Goal: Task Accomplishment & Management: Complete application form

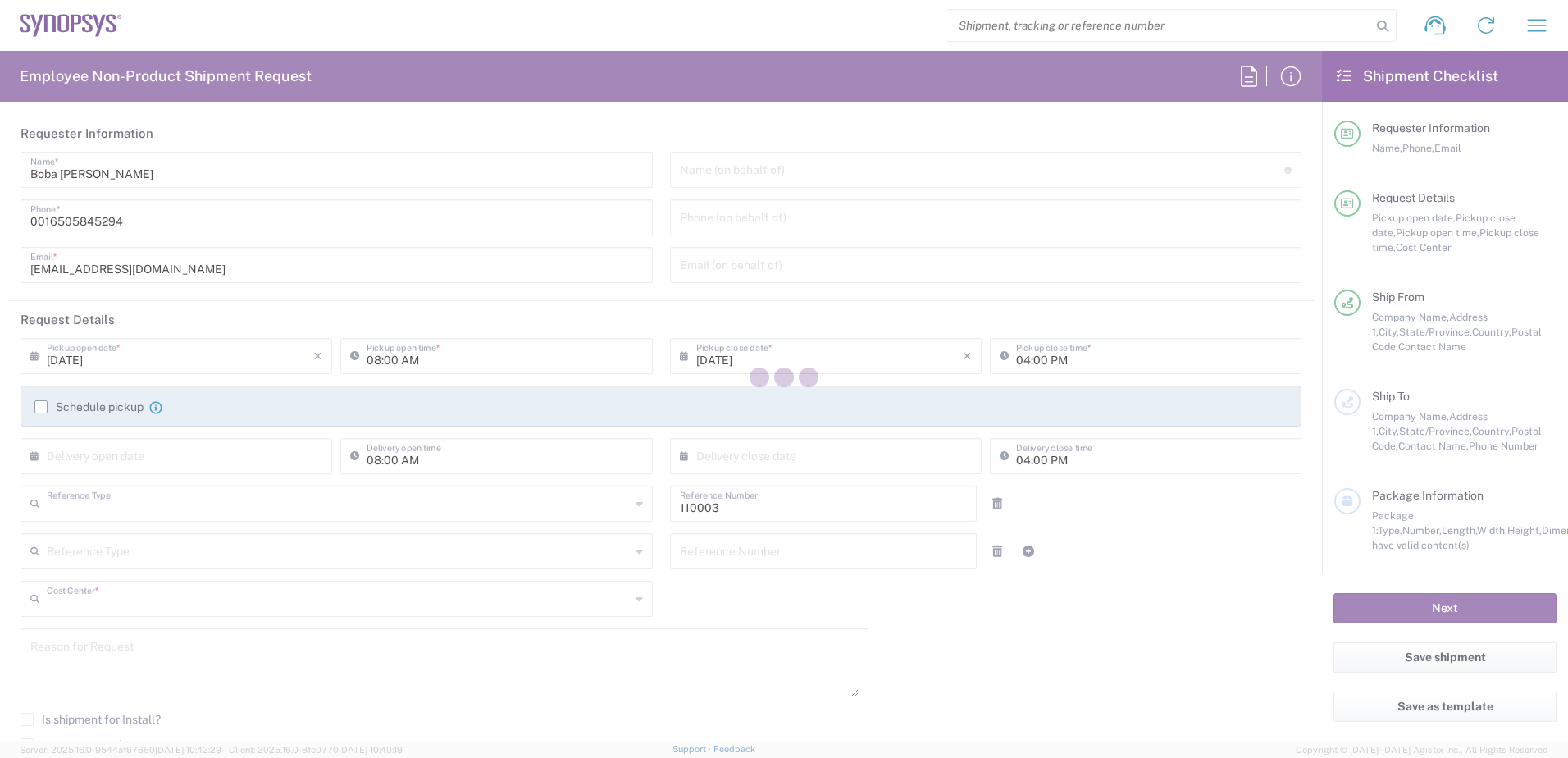
type input "Department"
type input "US01, FAC, MV/SV Fac 110003"
type input "[US_STATE]"
type input "[GEOGRAPHIC_DATA]"
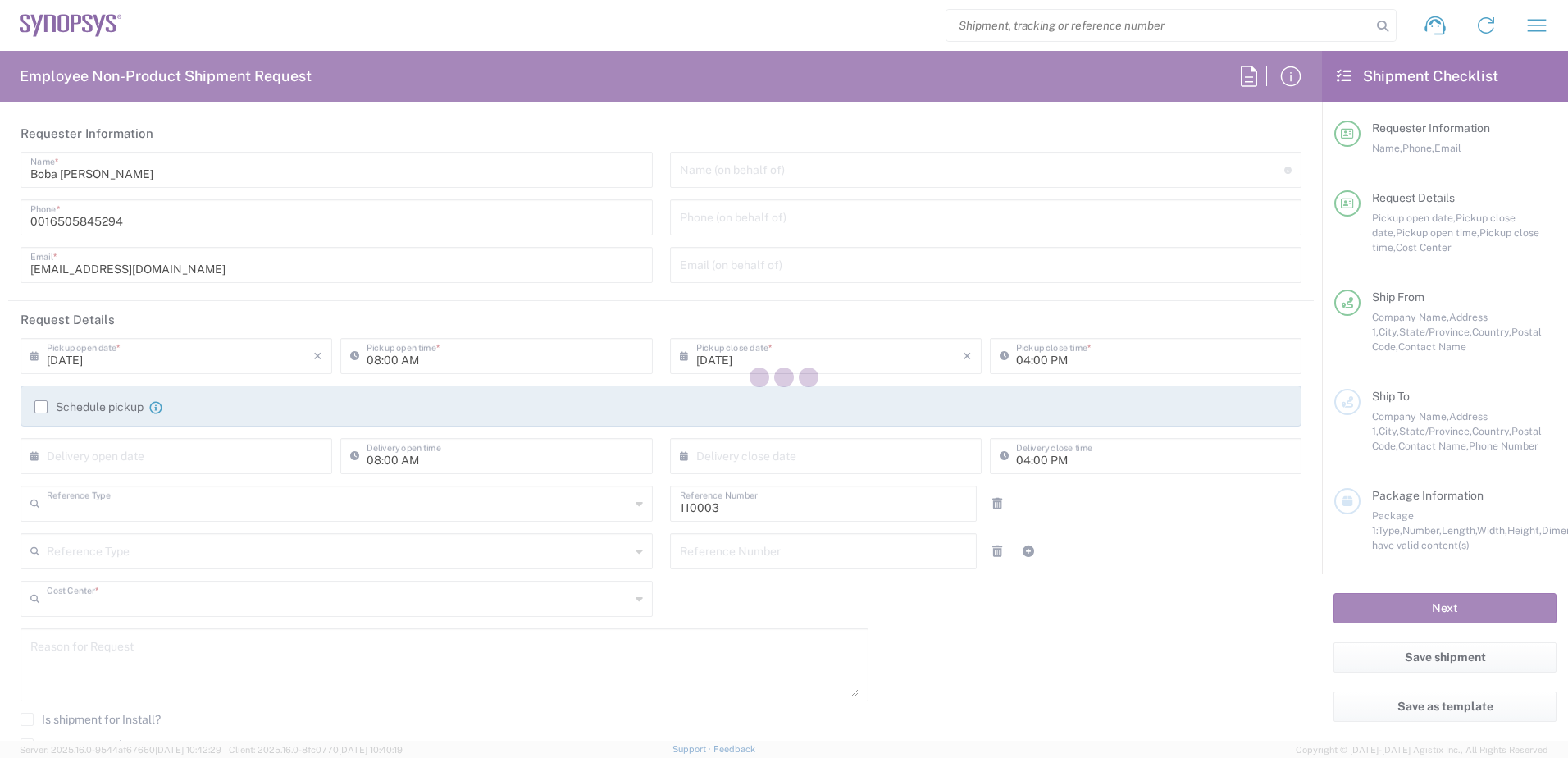
type input "Delivered at Place"
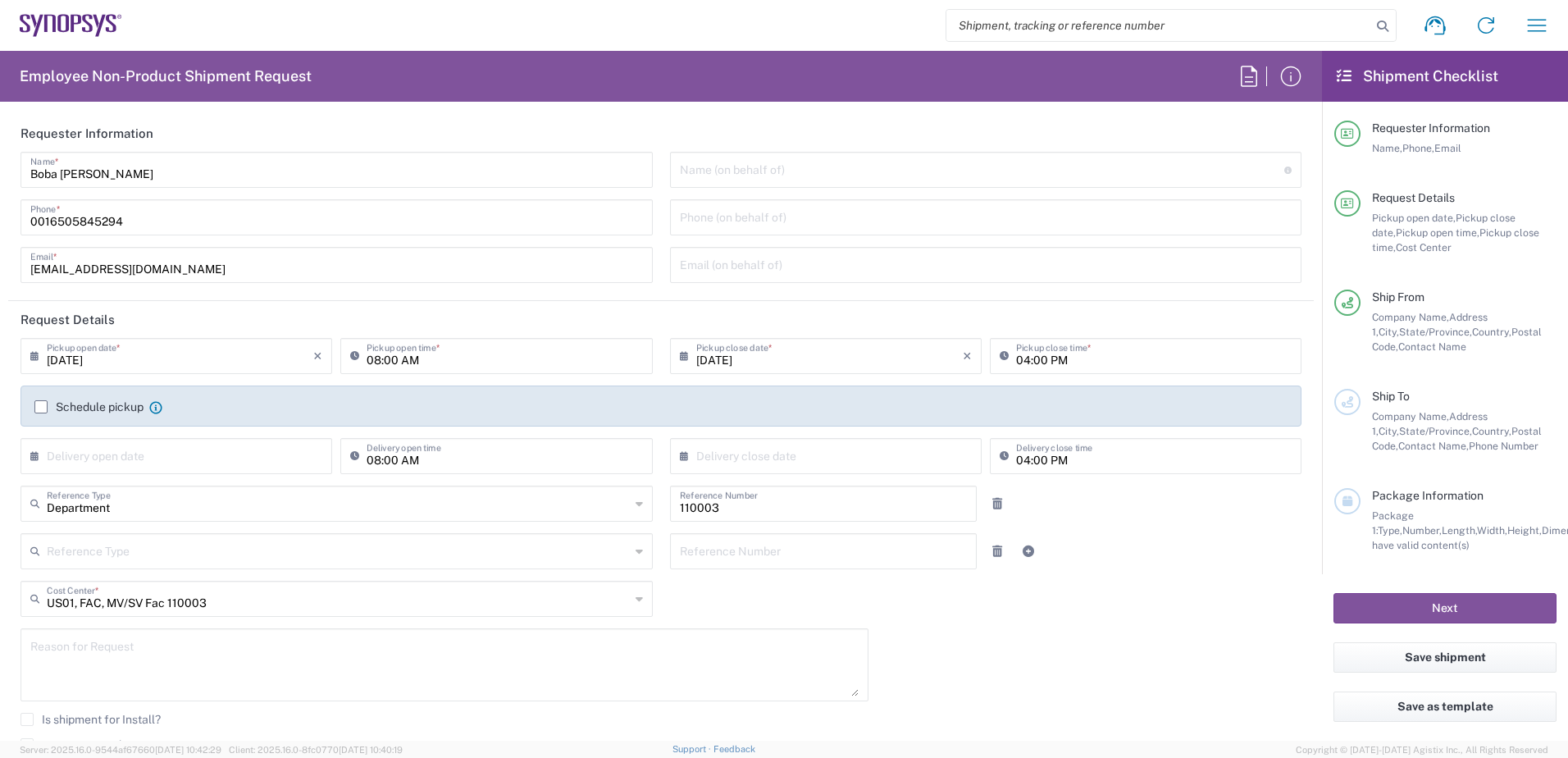
type input "Headquarters USSV"
click at [963, 355] on icon "×" at bounding box center [968, 355] width 9 height 26
click at [680, 352] on icon at bounding box center [688, 355] width 17 height 26
click at [797, 480] on span "12" at bounding box center [798, 481] width 24 height 23
type input "[DATE]"
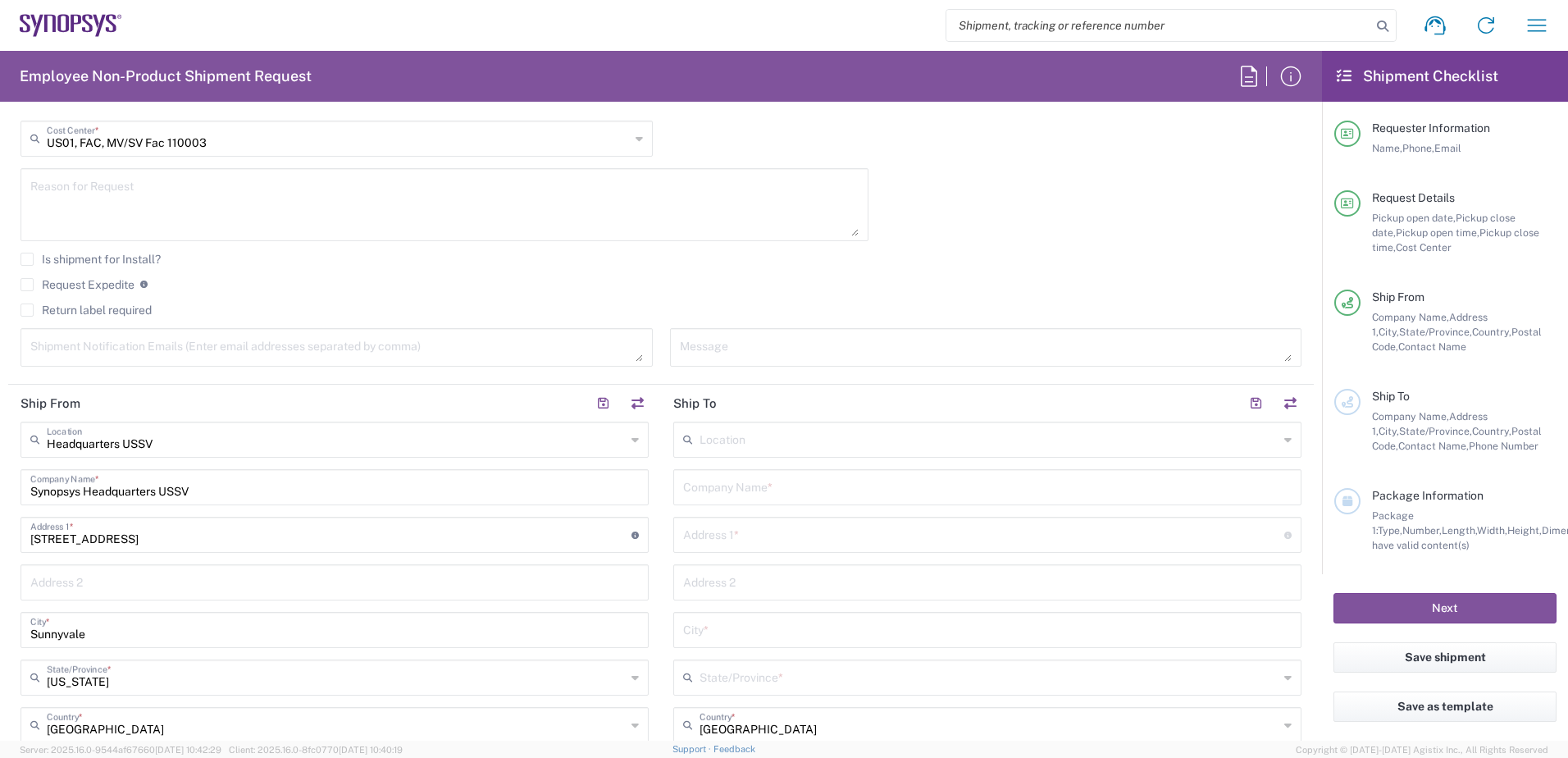
scroll to position [540, 0]
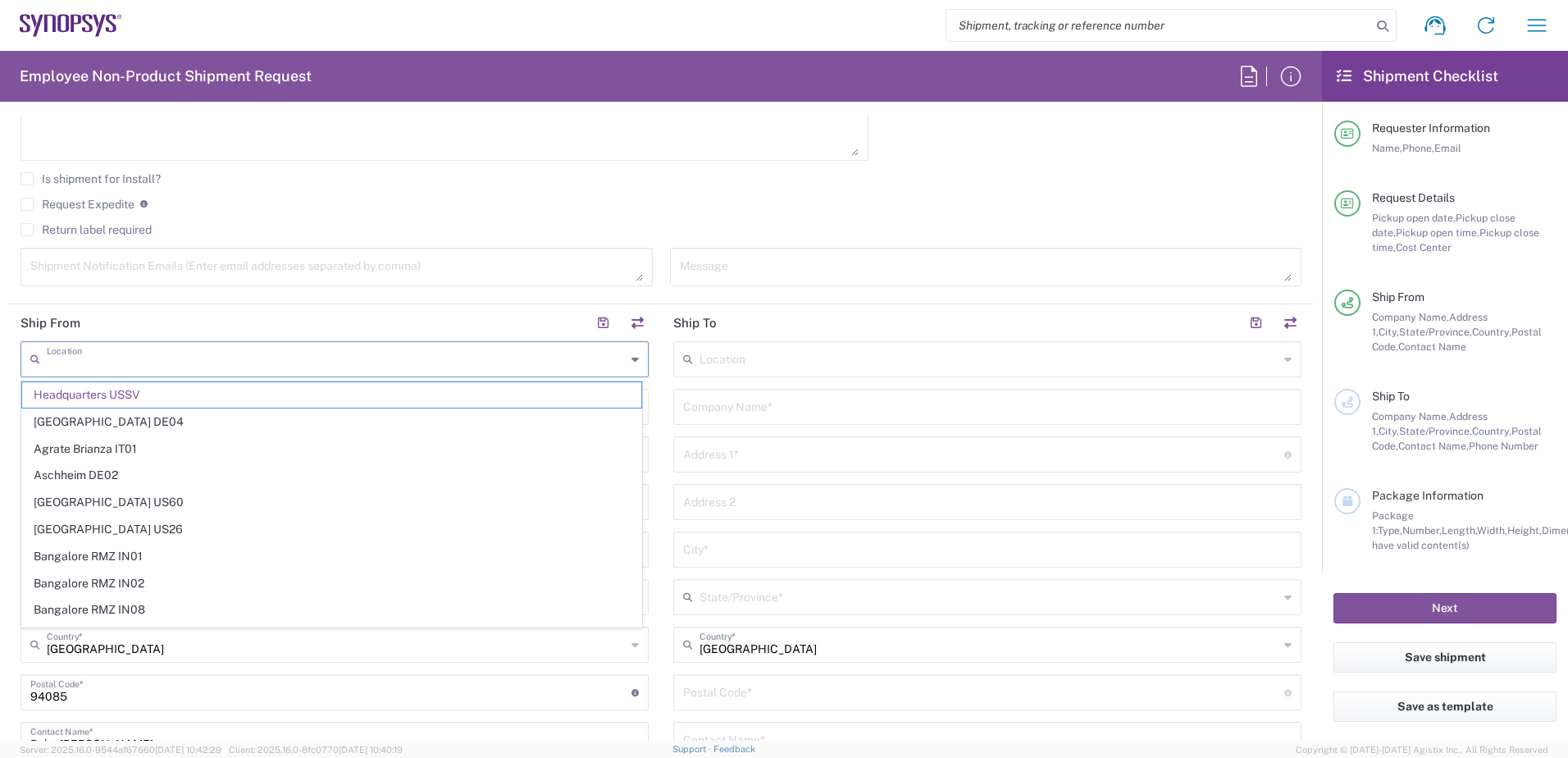
drag, startPoint x: 170, startPoint y: 358, endPoint x: -4, endPoint y: 353, distance: 174.1
click at [0, 353] on html "Shipment request Shipment tracking Employee non-product shipment request My shi…" at bounding box center [784, 379] width 1568 height 758
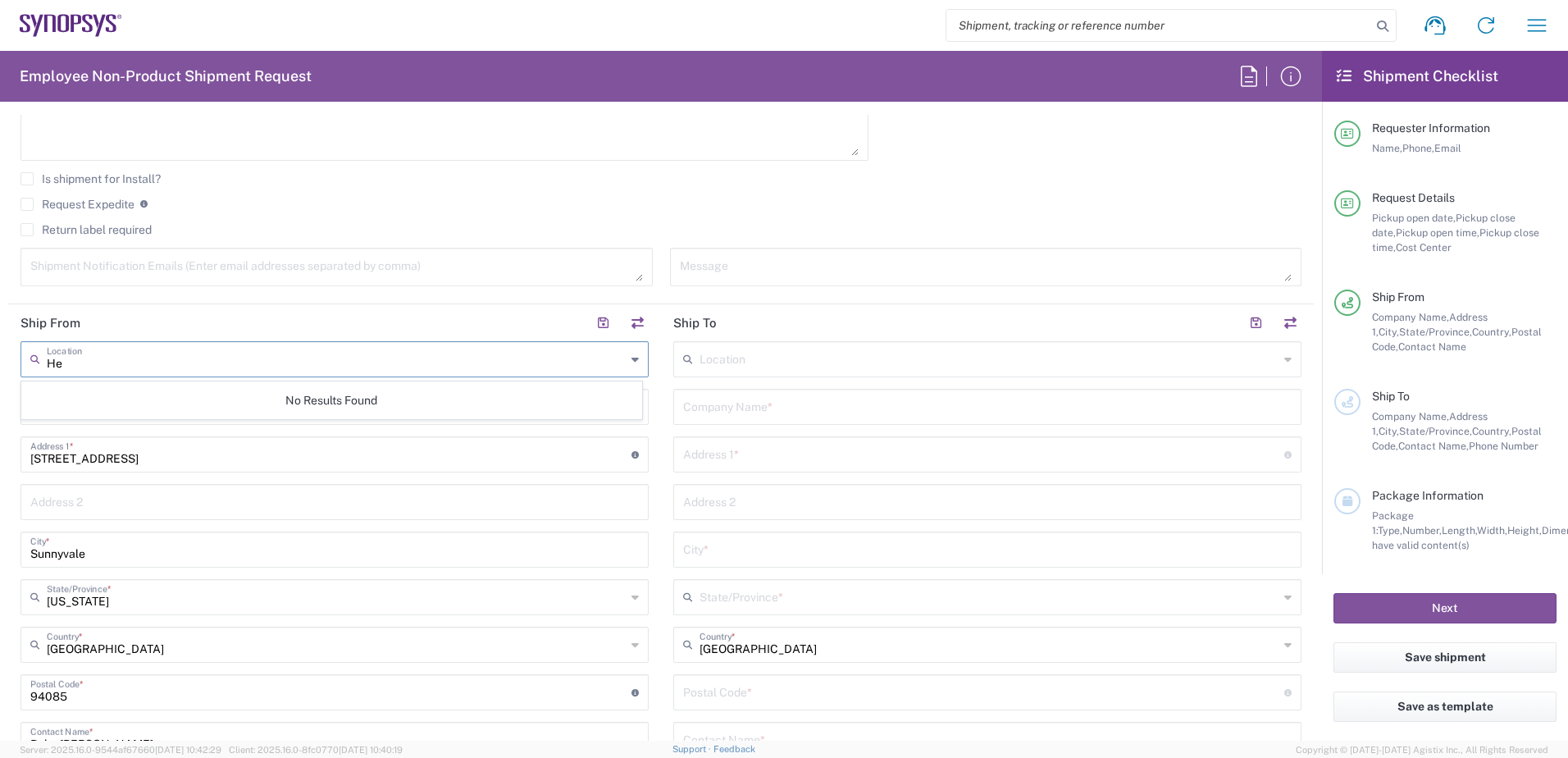
type input "H"
type input "[PERSON_NAME] Fargo Bank Lockbox"
drag, startPoint x: 148, startPoint y: 465, endPoint x: -4, endPoint y: 455, distance: 152.3
click at [0, 455] on html "Shipment request Shipment tracking Employee non-product shipment request My shi…" at bounding box center [784, 379] width 1568 height 758
drag, startPoint x: 199, startPoint y: 407, endPoint x: 116, endPoint y: 411, distance: 83.1
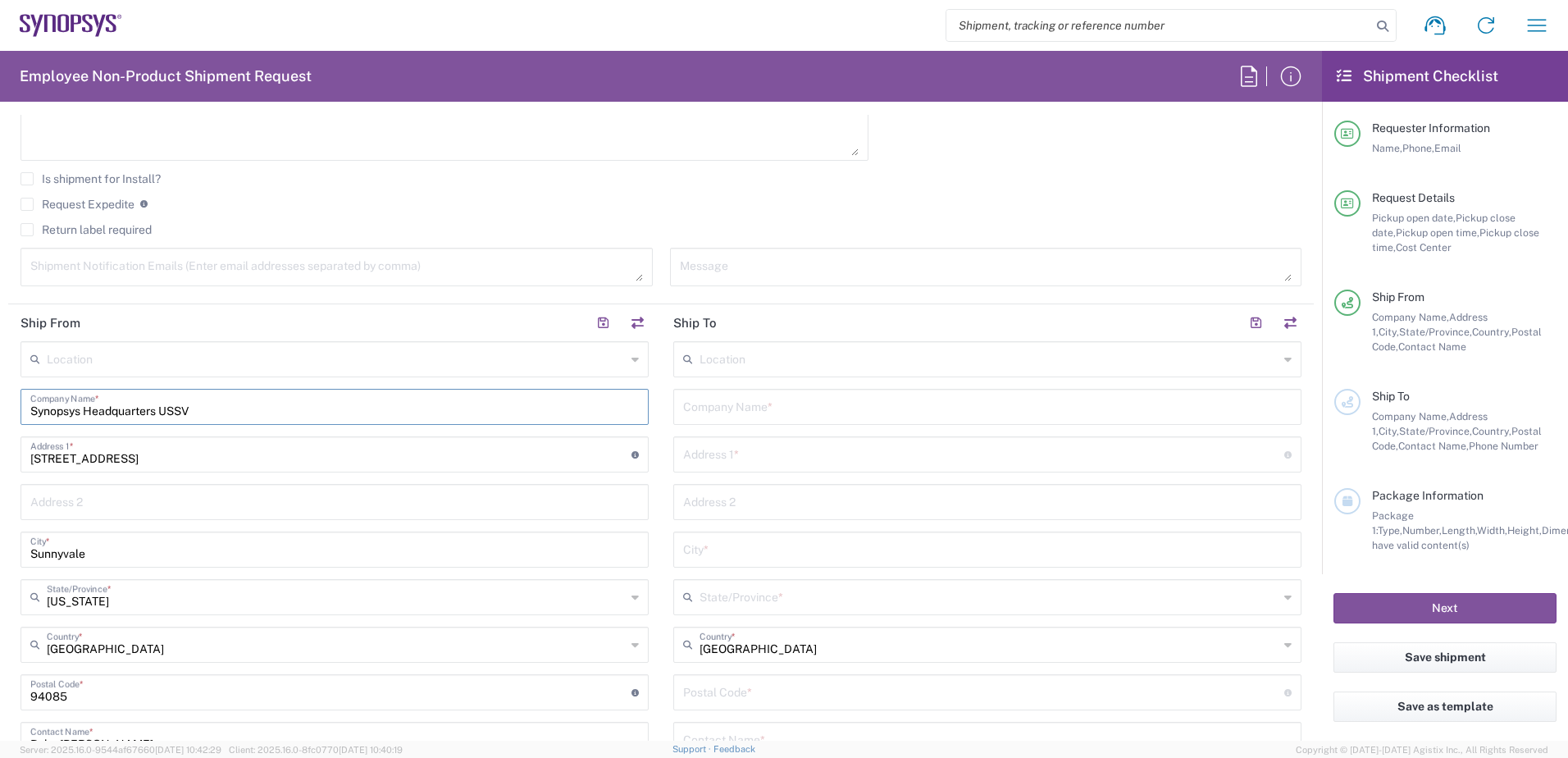
click at [116, 411] on input "Synopsys Headquarters USSV" at bounding box center [335, 405] width 609 height 29
type input "Syquarters USSVnopsys Head"
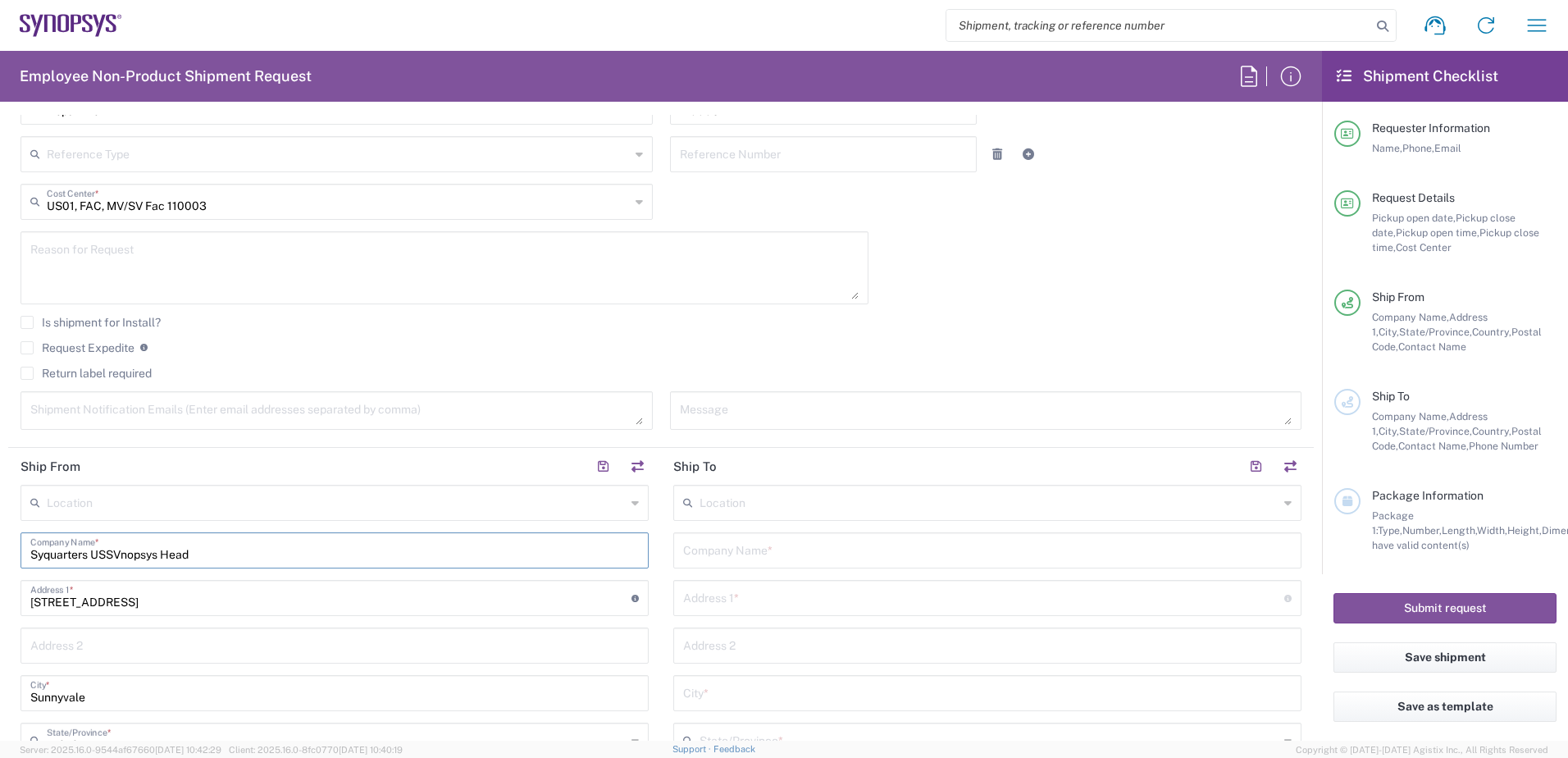
scroll to position [498, 0]
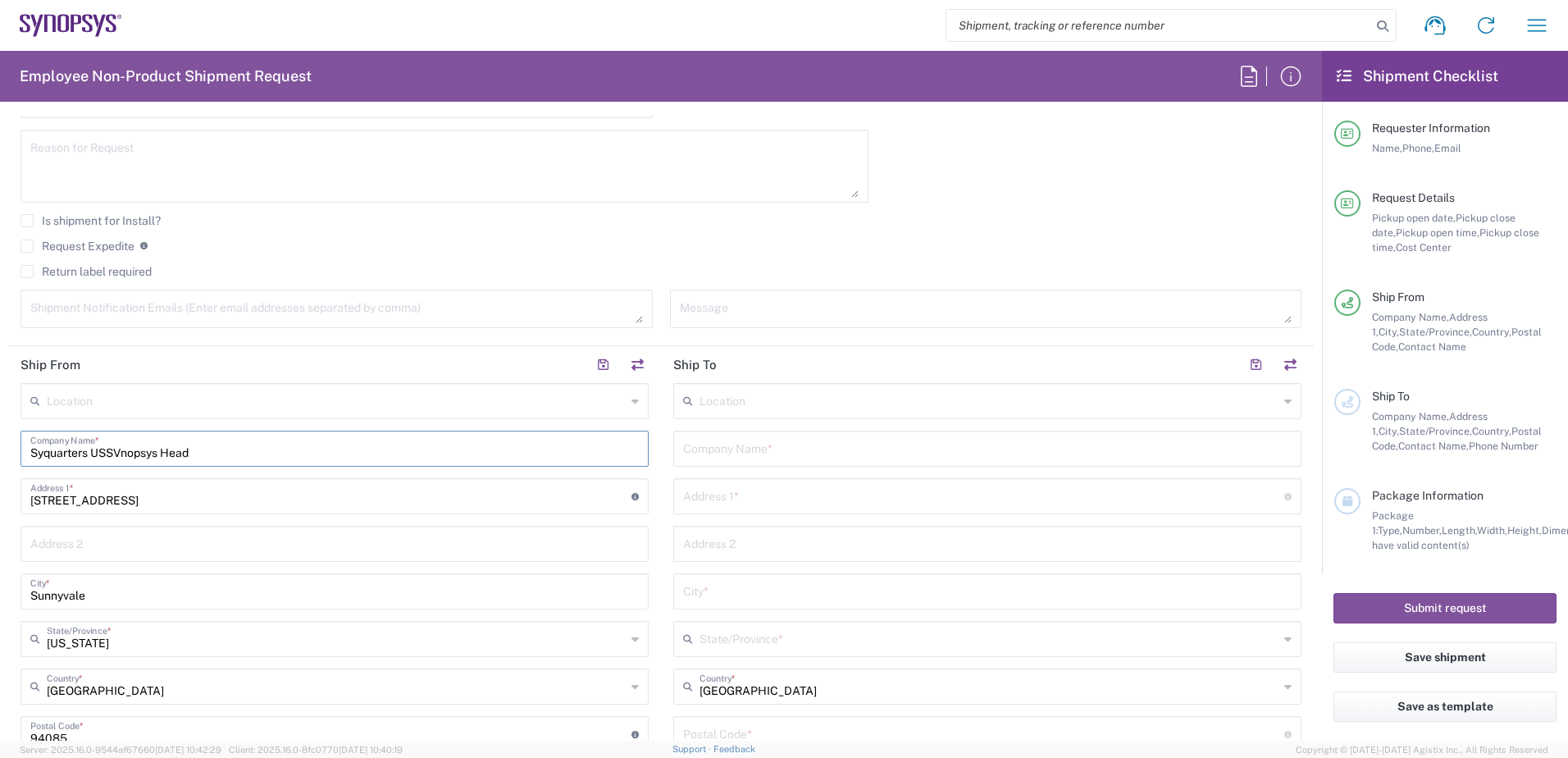
drag, startPoint x: 224, startPoint y: 456, endPoint x: -4, endPoint y: 454, distance: 228.0
click at [0, 454] on html "Shipment request Shipment tracking Employee non-product shipment request My shi…" at bounding box center [784, 379] width 1568 height 758
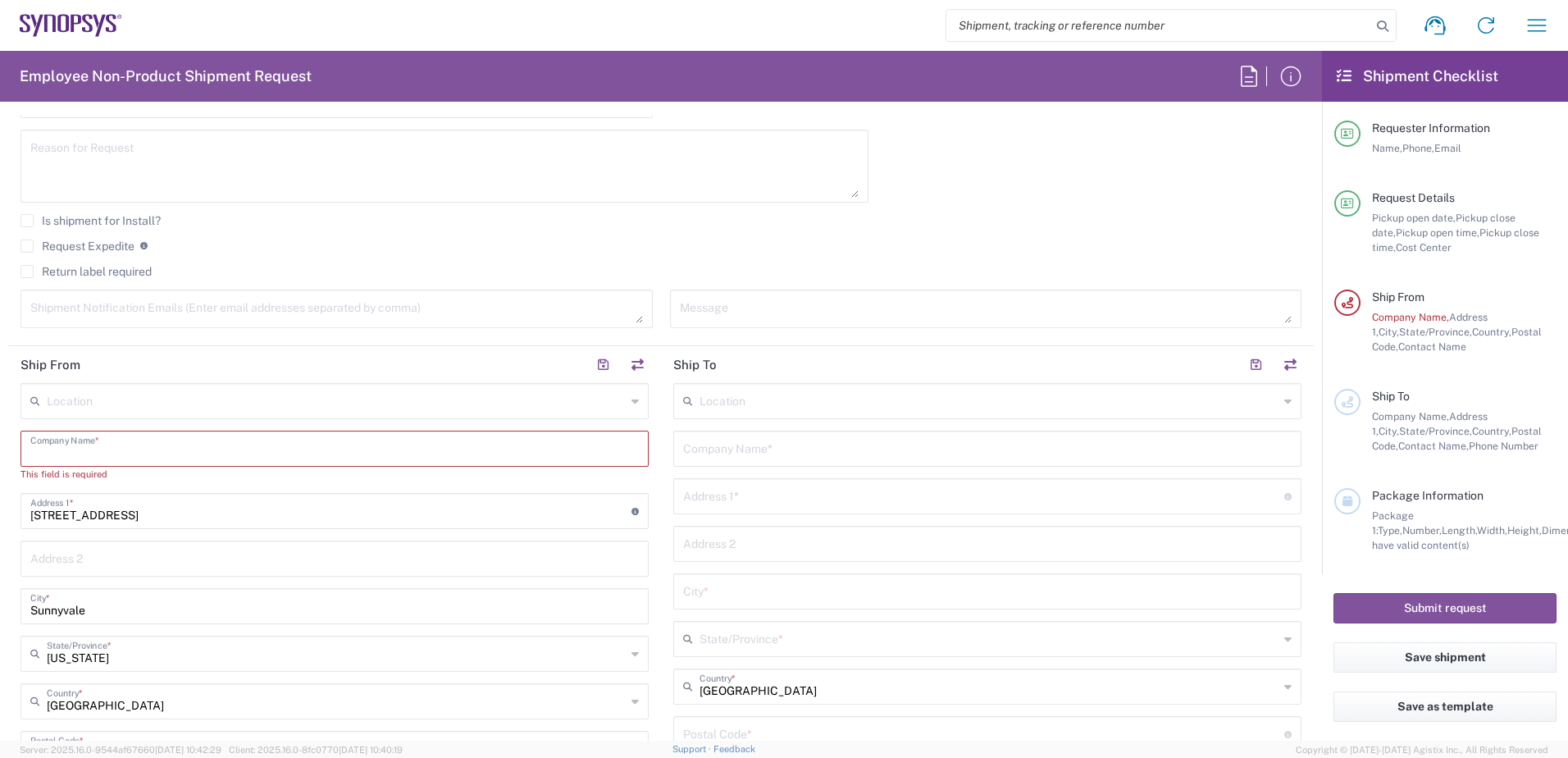
click at [159, 459] on input "text" at bounding box center [335, 447] width 609 height 29
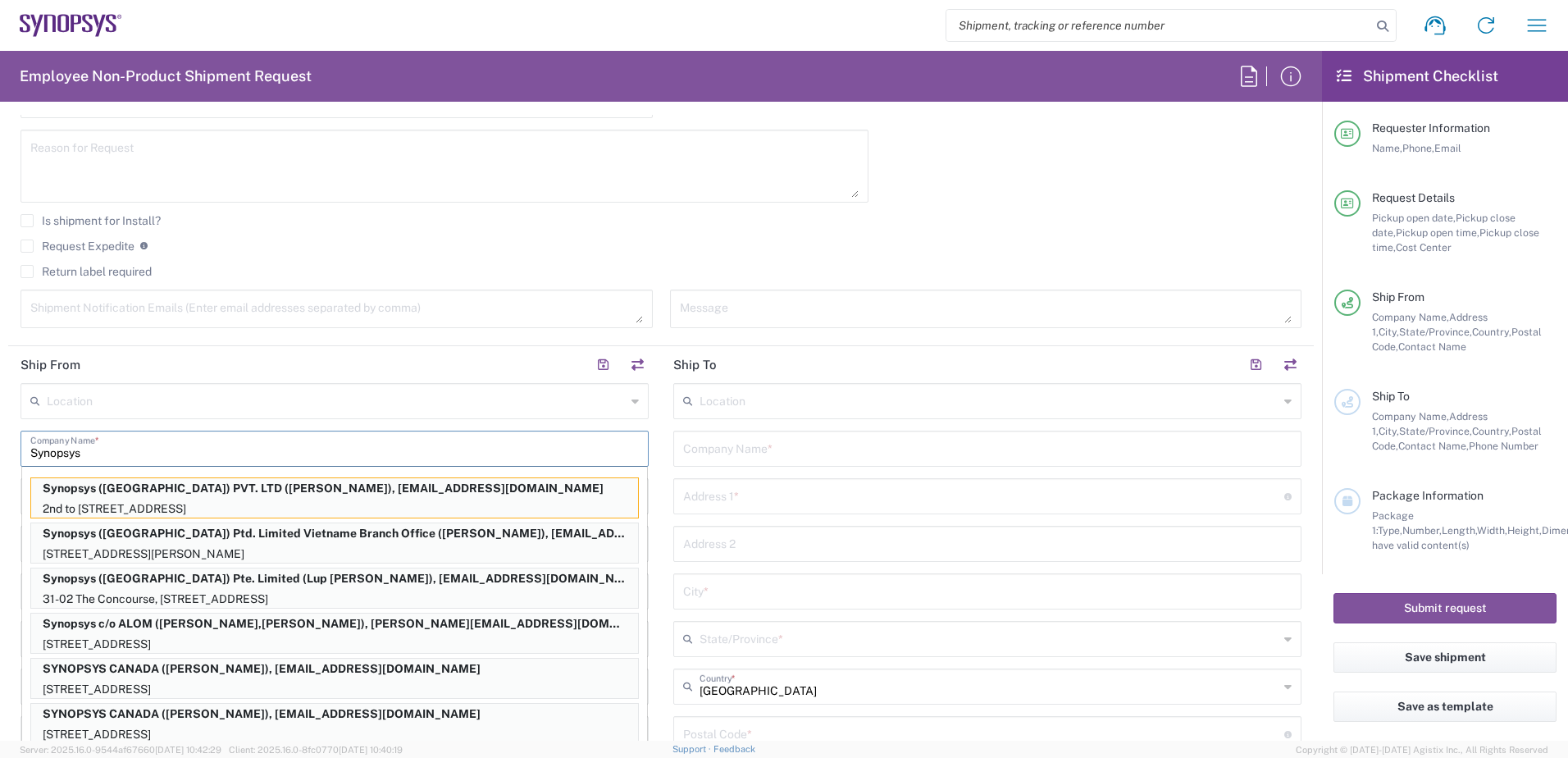
type input "Synopsys H"
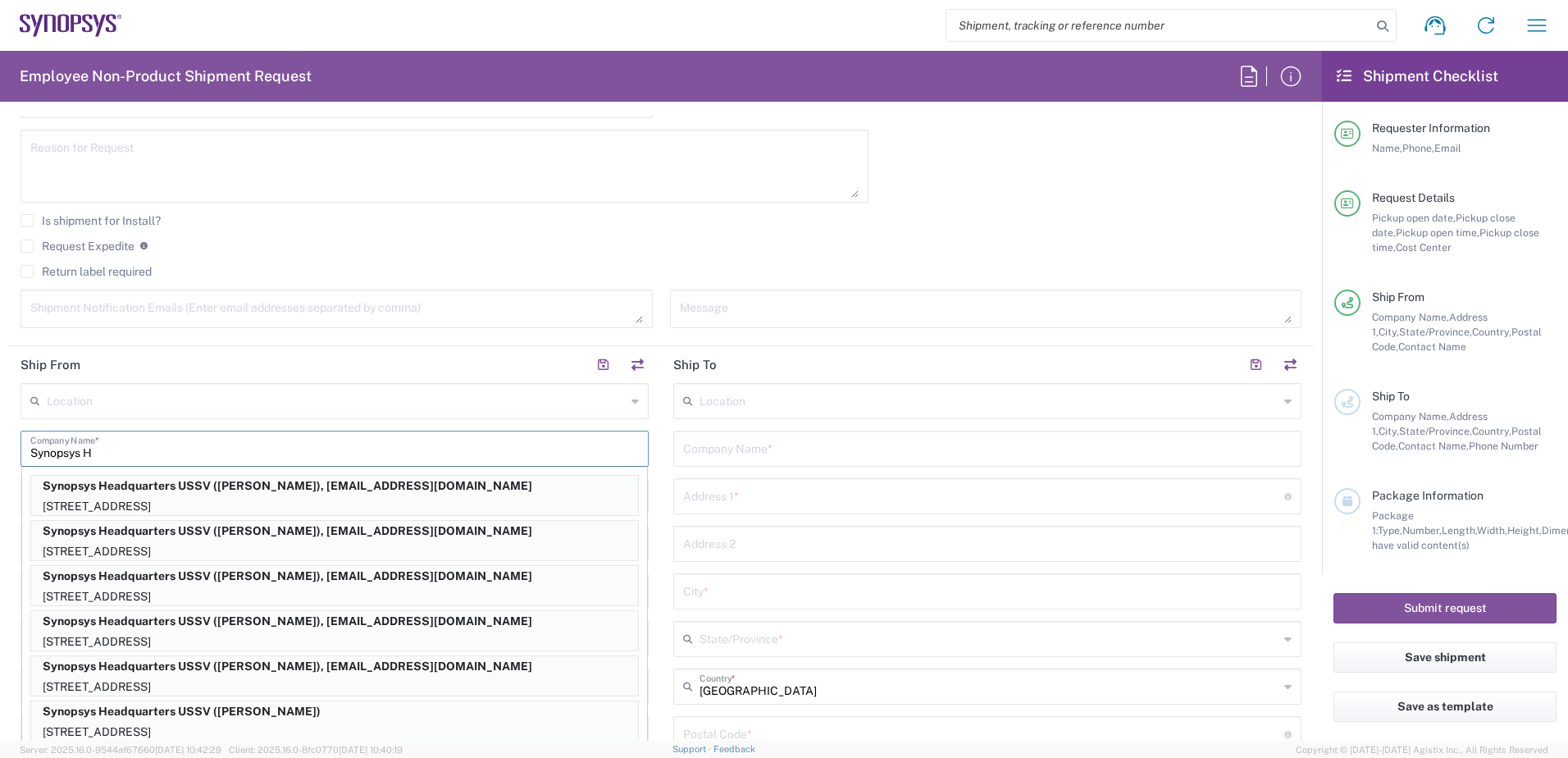
scroll to position [231, 0]
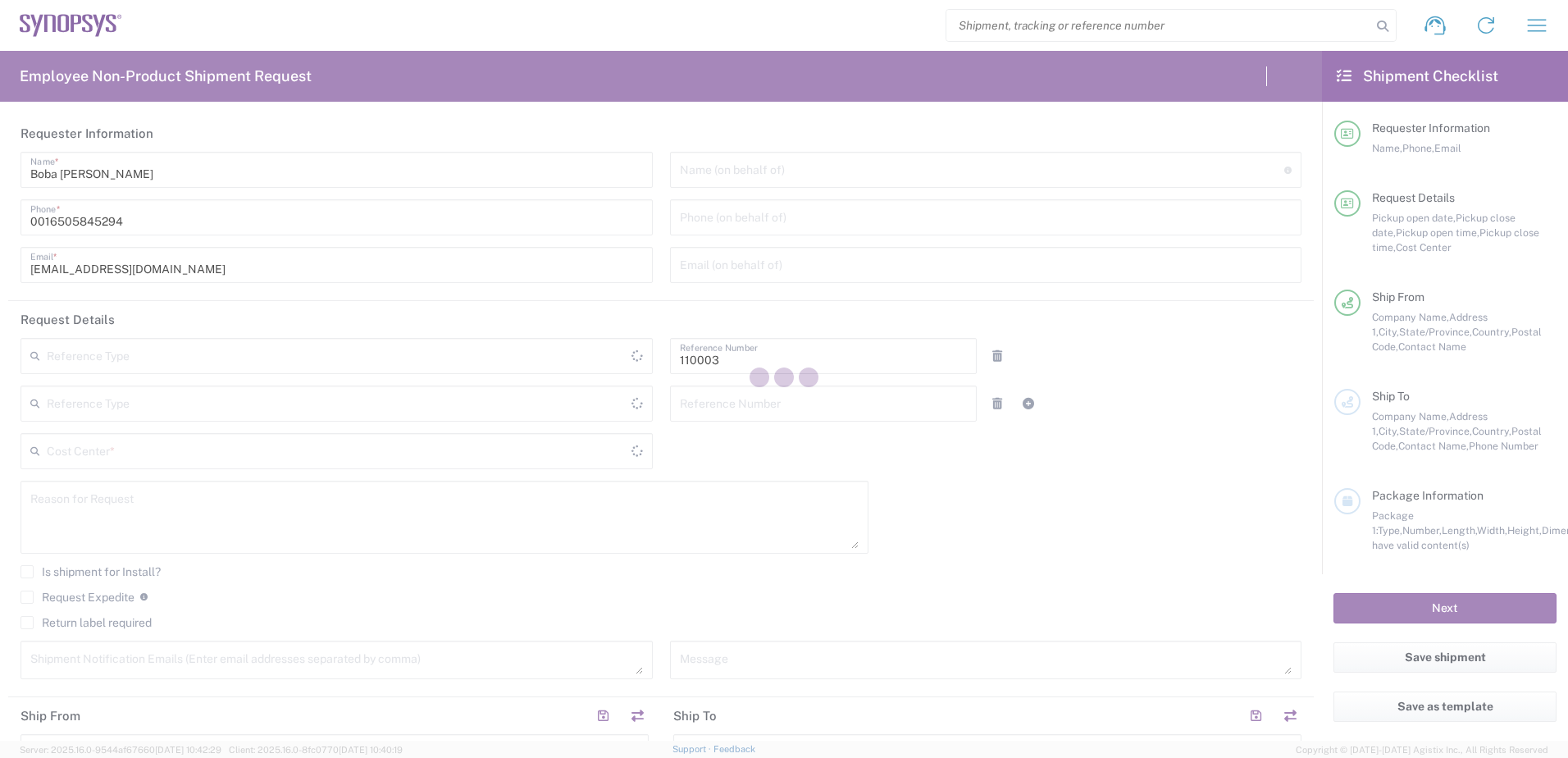
type input "Department"
type input "US01, FAC, MV/SV Fac 110003"
type input "[GEOGRAPHIC_DATA]"
type input "Delivered at Place"
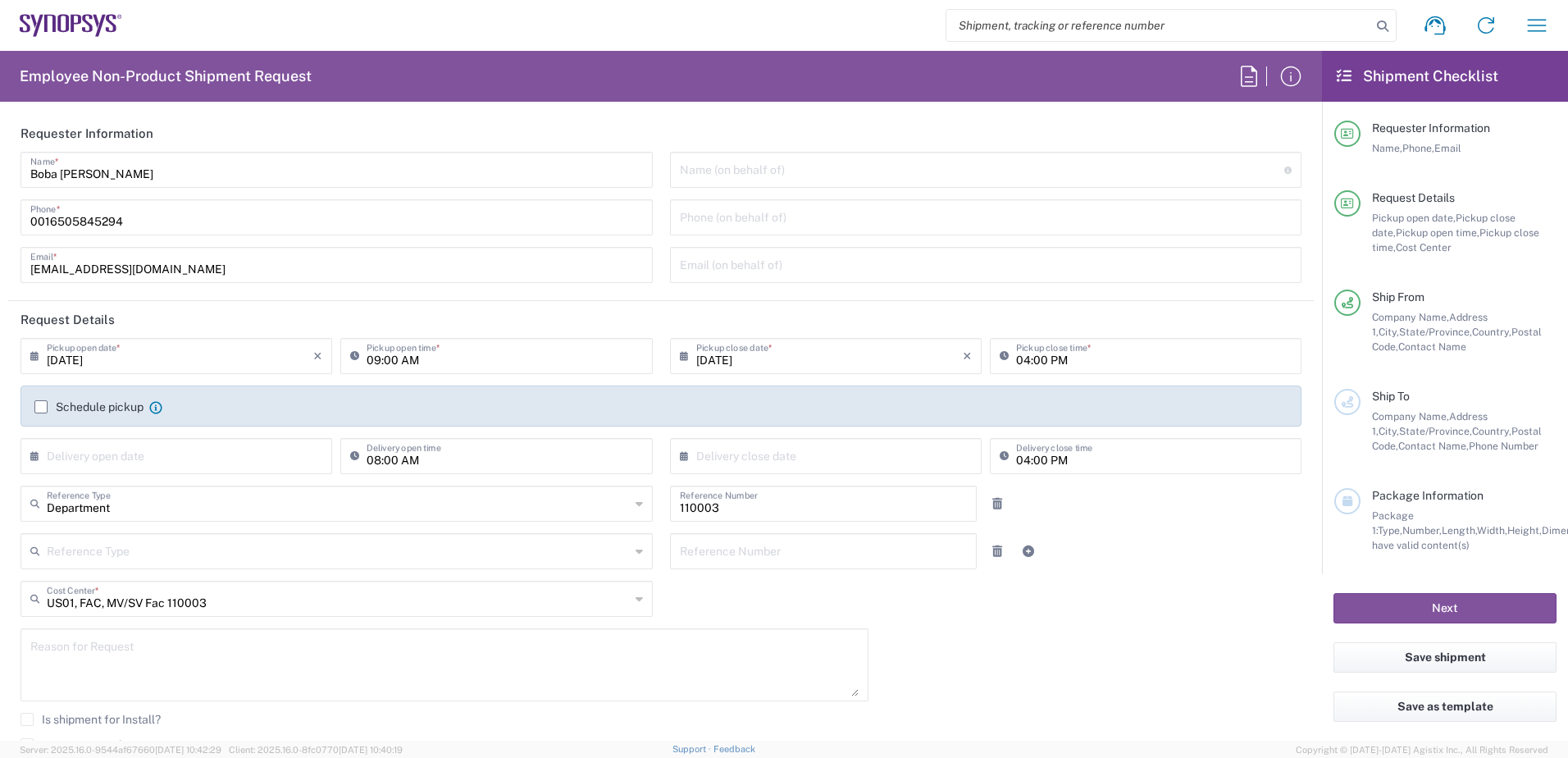
type input "[US_STATE]"
type input "[GEOGRAPHIC_DATA]"
type input "Headquarters USSV"
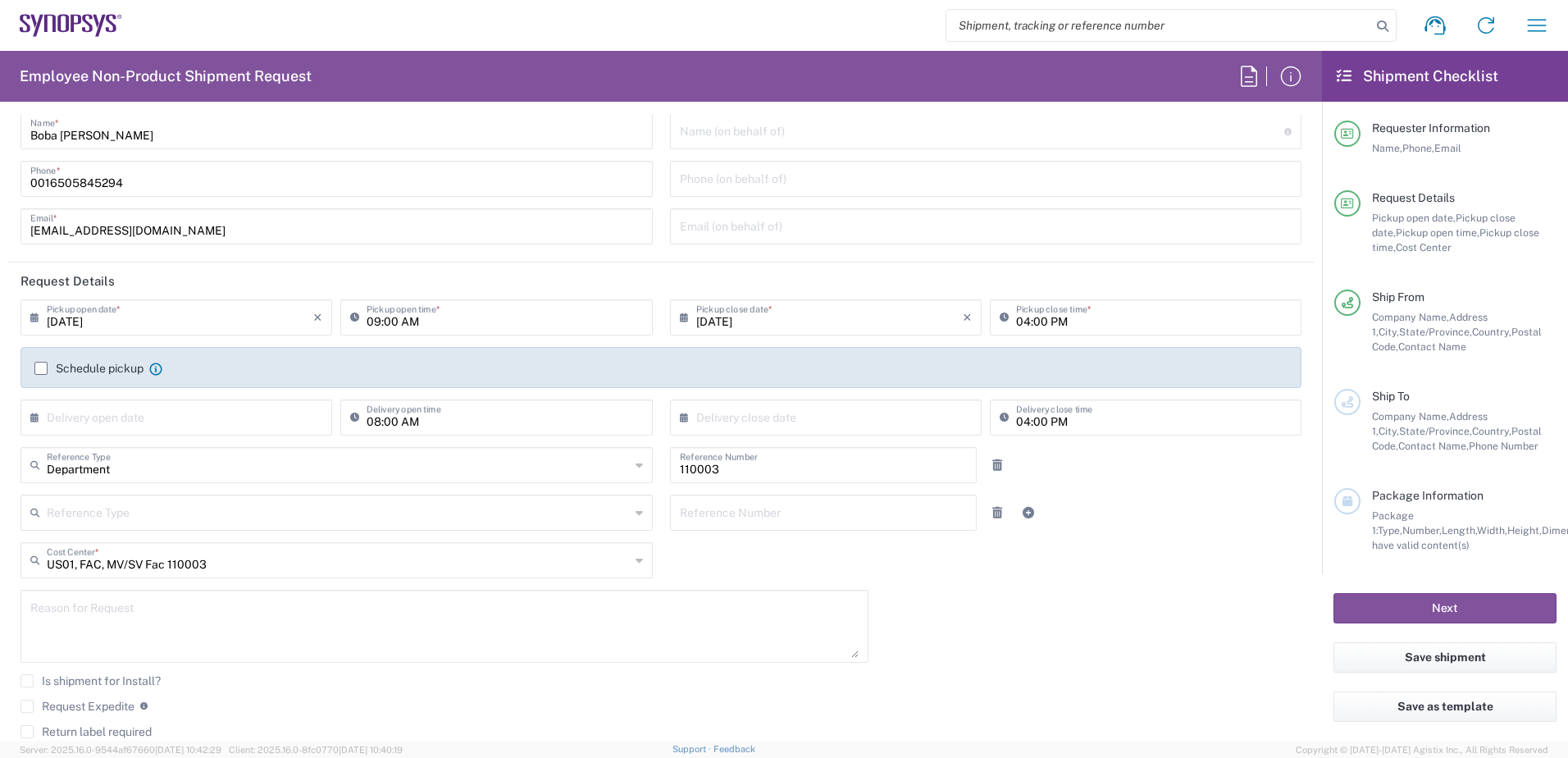
scroll to position [84, 0]
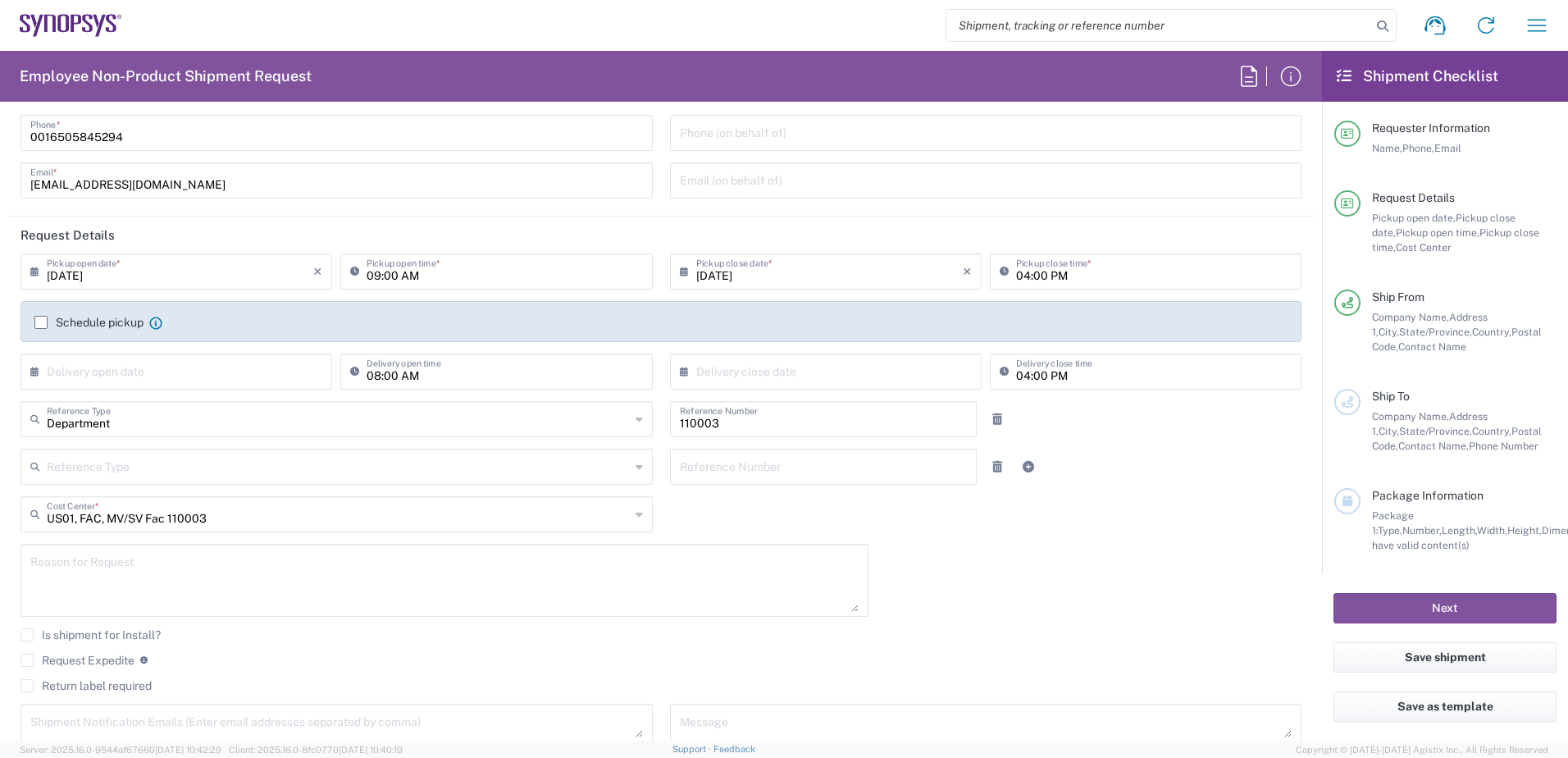
click at [1326, 227] on main "Requester Information Name, Phone, Email Request Details Pickup open date, Pick…" at bounding box center [1445, 338] width 246 height 472
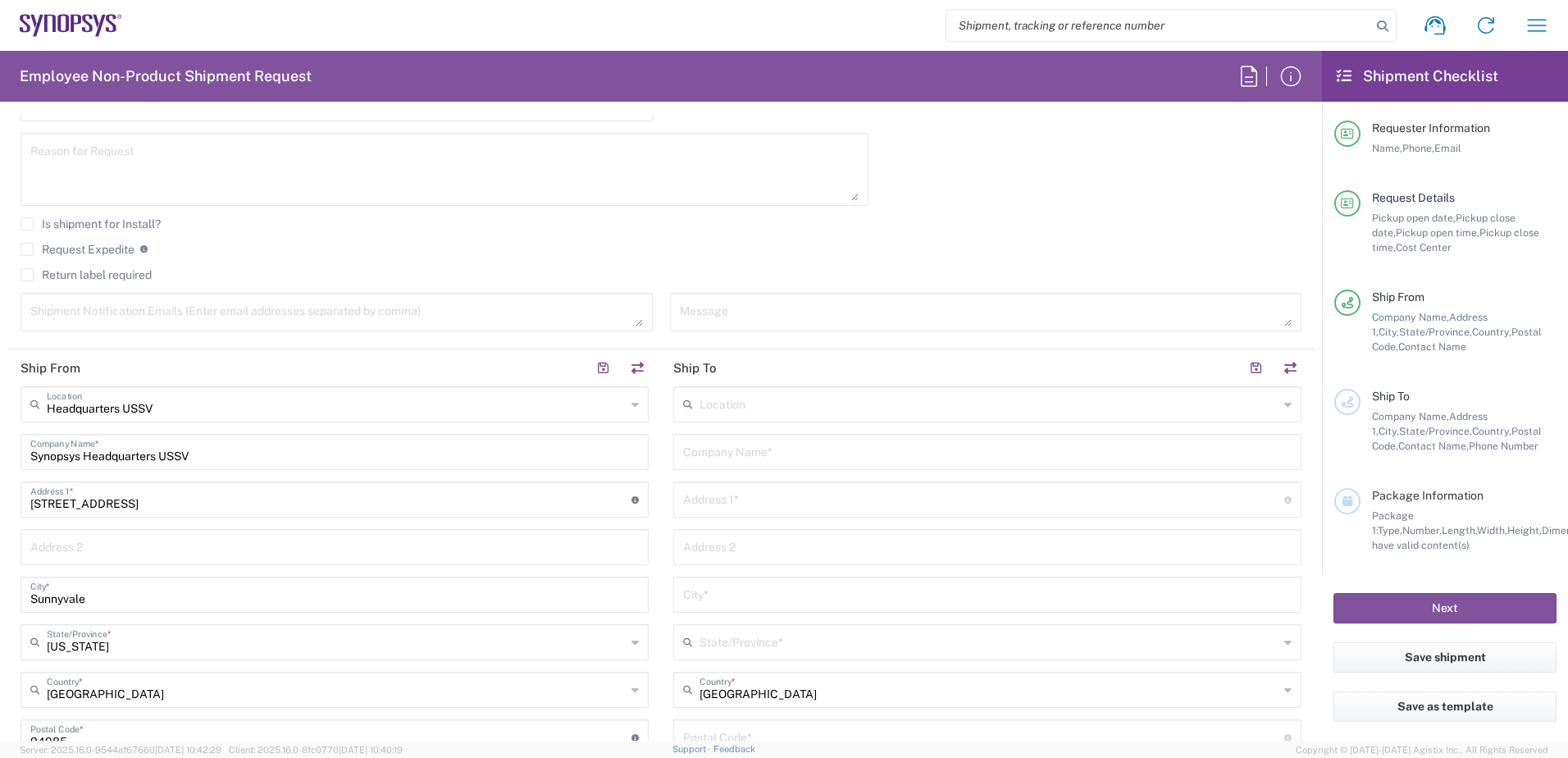
scroll to position [537, 0]
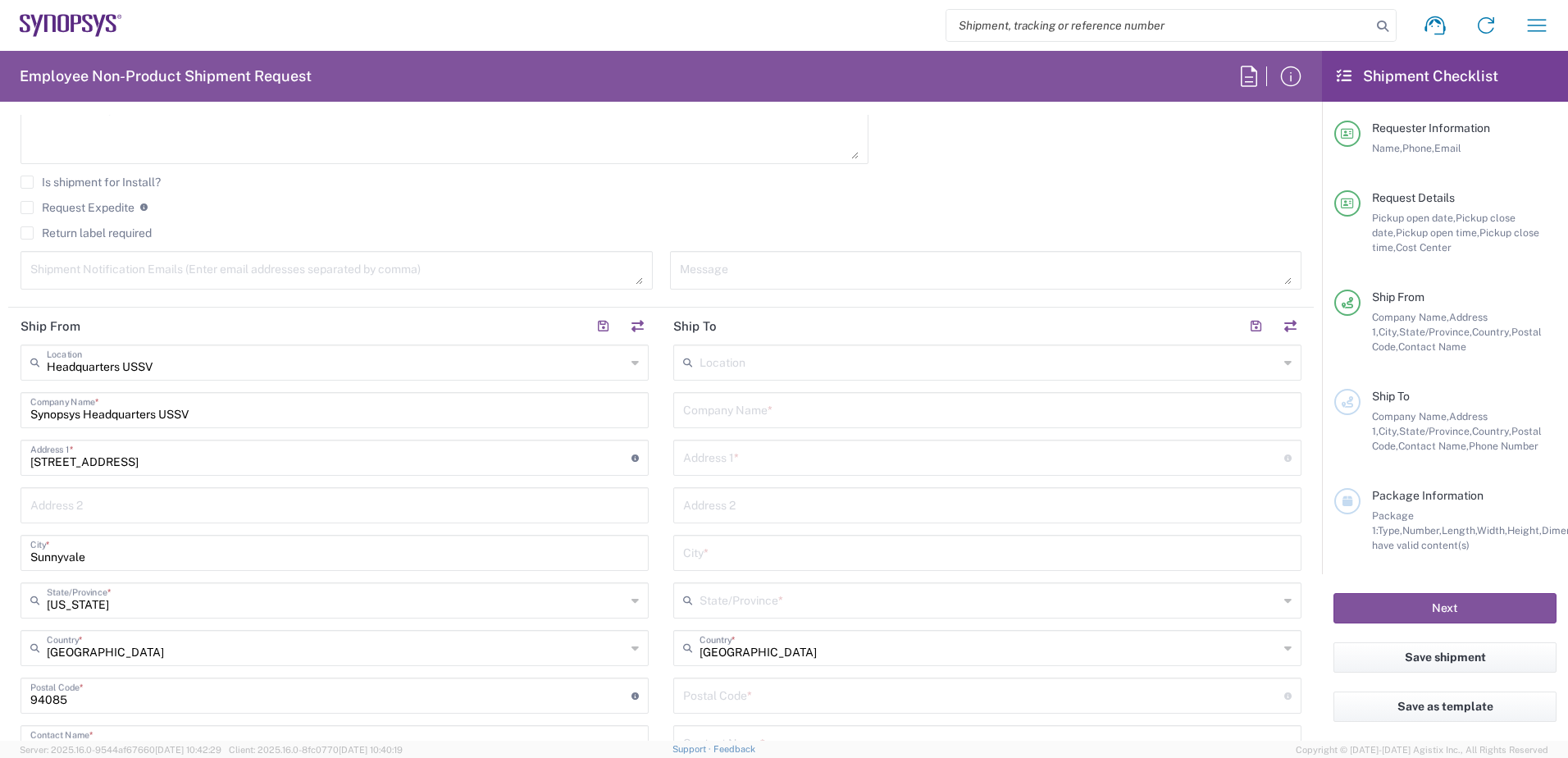
click at [803, 364] on input "text" at bounding box center [989, 361] width 579 height 29
type input "[PERSON_NAME] Fargo Bank Lockbox"
click at [726, 459] on input "text" at bounding box center [983, 456] width 601 height 29
type input "Synopsys Inc. 3175612"
click at [710, 563] on input "text" at bounding box center [987, 551] width 609 height 29
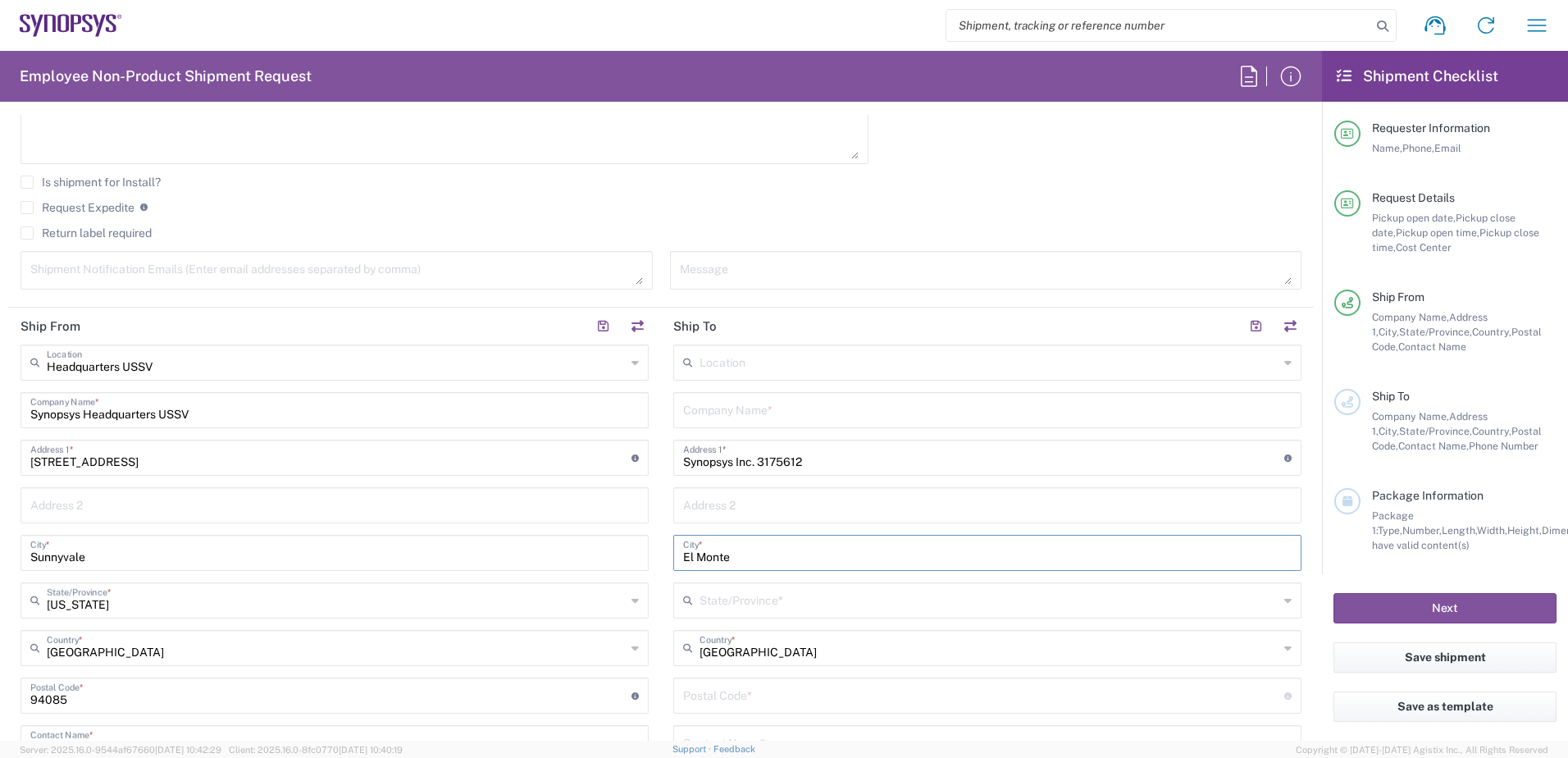
type input "El Monte"
click at [698, 512] on input "text" at bounding box center [987, 504] width 609 height 29
drag, startPoint x: 795, startPoint y: 460, endPoint x: 662, endPoint y: 469, distance: 133.3
click at [662, 469] on main "Location [GEOGRAPHIC_DATA] DE04 Agrate Brianza IT01 [GEOGRAPHIC_DATA] DE02 [GEO…" at bounding box center [987, 688] width 653 height 688
type input "[STREET_ADDRESS]"
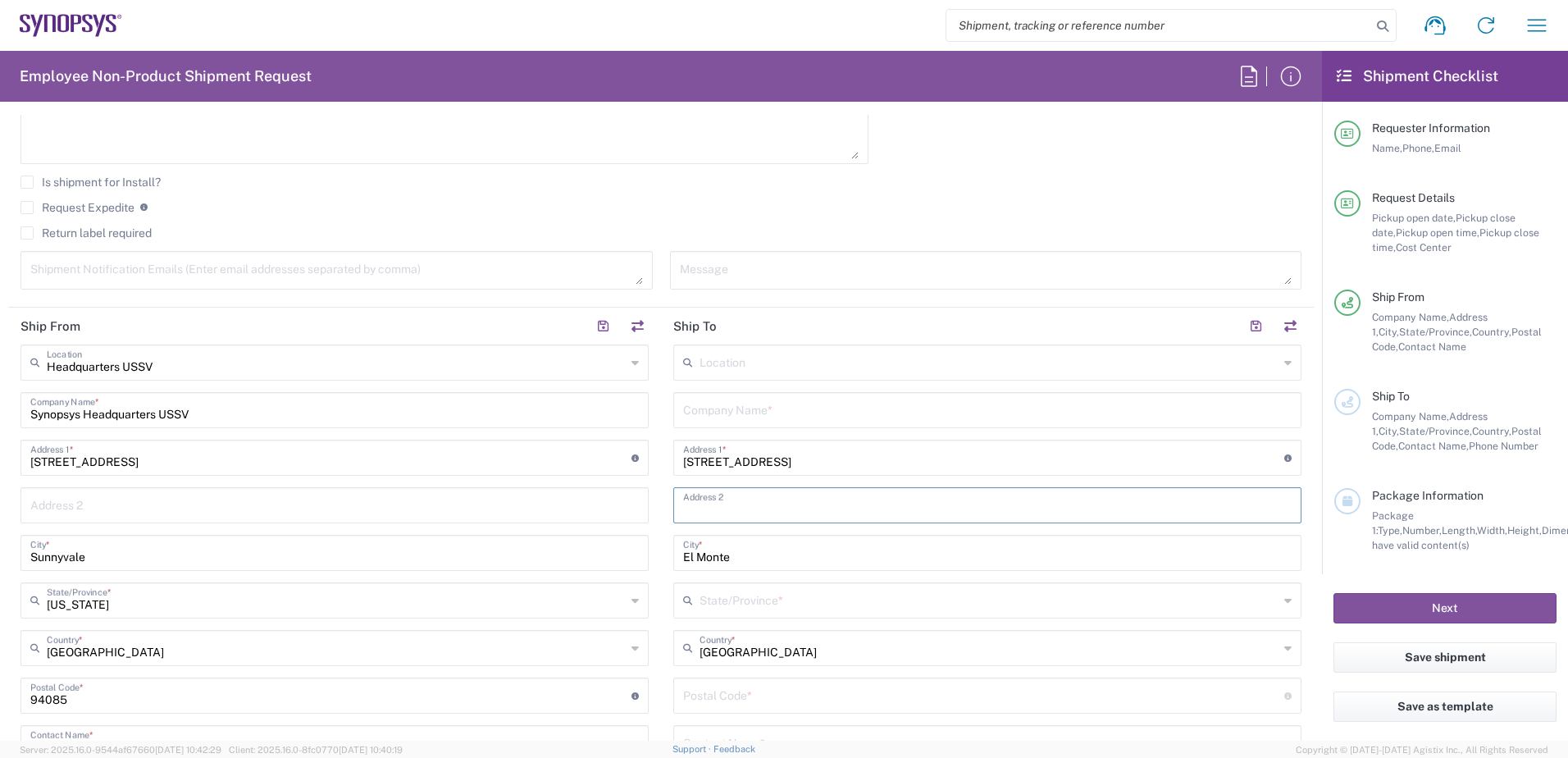
click at [714, 498] on input "text" at bounding box center [987, 504] width 609 height 29
type input "Synopsys Inc, Lockbox 3175612"
type input "Wels Fargo Bank Lockbox Services"
type input "[US_STATE]"
type input "91731"
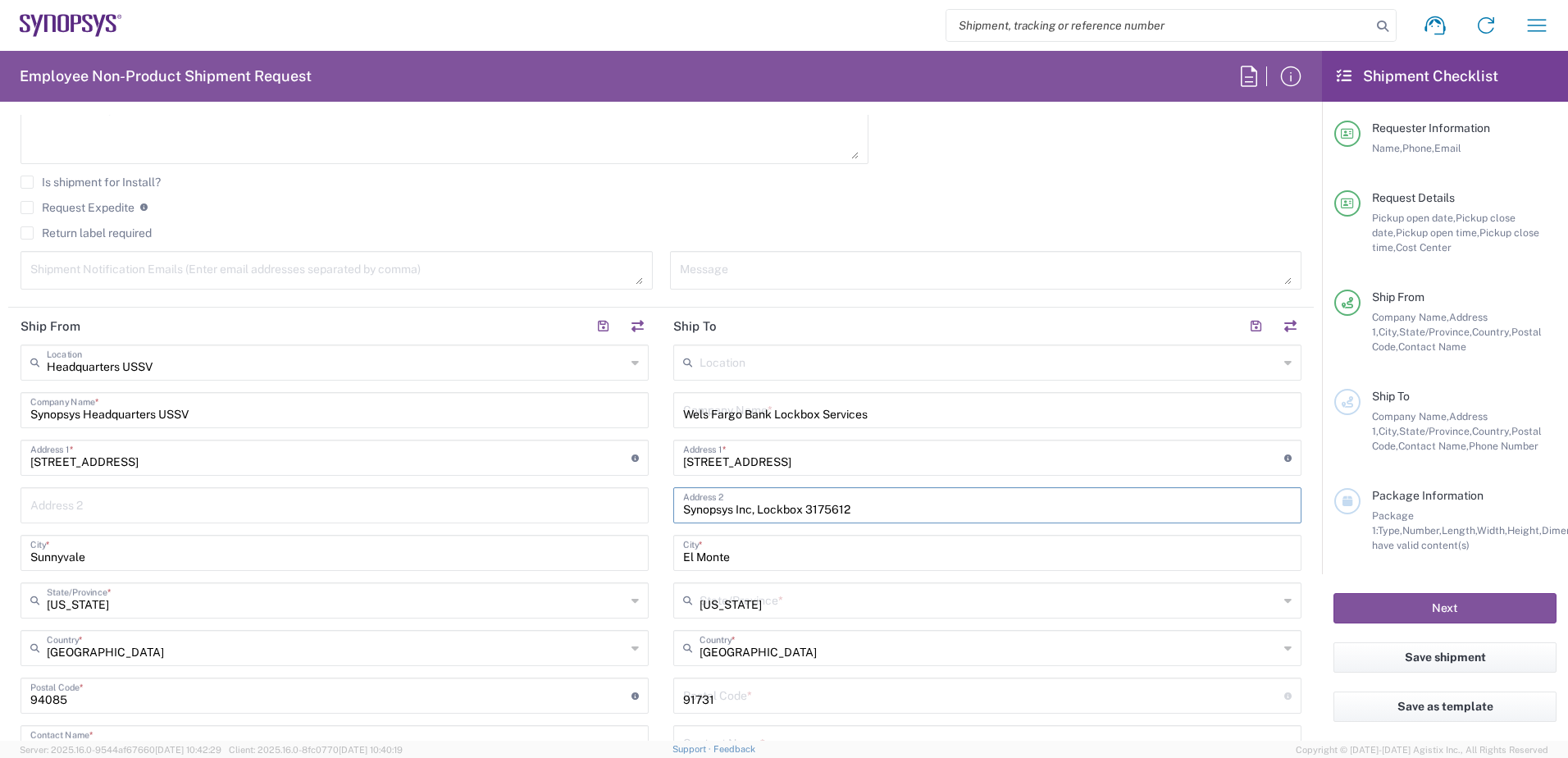
type input "6265721196"
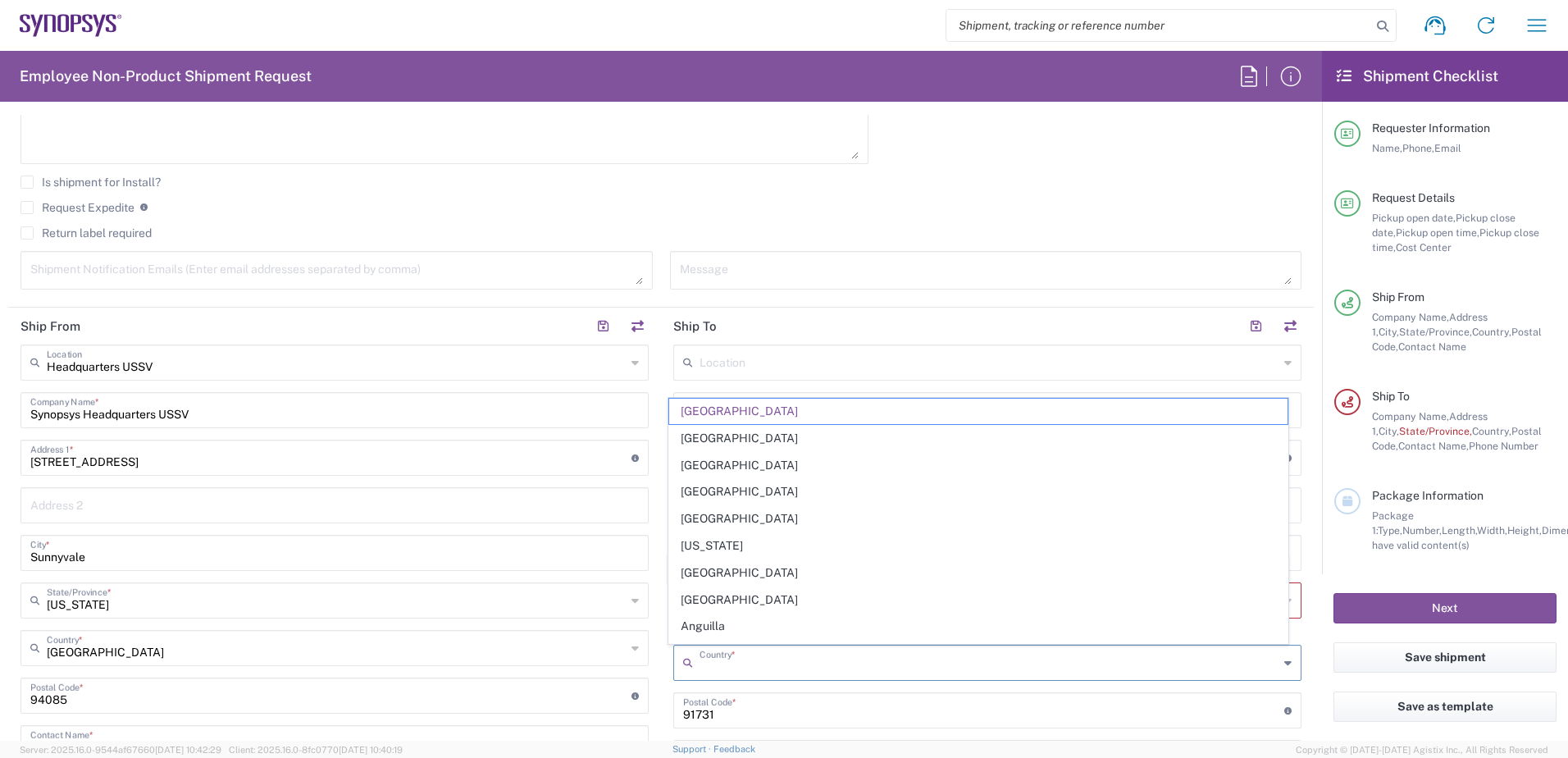
click at [825, 653] on input "text" at bounding box center [989, 661] width 579 height 29
click at [1074, 516] on span "[GEOGRAPHIC_DATA]" at bounding box center [978, 518] width 619 height 25
type input "[GEOGRAPHIC_DATA]"
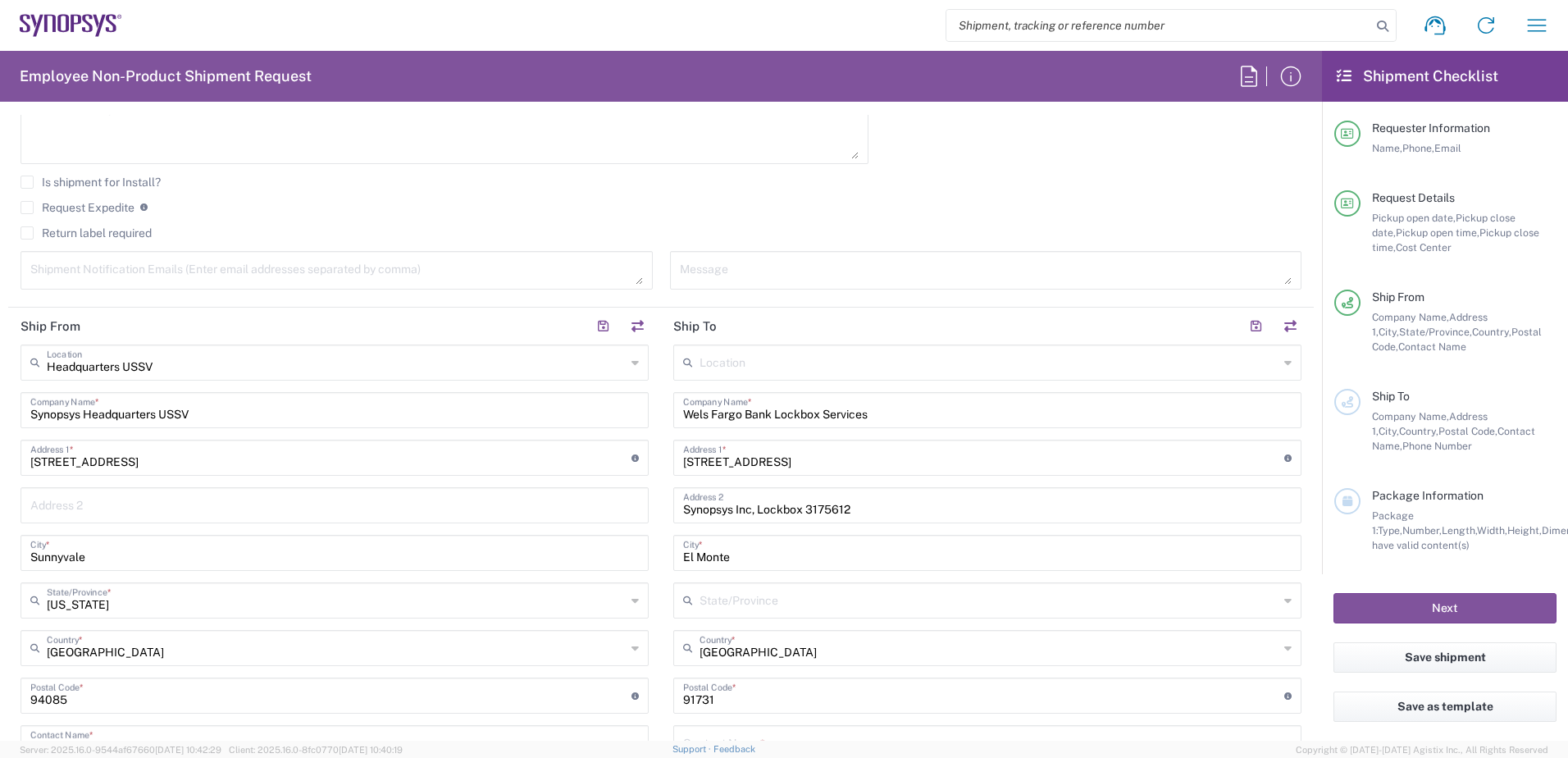
click at [761, 609] on input "text" at bounding box center [989, 598] width 579 height 29
type input "CA 91"
click at [695, 698] on input "undefined" at bounding box center [983, 694] width 601 height 29
click at [701, 640] on input "[GEOGRAPHIC_DATA]" at bounding box center [989, 646] width 579 height 29
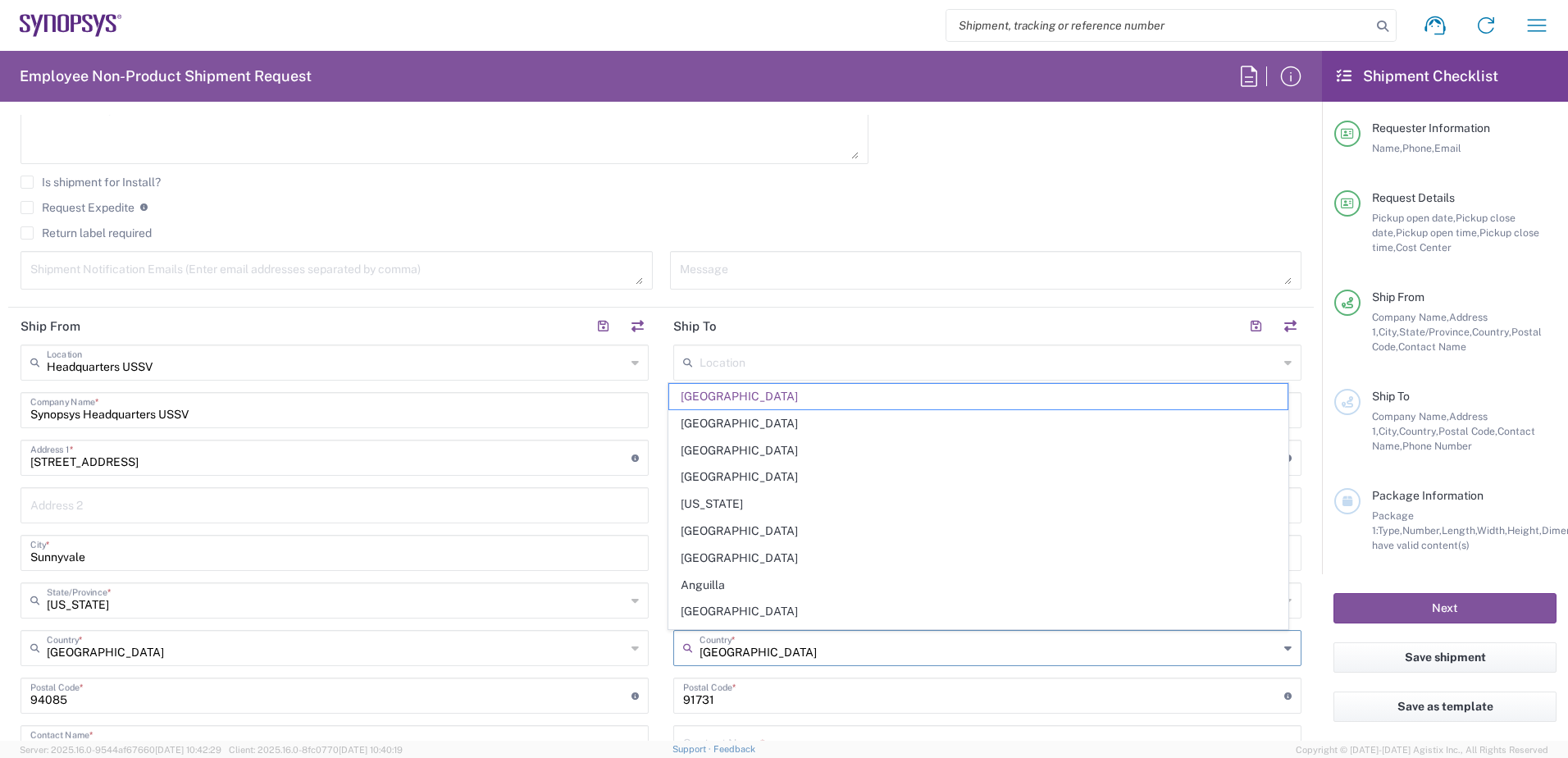
click at [745, 648] on input "[GEOGRAPHIC_DATA]" at bounding box center [989, 646] width 579 height 29
drag, startPoint x: 765, startPoint y: 645, endPoint x: 638, endPoint y: 648, distance: 127.0
click at [744, 646] on input "[GEOGRAPHIC_DATA]" at bounding box center [989, 646] width 579 height 29
drag, startPoint x: 738, startPoint y: 654, endPoint x: 688, endPoint y: 660, distance: 50.4
click at [688, 660] on div "Algeria Country *" at bounding box center [987, 648] width 628 height 36
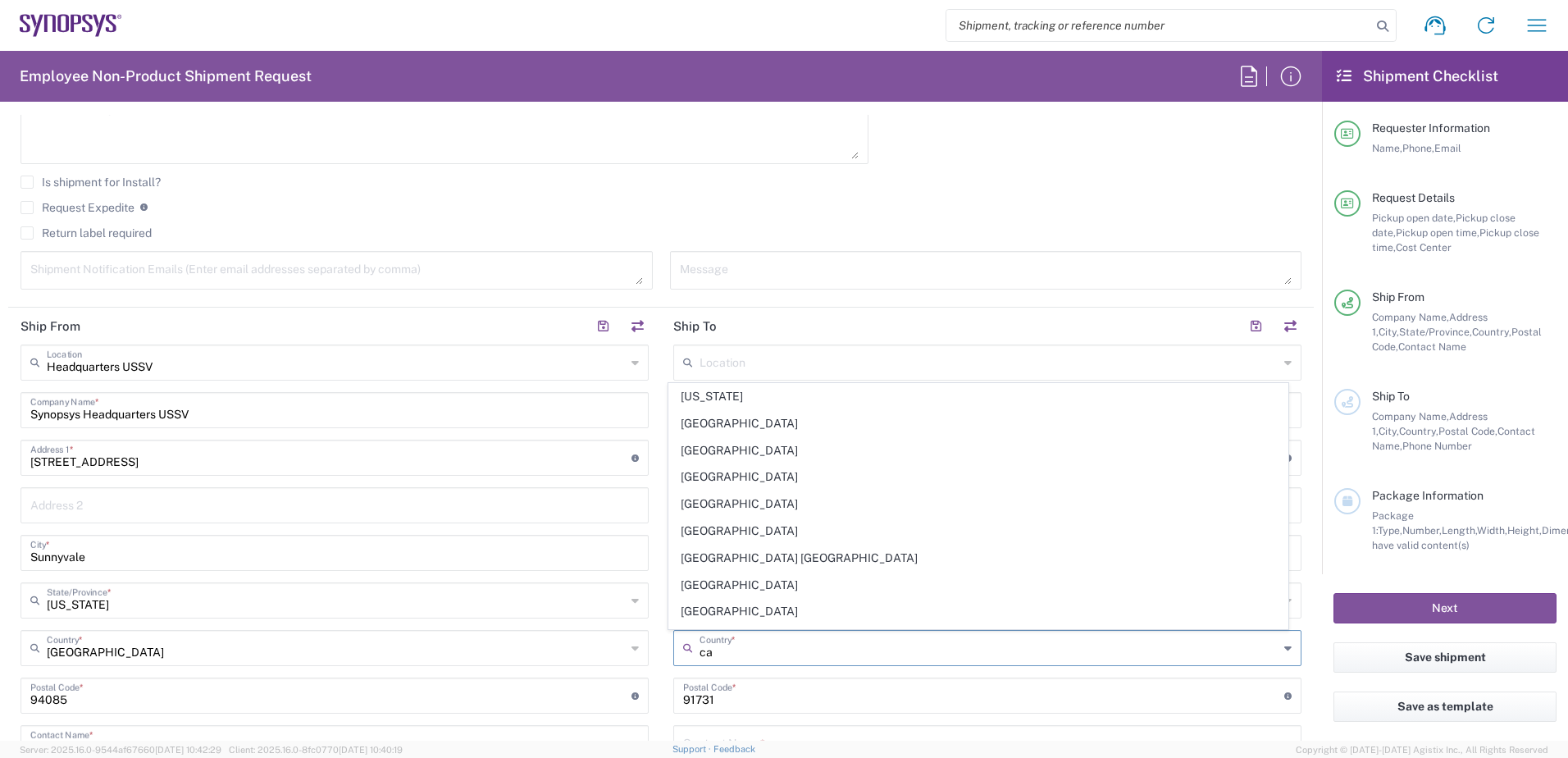
type input "c"
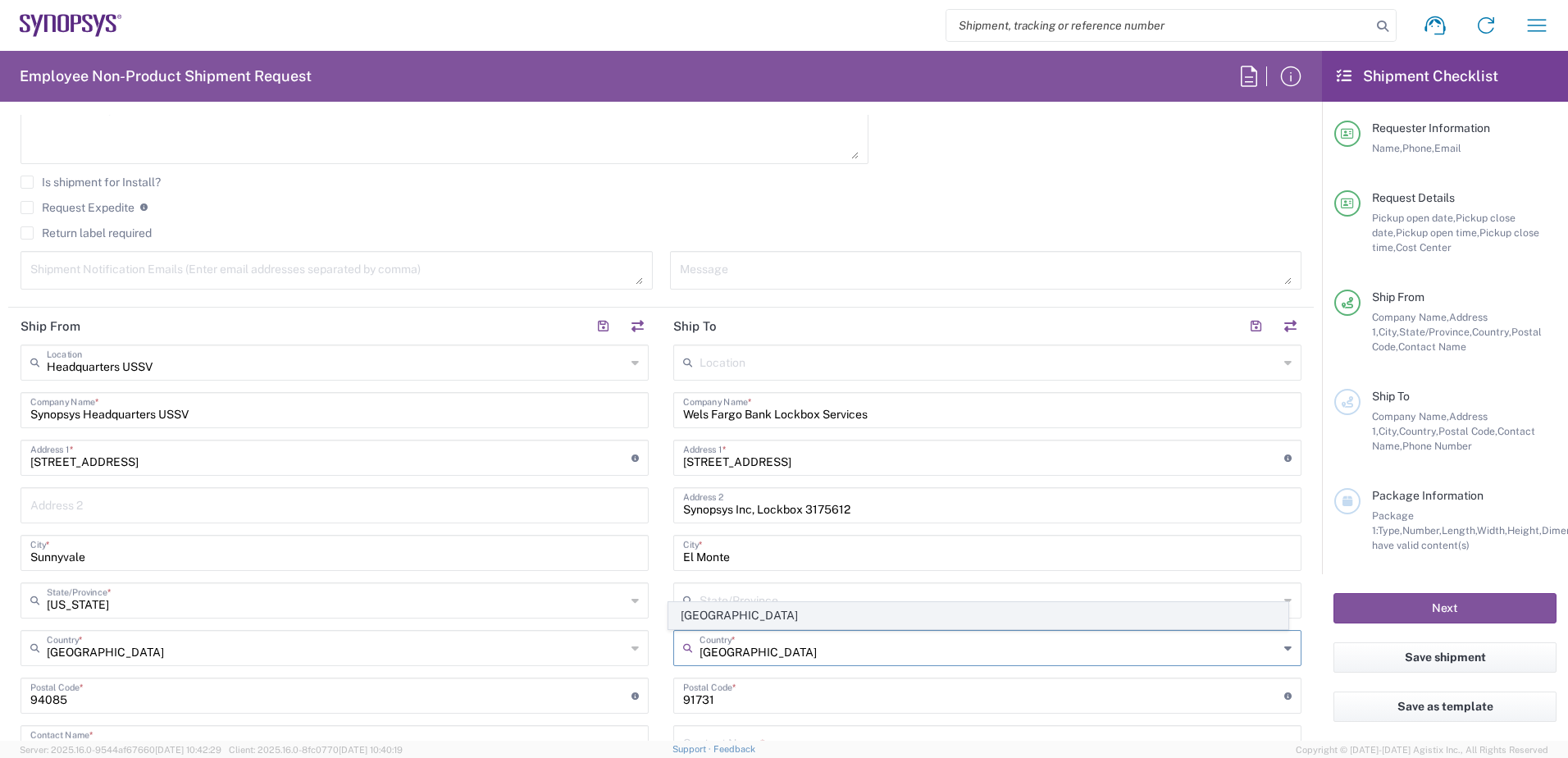
click at [731, 620] on span "[GEOGRAPHIC_DATA]" at bounding box center [978, 615] width 619 height 25
type input "[GEOGRAPHIC_DATA]"
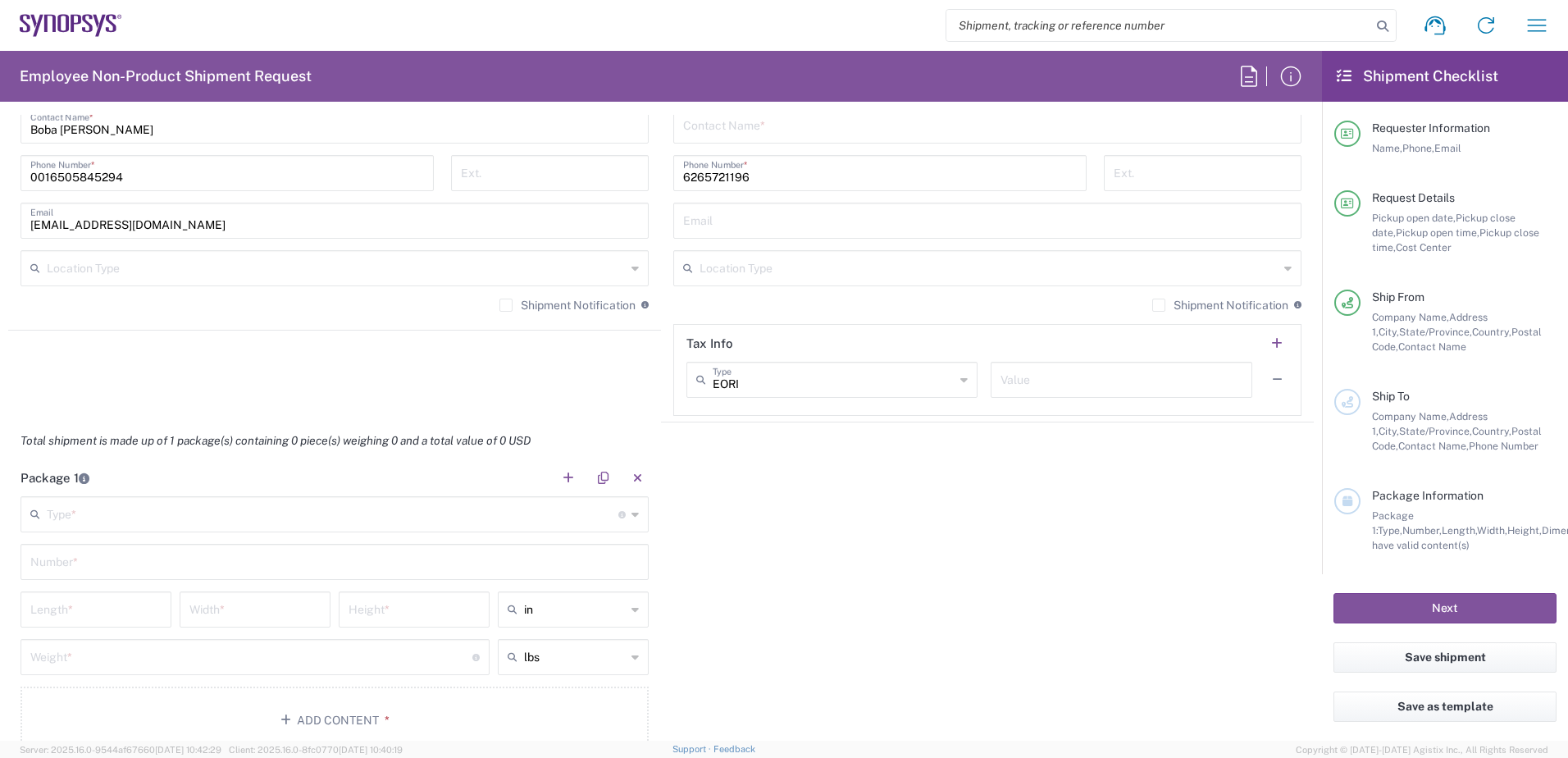
scroll to position [1201, 0]
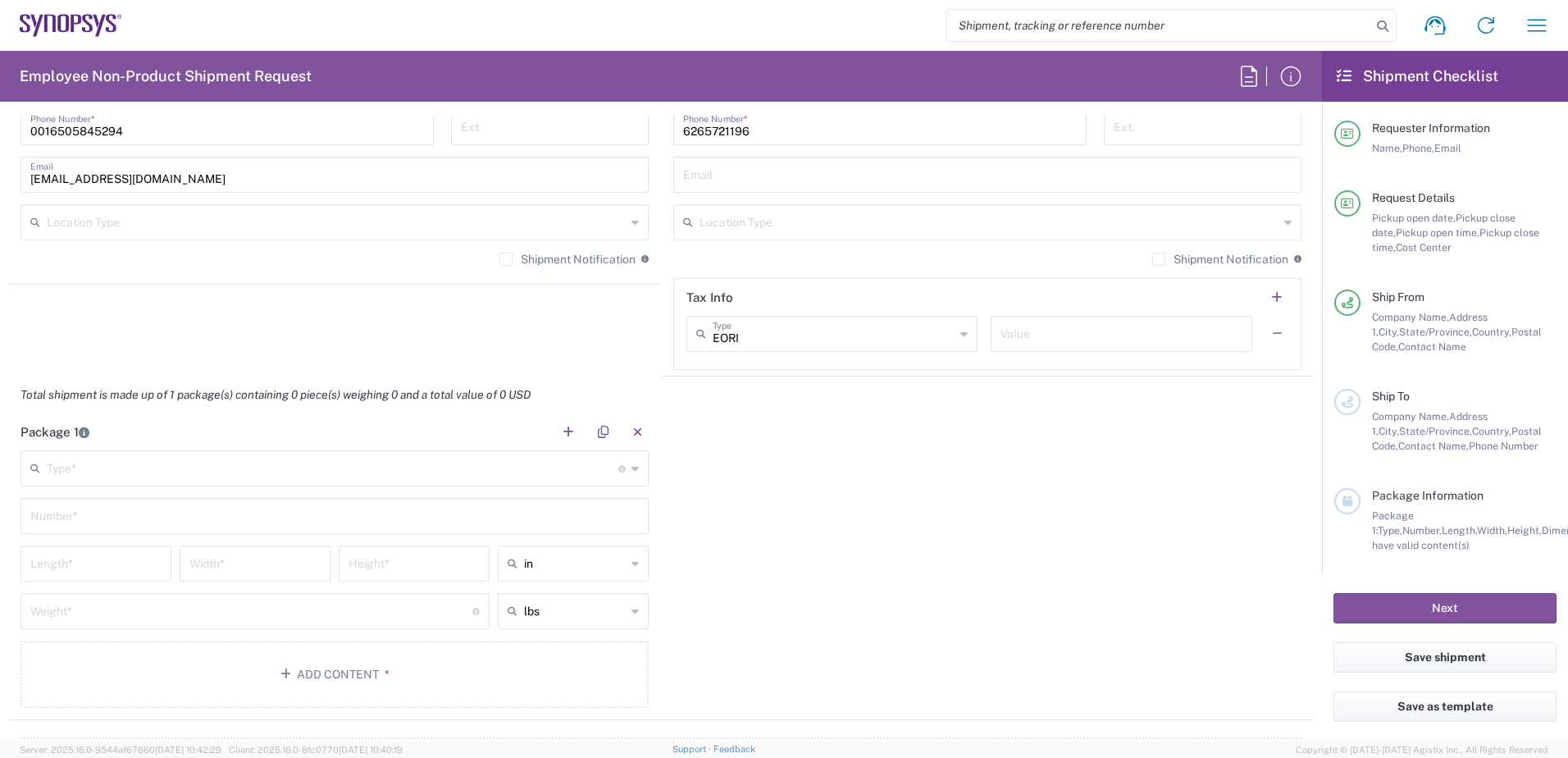
click at [632, 469] on icon at bounding box center [636, 469] width 7 height 26
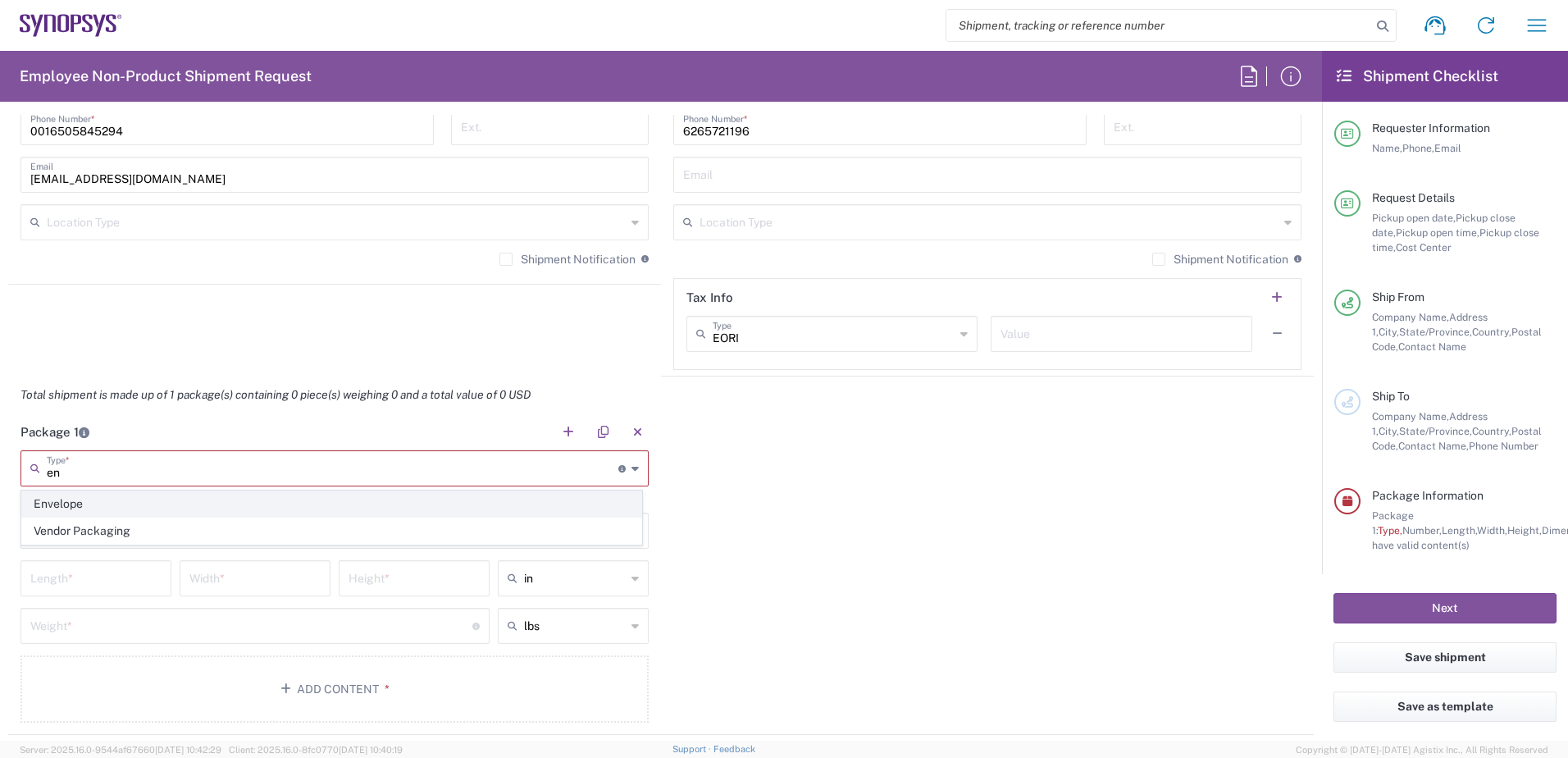
click at [109, 501] on span "Envelope" at bounding box center [331, 503] width 619 height 25
type input "Envelope"
type input "1"
type input "9.5"
type input "12.5"
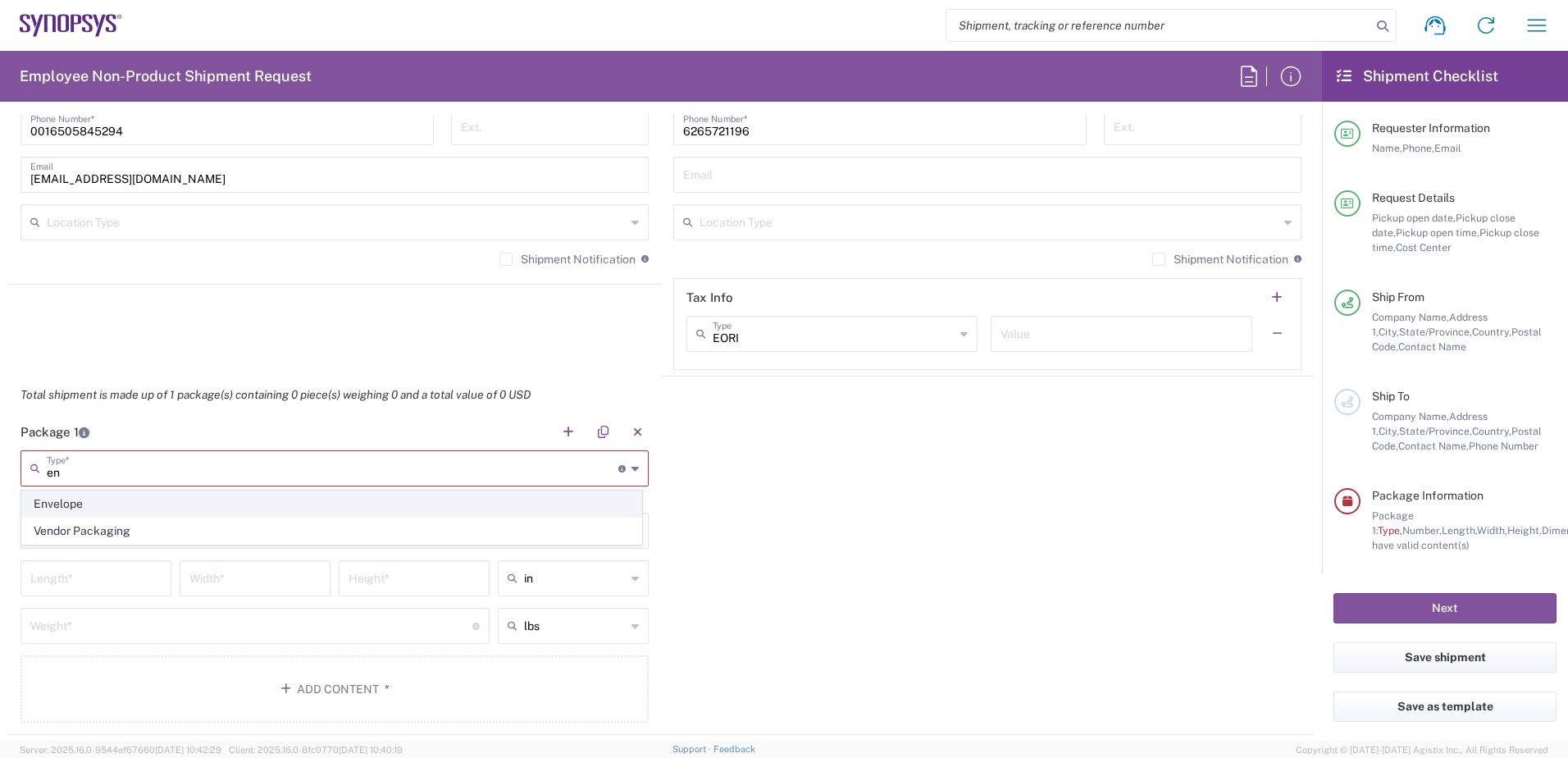
type input "0.25"
type input "1"
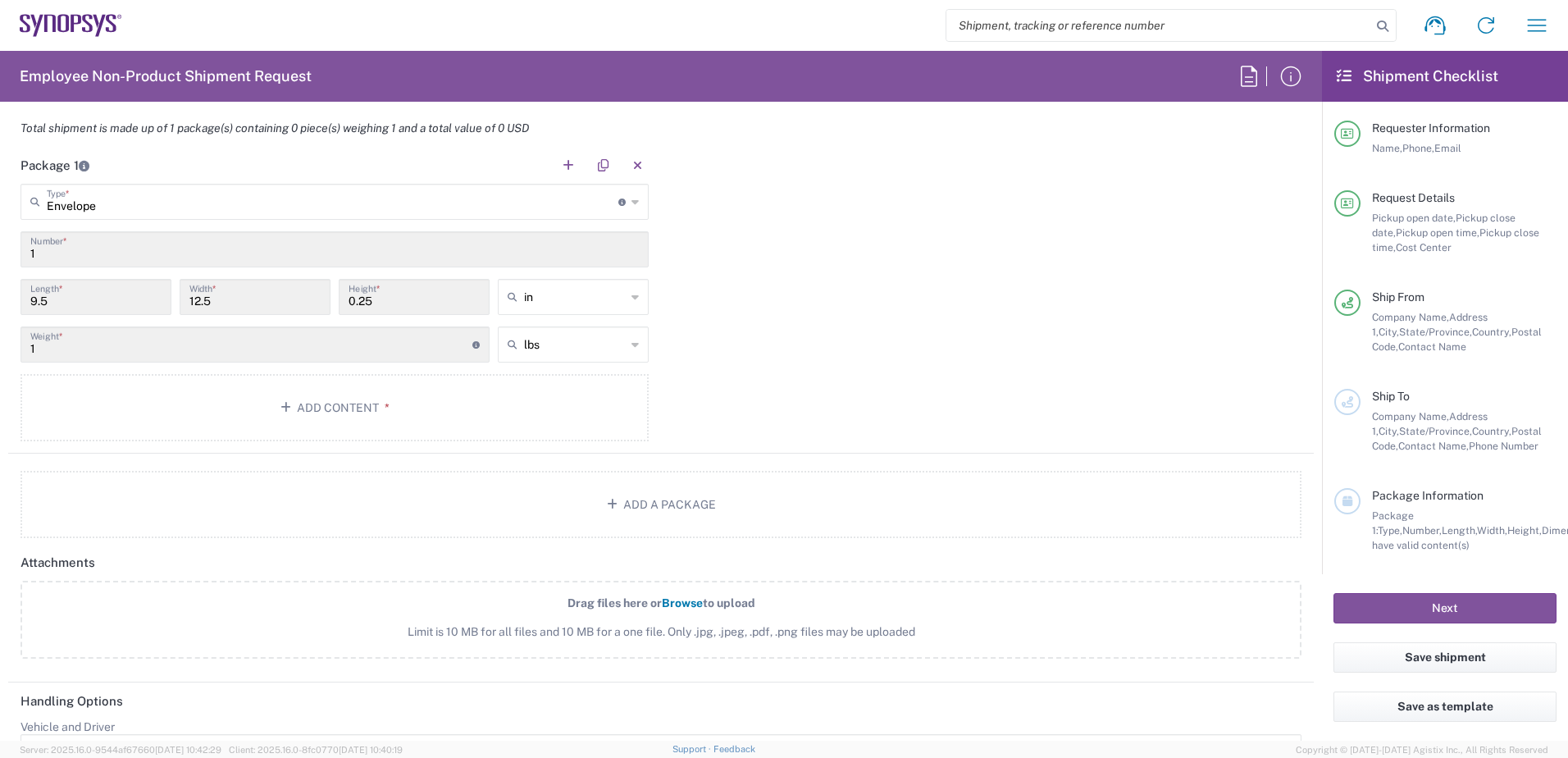
scroll to position [1348, 0]
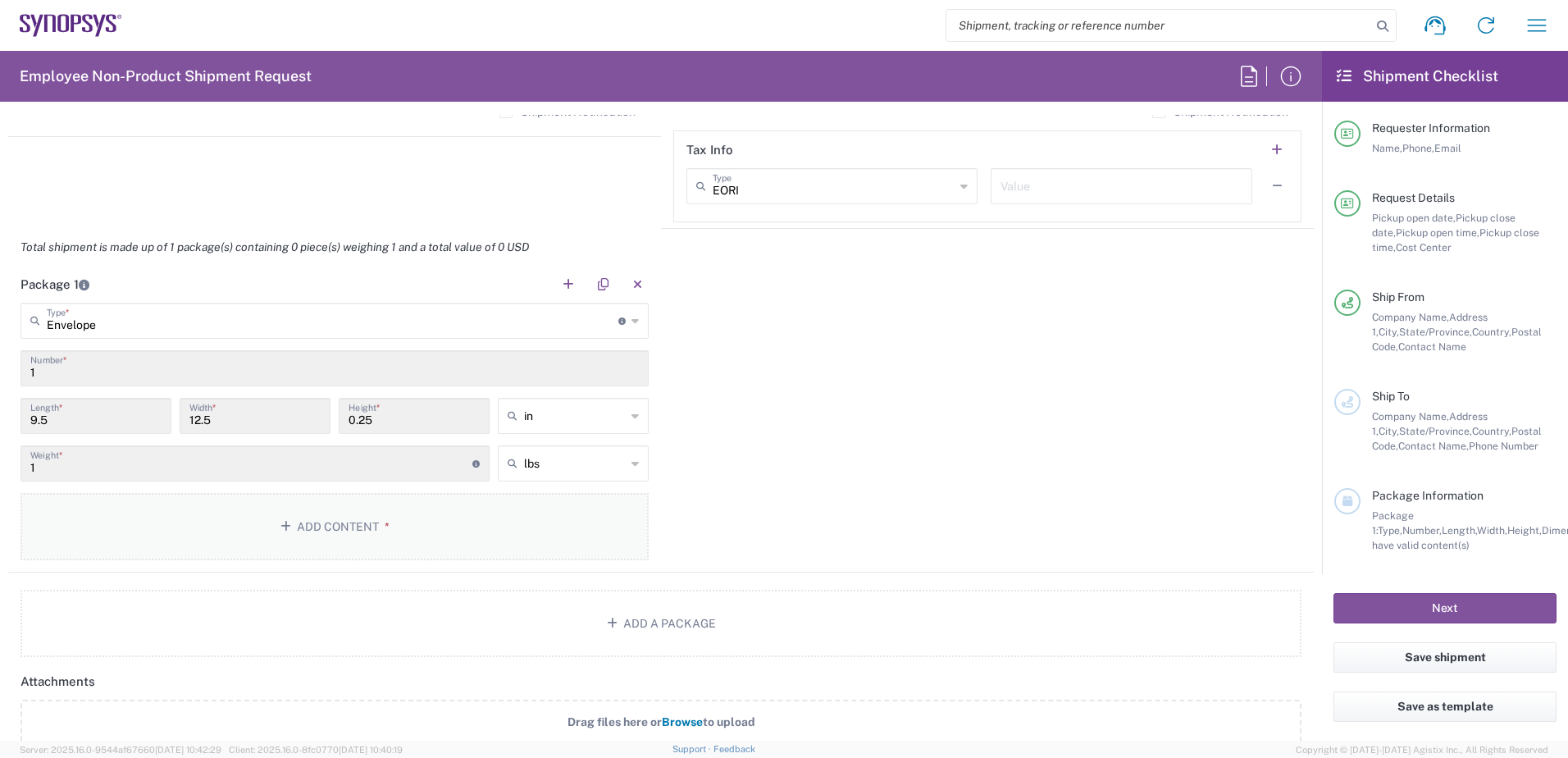
click at [106, 509] on button "Add Content *" at bounding box center [334, 526] width 628 height 67
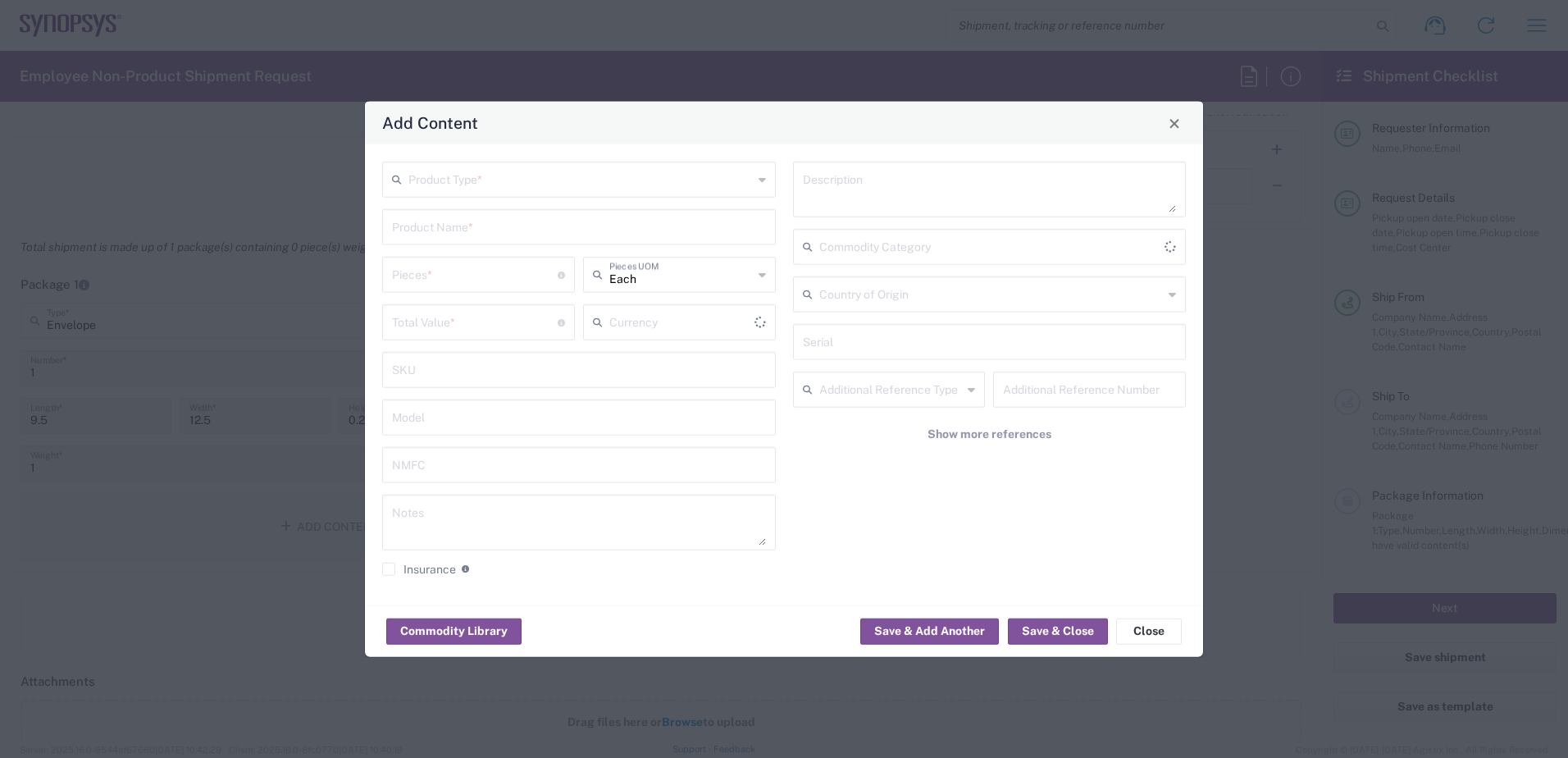
type input "US Dollar"
click at [1145, 625] on button "Close" at bounding box center [1149, 631] width 66 height 26
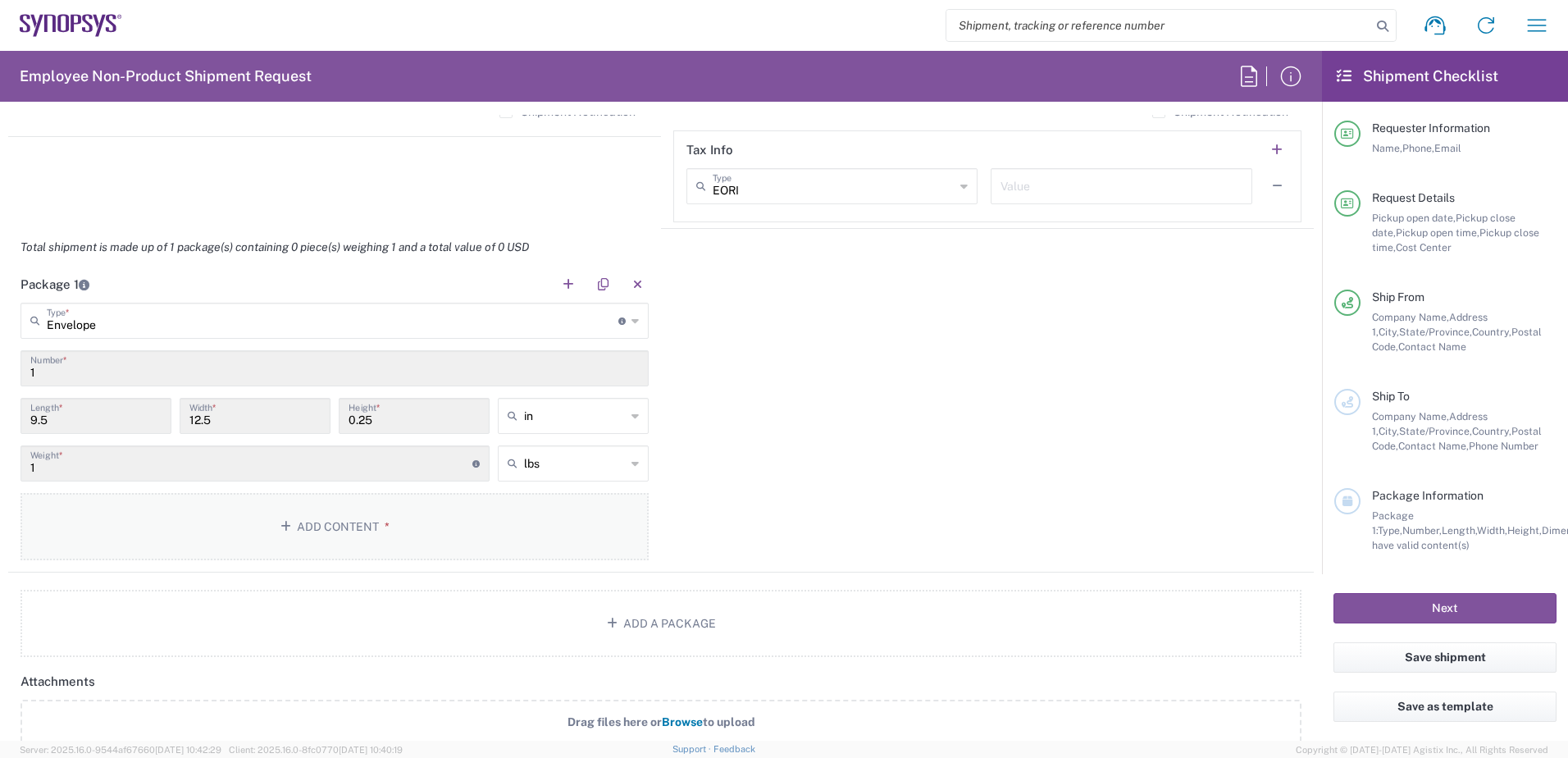
click at [331, 520] on button "Add Content *" at bounding box center [334, 526] width 628 height 67
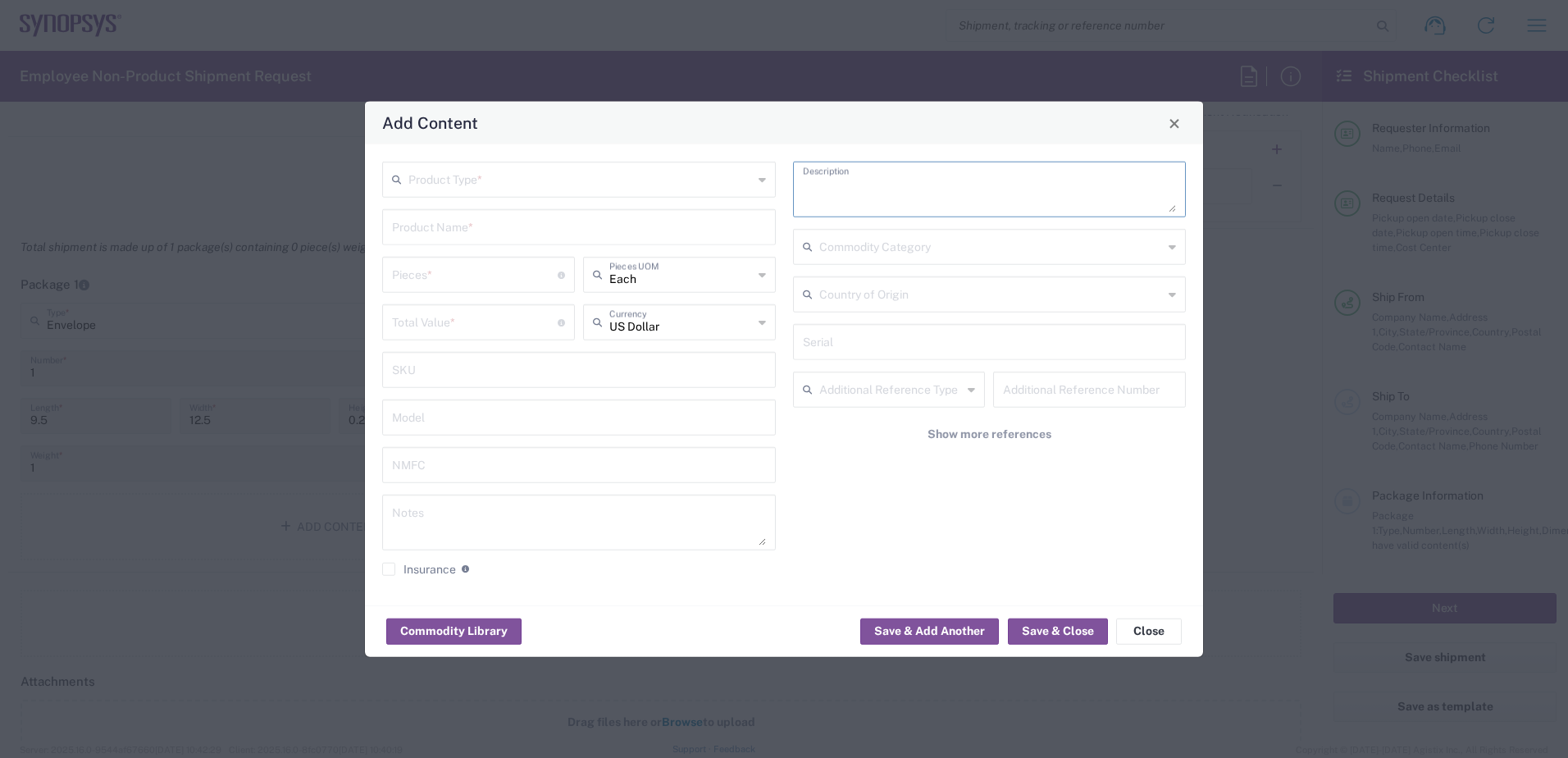
click at [824, 185] on textarea at bounding box center [989, 188] width 374 height 45
type textarea "Document"
click at [1067, 628] on button "Save & Close" at bounding box center [1058, 631] width 100 height 26
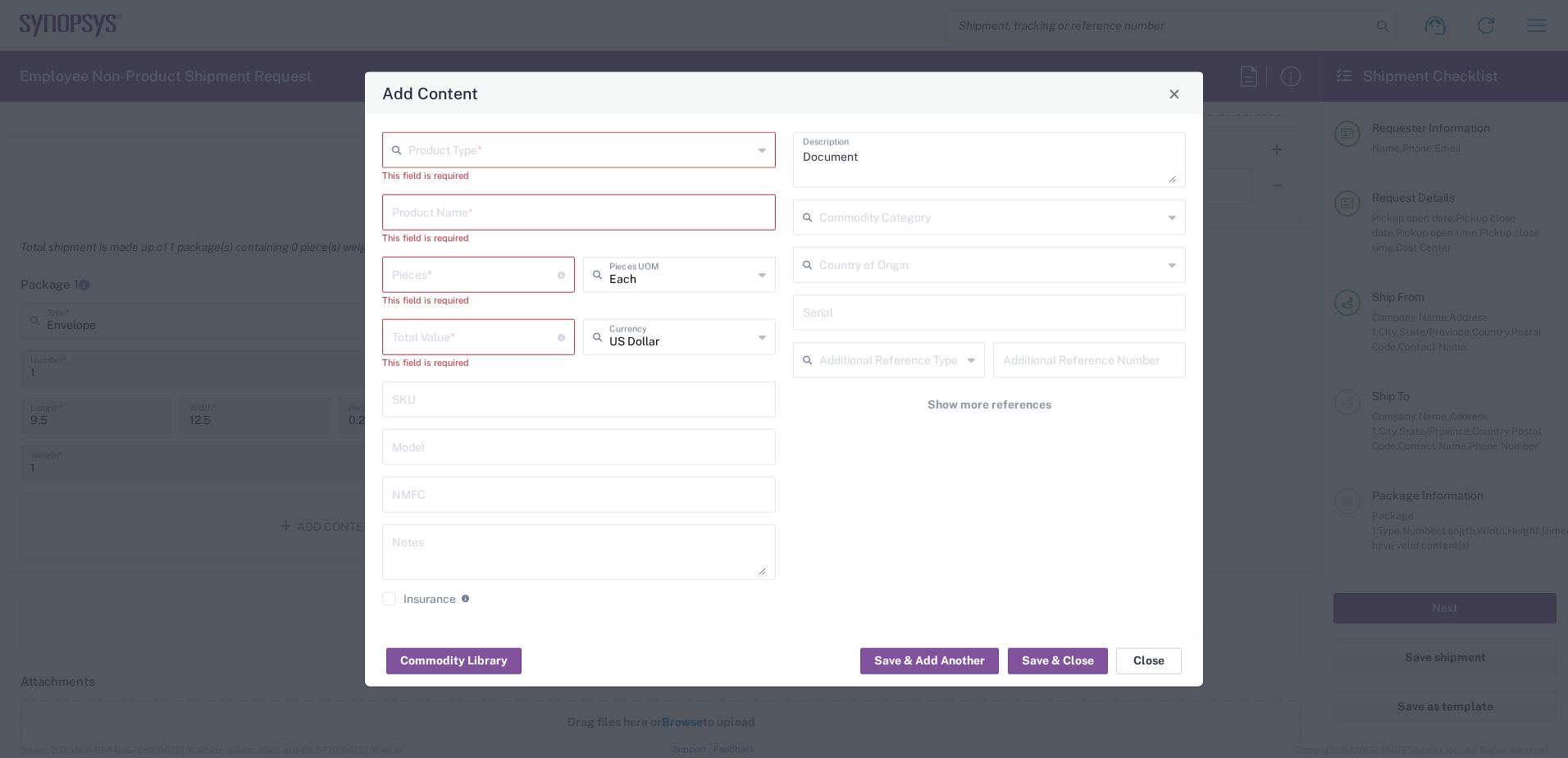
click at [1160, 658] on button "Close" at bounding box center [1149, 660] width 66 height 26
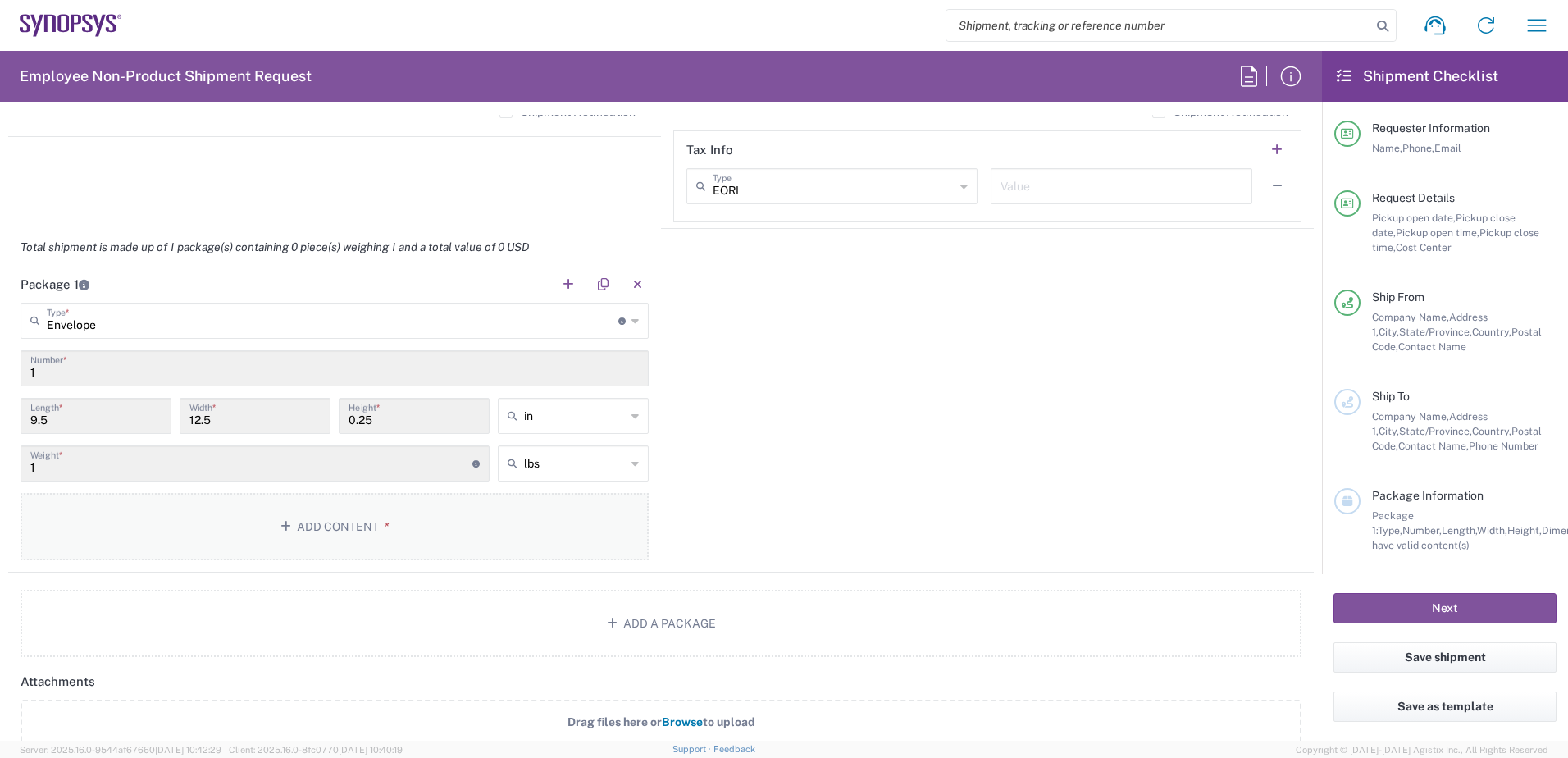
click at [491, 516] on button "Add Content *" at bounding box center [334, 526] width 628 height 67
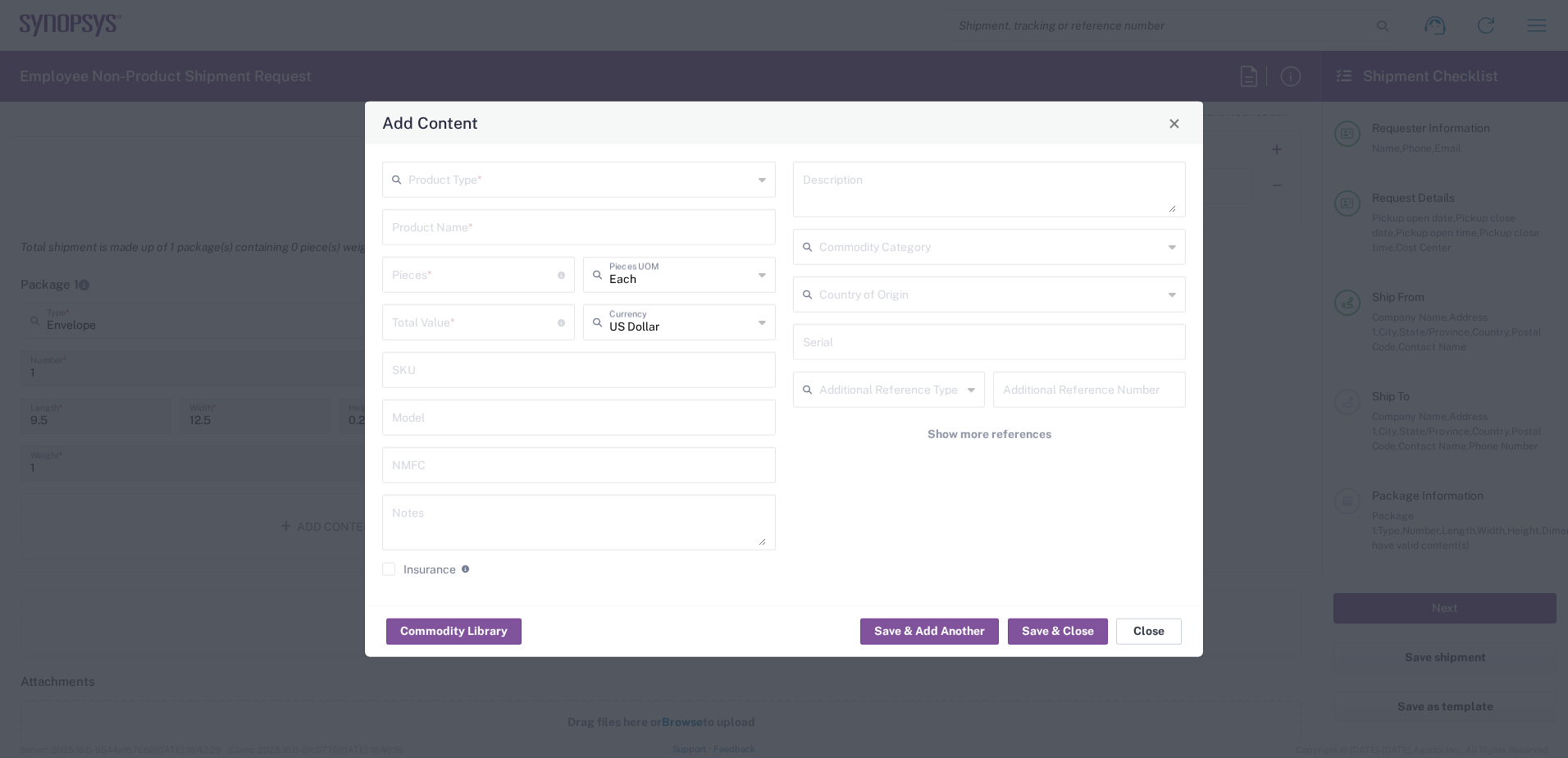
click at [1151, 626] on button "Close" at bounding box center [1149, 631] width 66 height 26
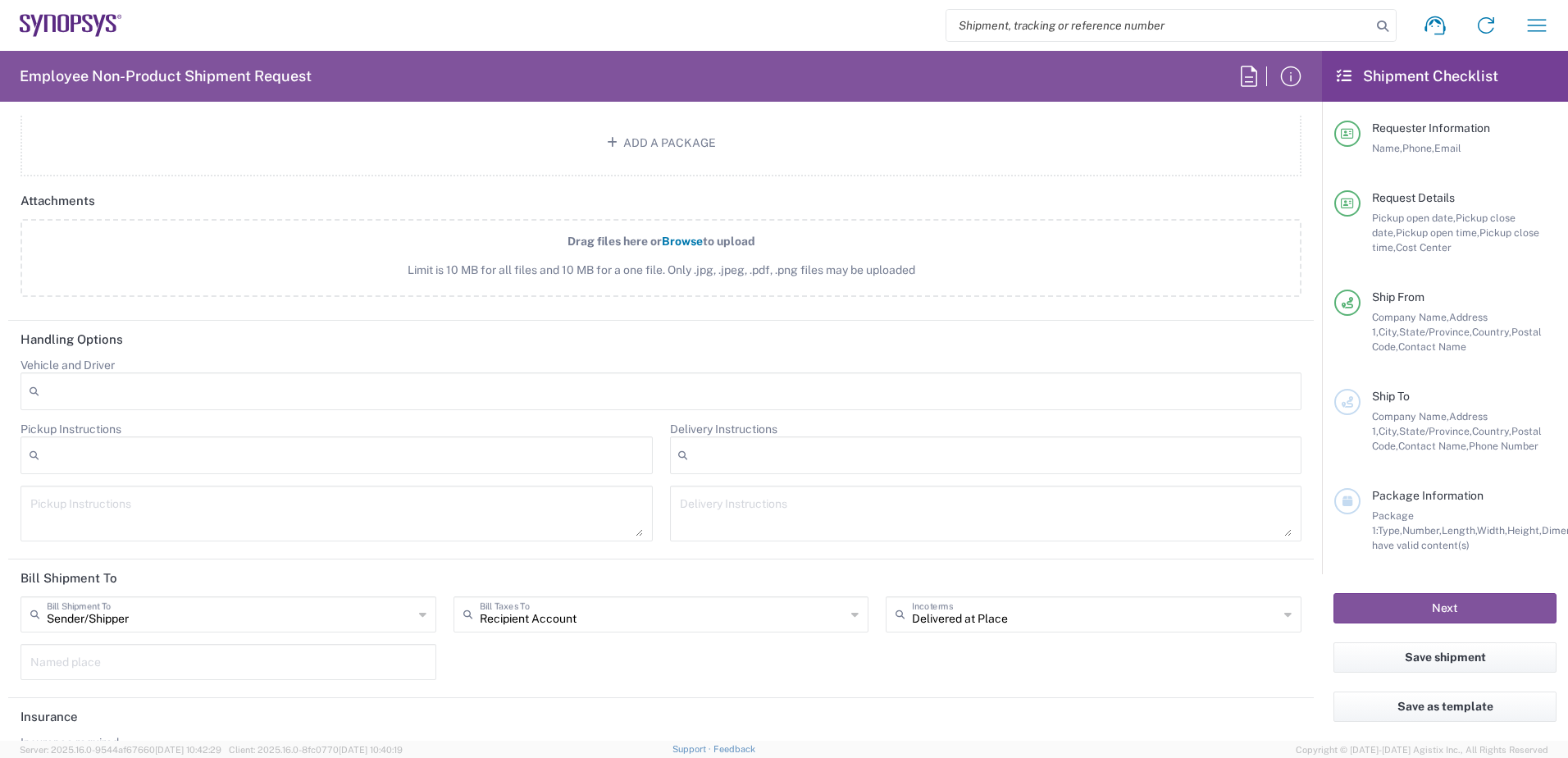
scroll to position [1892, 0]
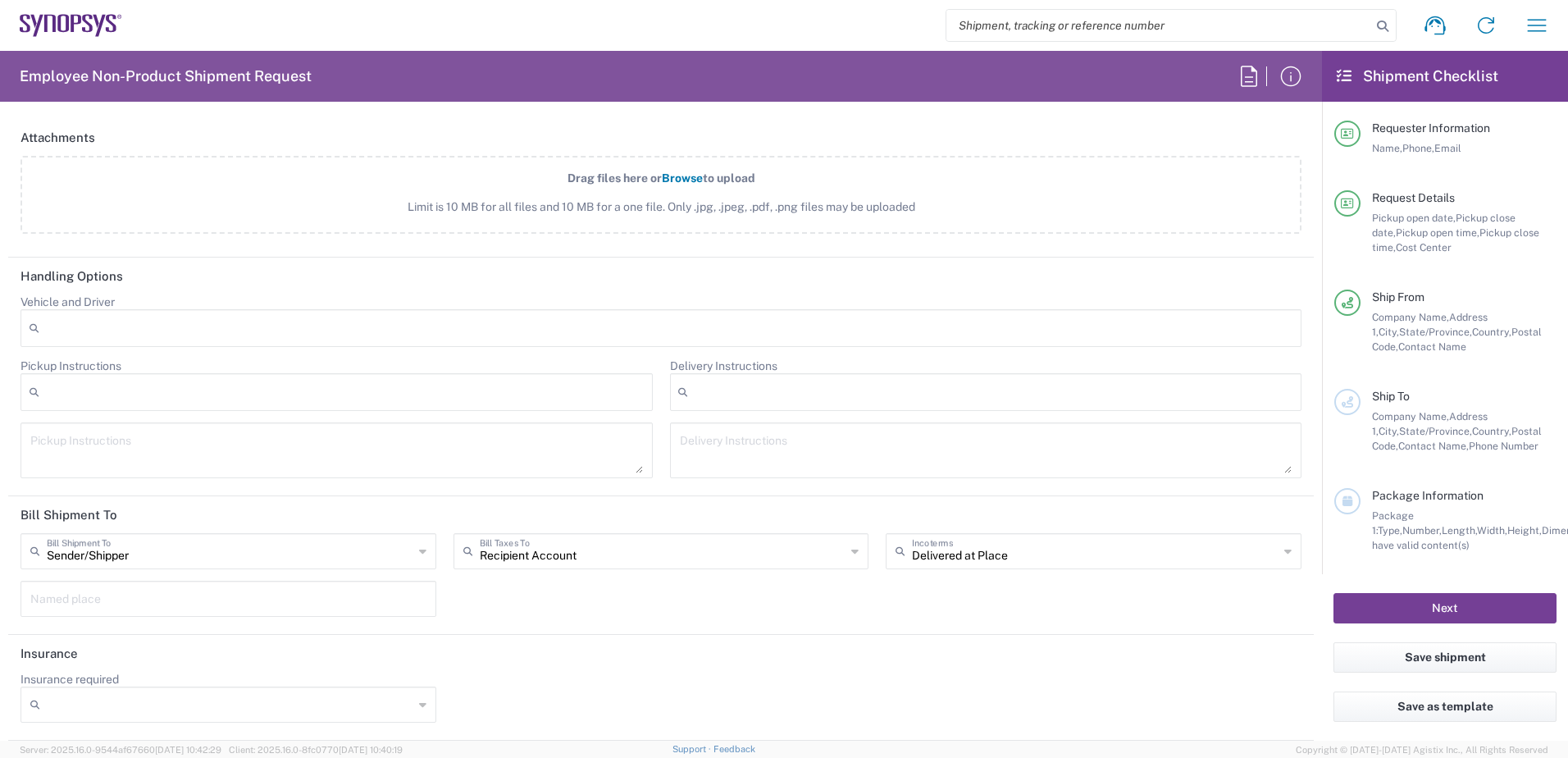
click at [1417, 603] on button "Next" at bounding box center [1445, 608] width 223 height 31
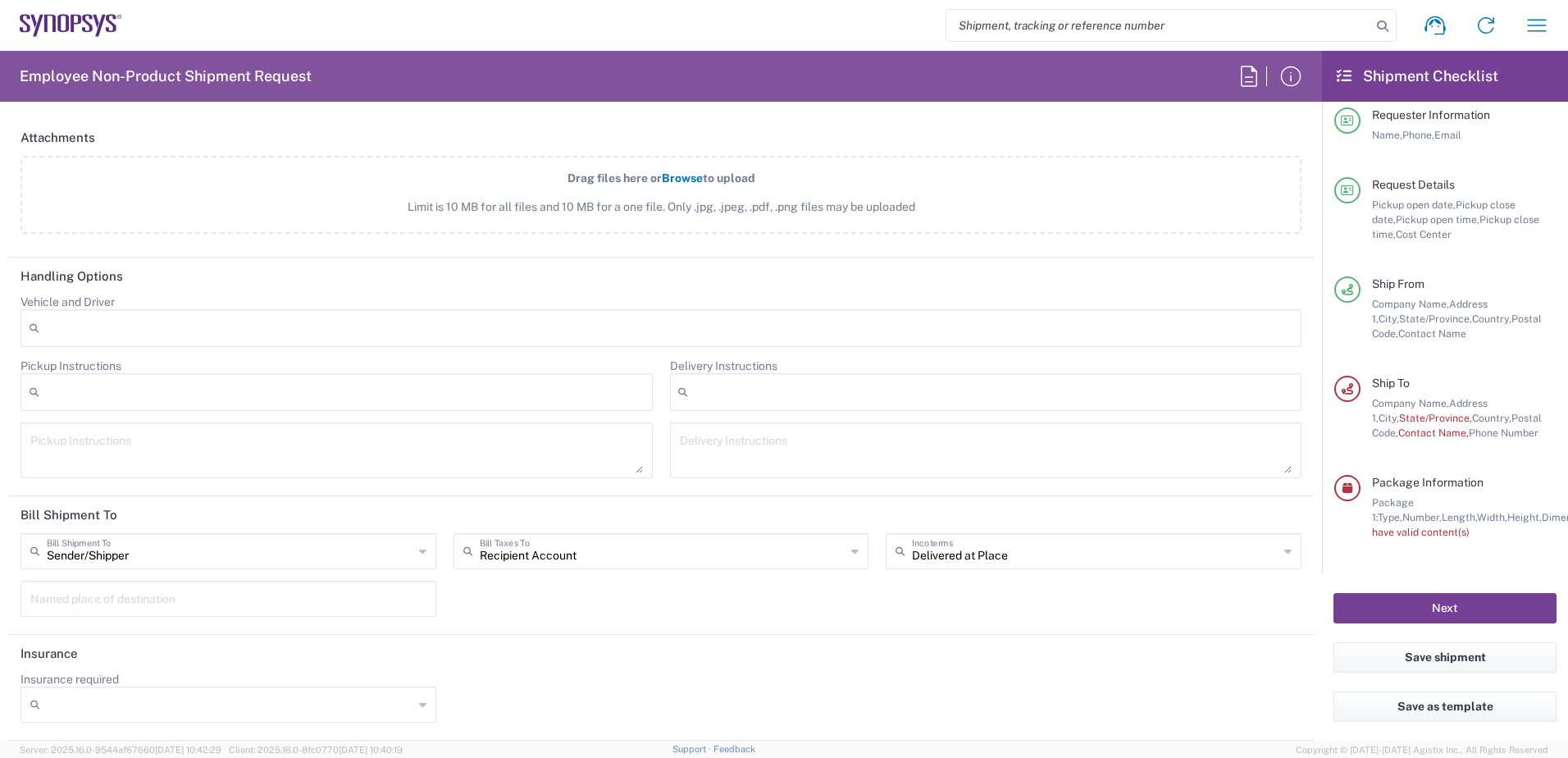
click at [1394, 601] on button "Next" at bounding box center [1445, 608] width 223 height 31
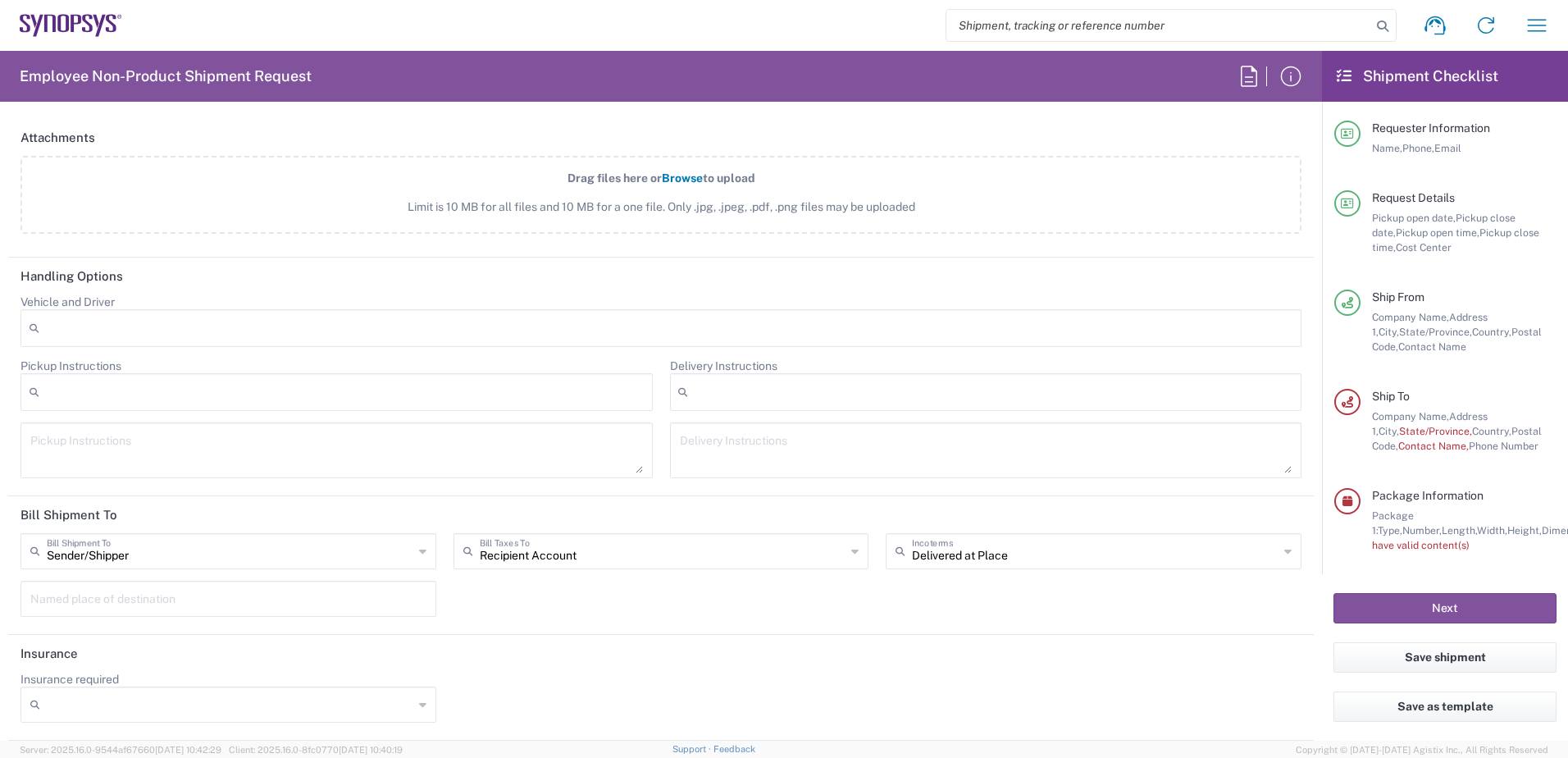
click at [720, 657] on header "Insurance" at bounding box center [661, 653] width 1305 height 37
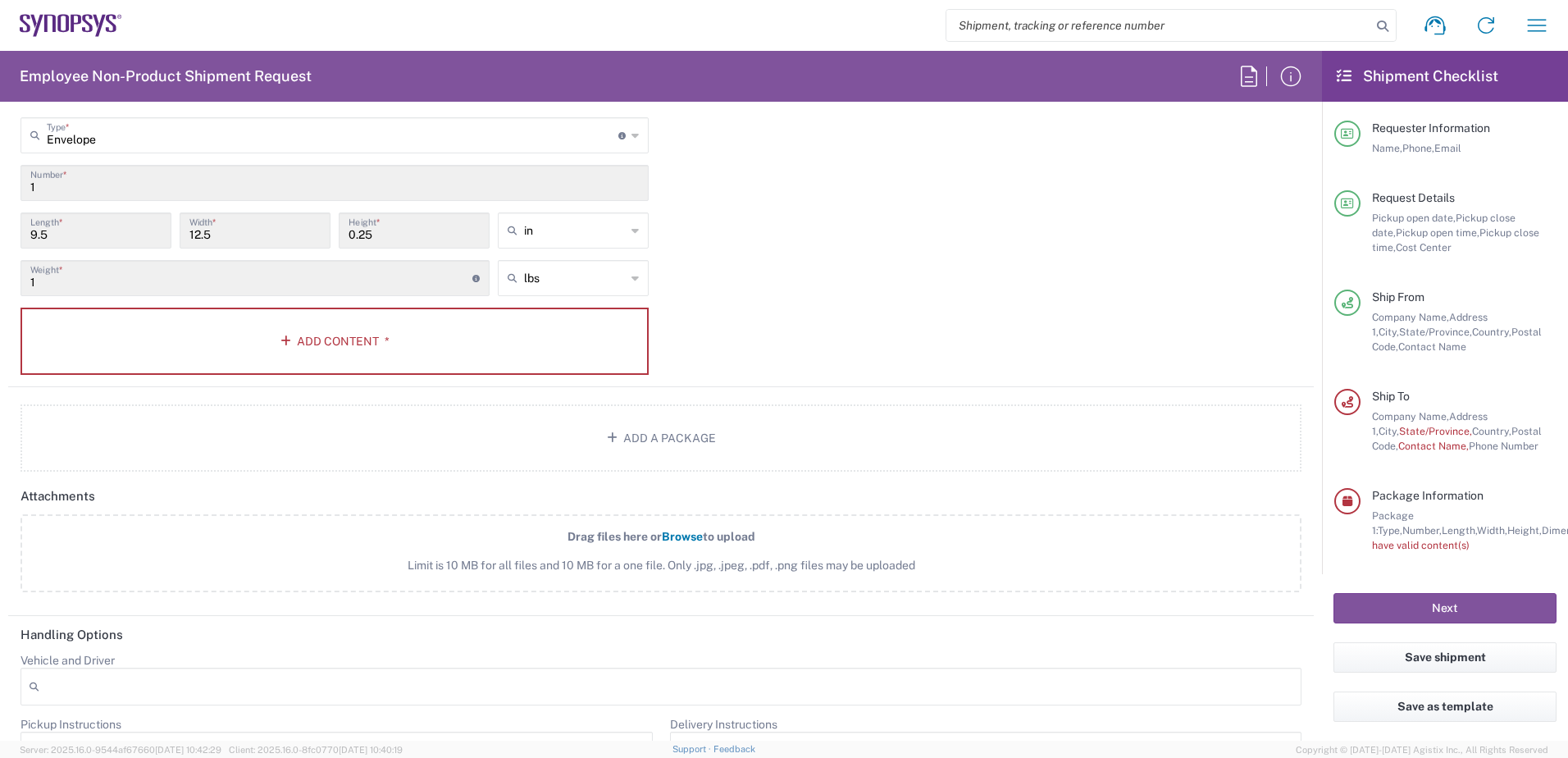
scroll to position [1467, 0]
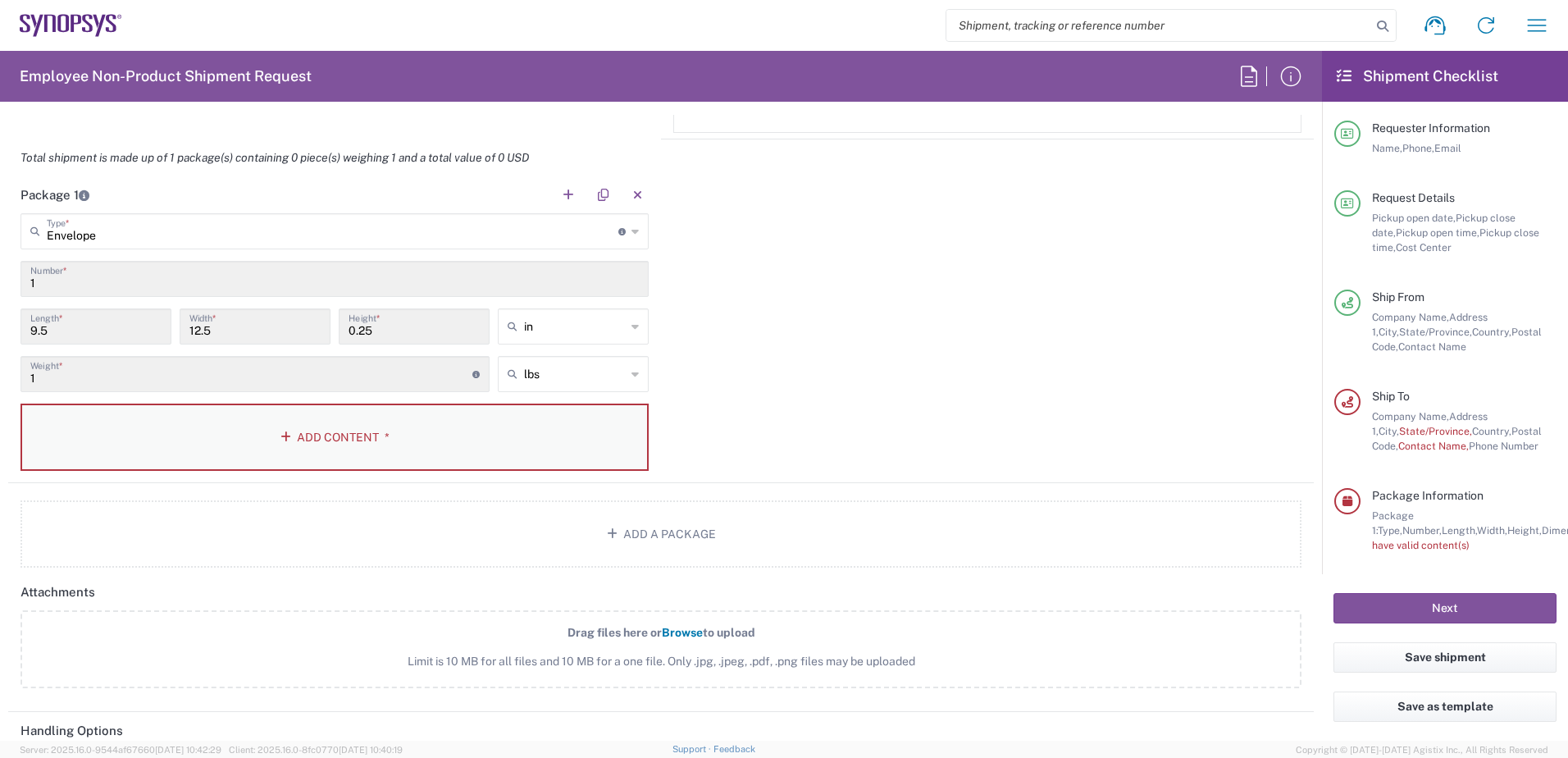
click at [308, 449] on button "Add Content *" at bounding box center [334, 437] width 628 height 67
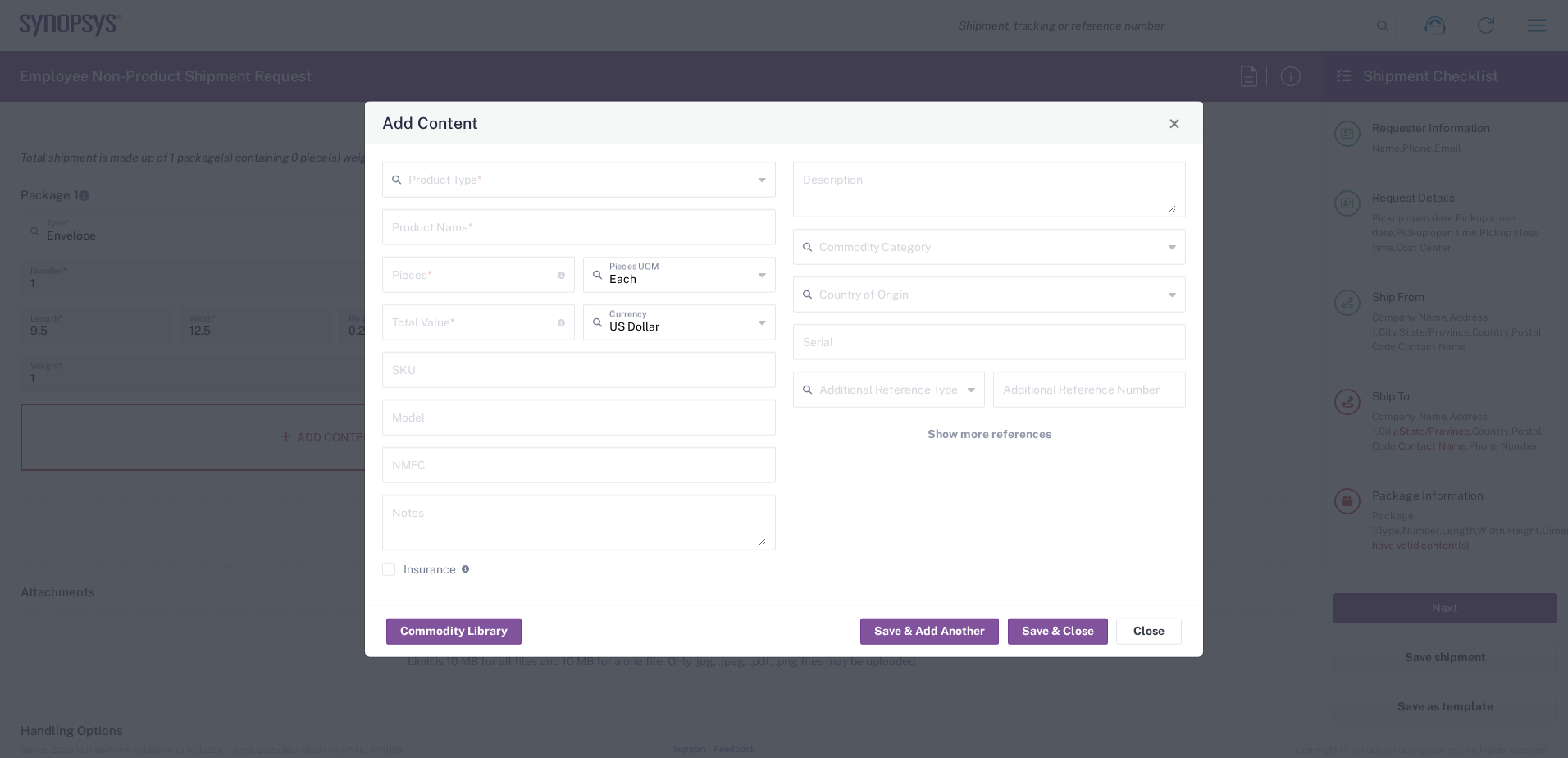
click at [840, 195] on textarea at bounding box center [989, 188] width 374 height 45
type textarea "document"
click at [1036, 633] on button "Save & Close" at bounding box center [1058, 631] width 100 height 26
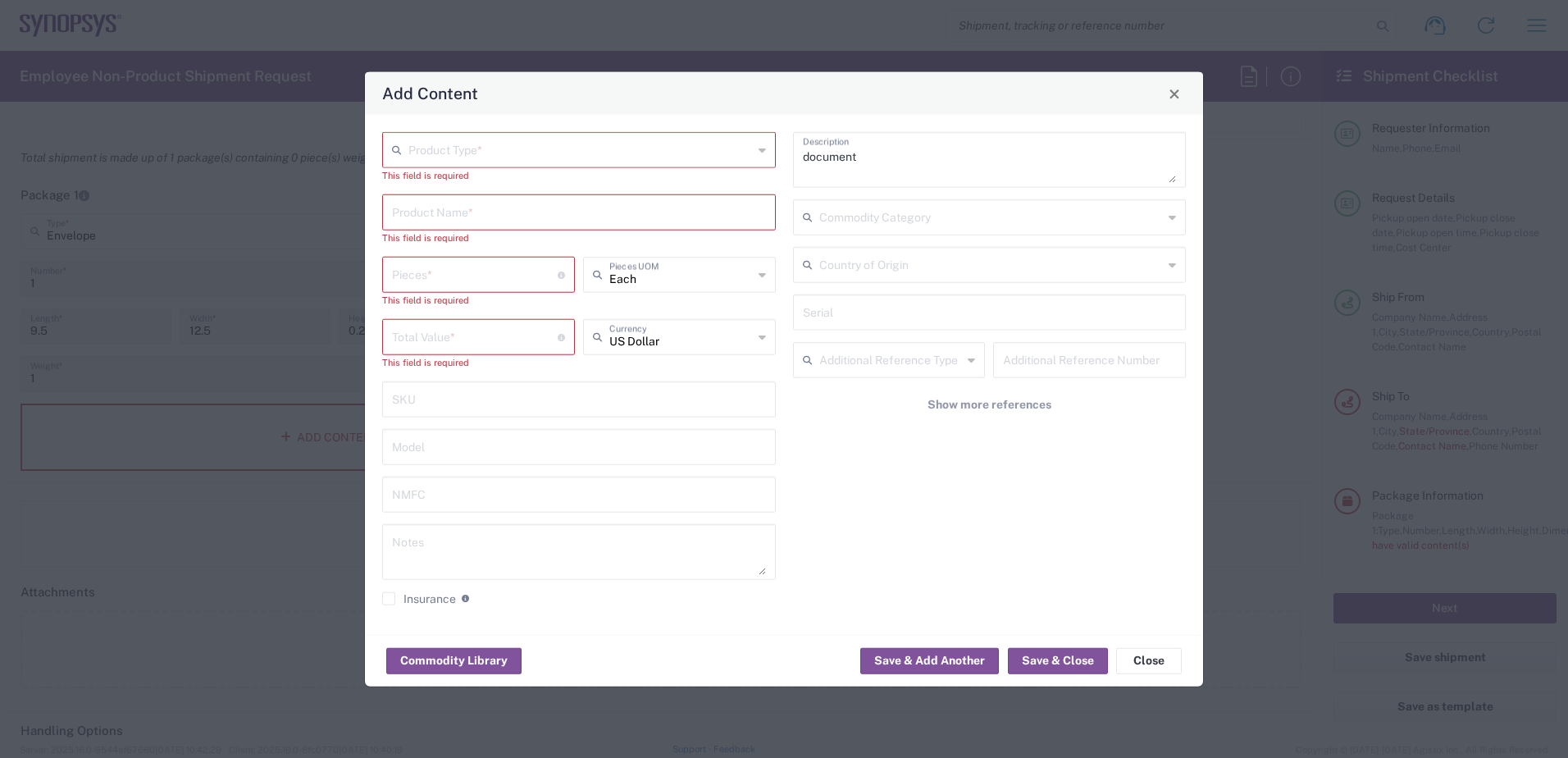
click at [761, 152] on icon at bounding box center [763, 150] width 7 height 26
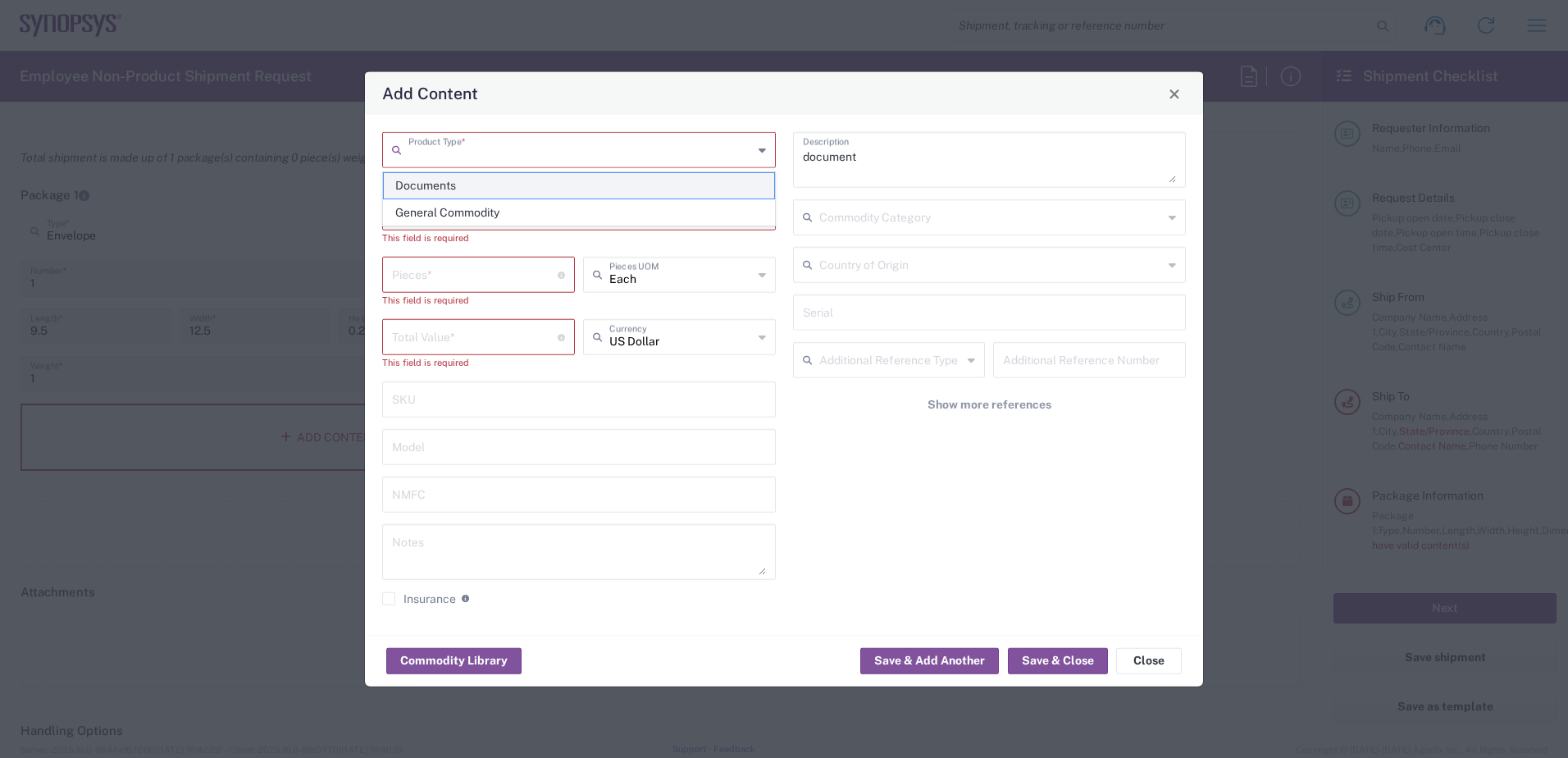
click at [429, 187] on span "Documents" at bounding box center [579, 185] width 391 height 25
type input "Documents"
type input "1"
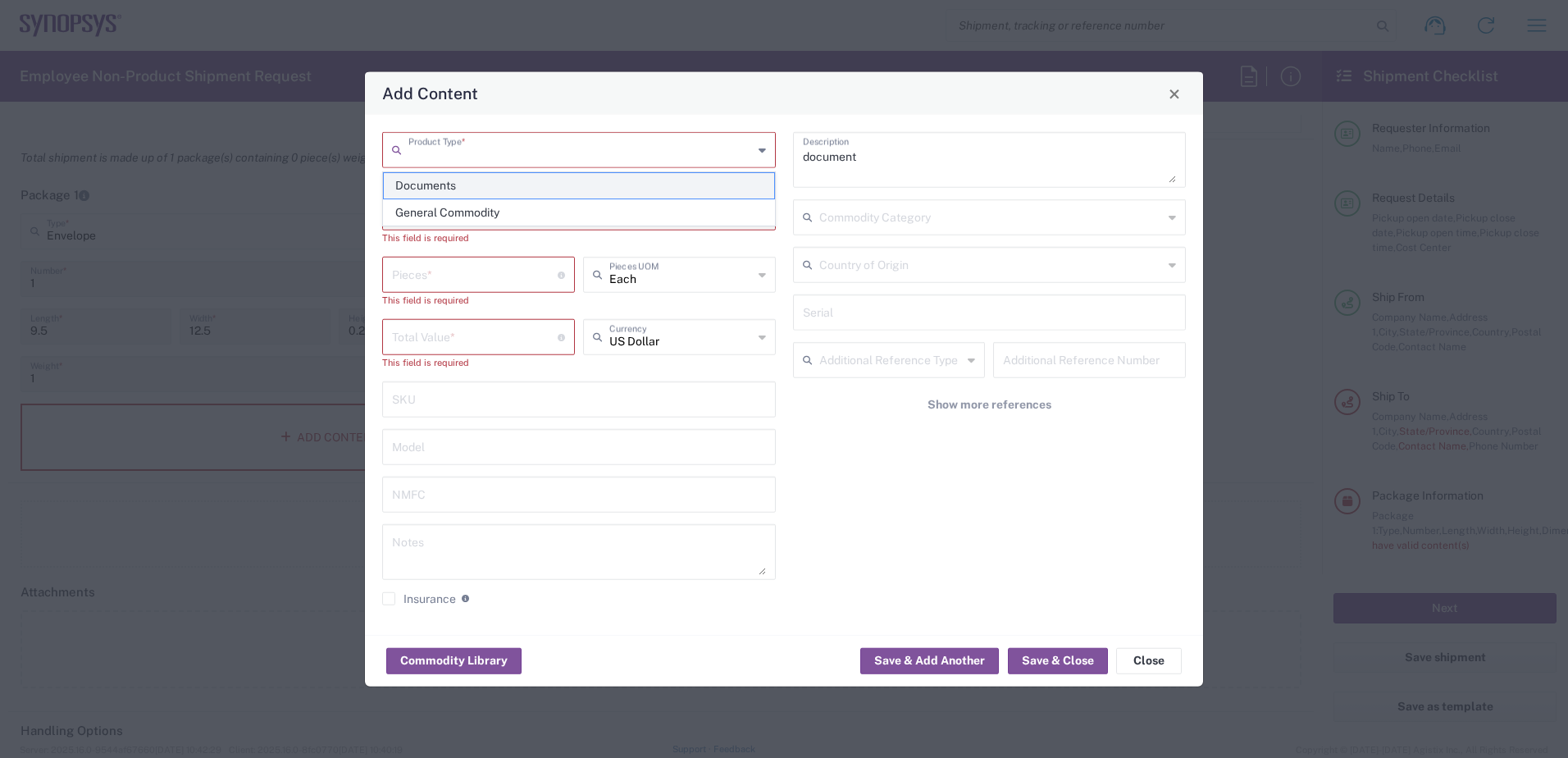
type textarea "Documents"
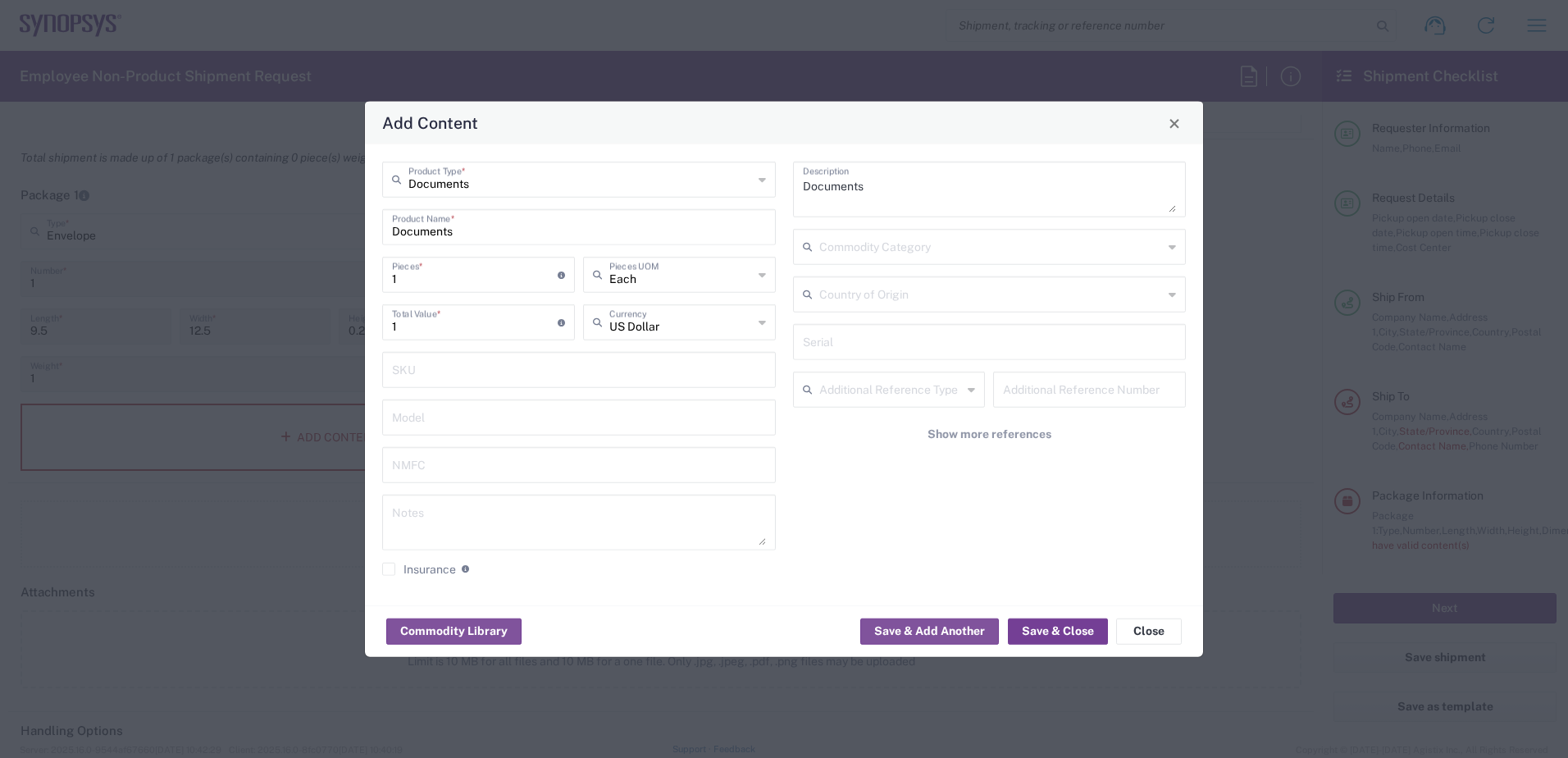
click at [1075, 632] on button "Save & Close" at bounding box center [1058, 631] width 100 height 26
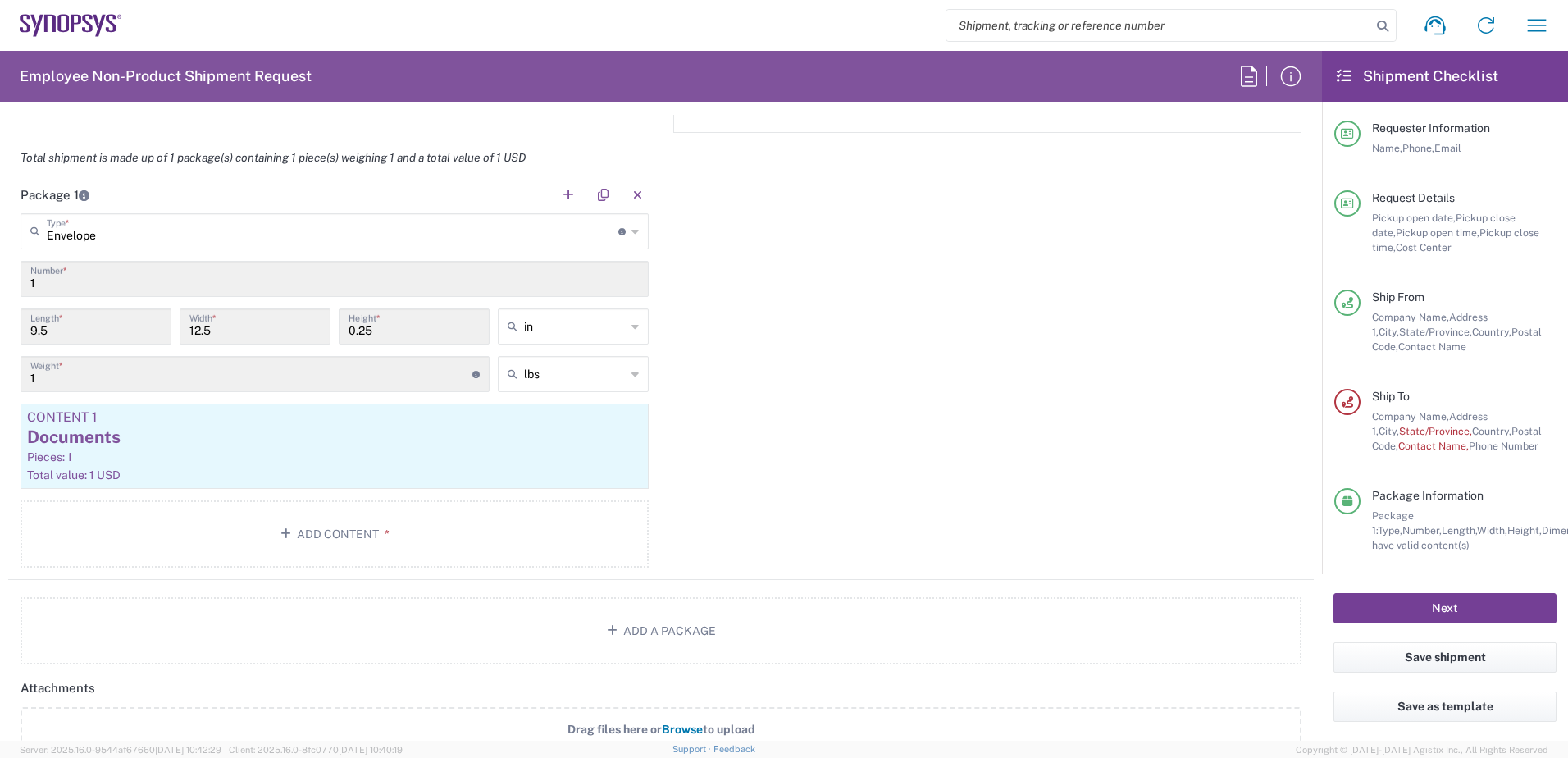
click at [1422, 600] on button "Next" at bounding box center [1445, 608] width 223 height 31
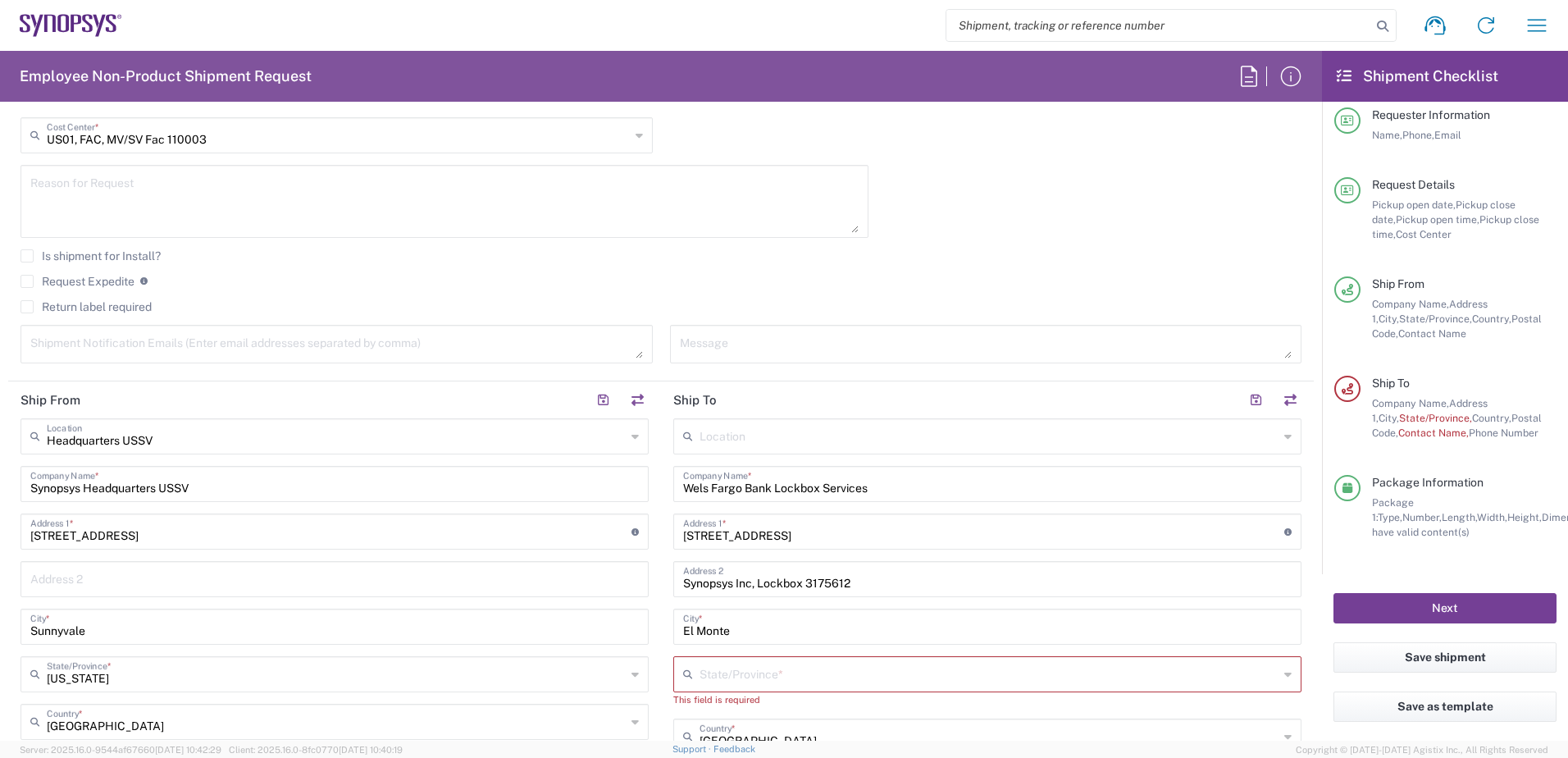
scroll to position [585, 0]
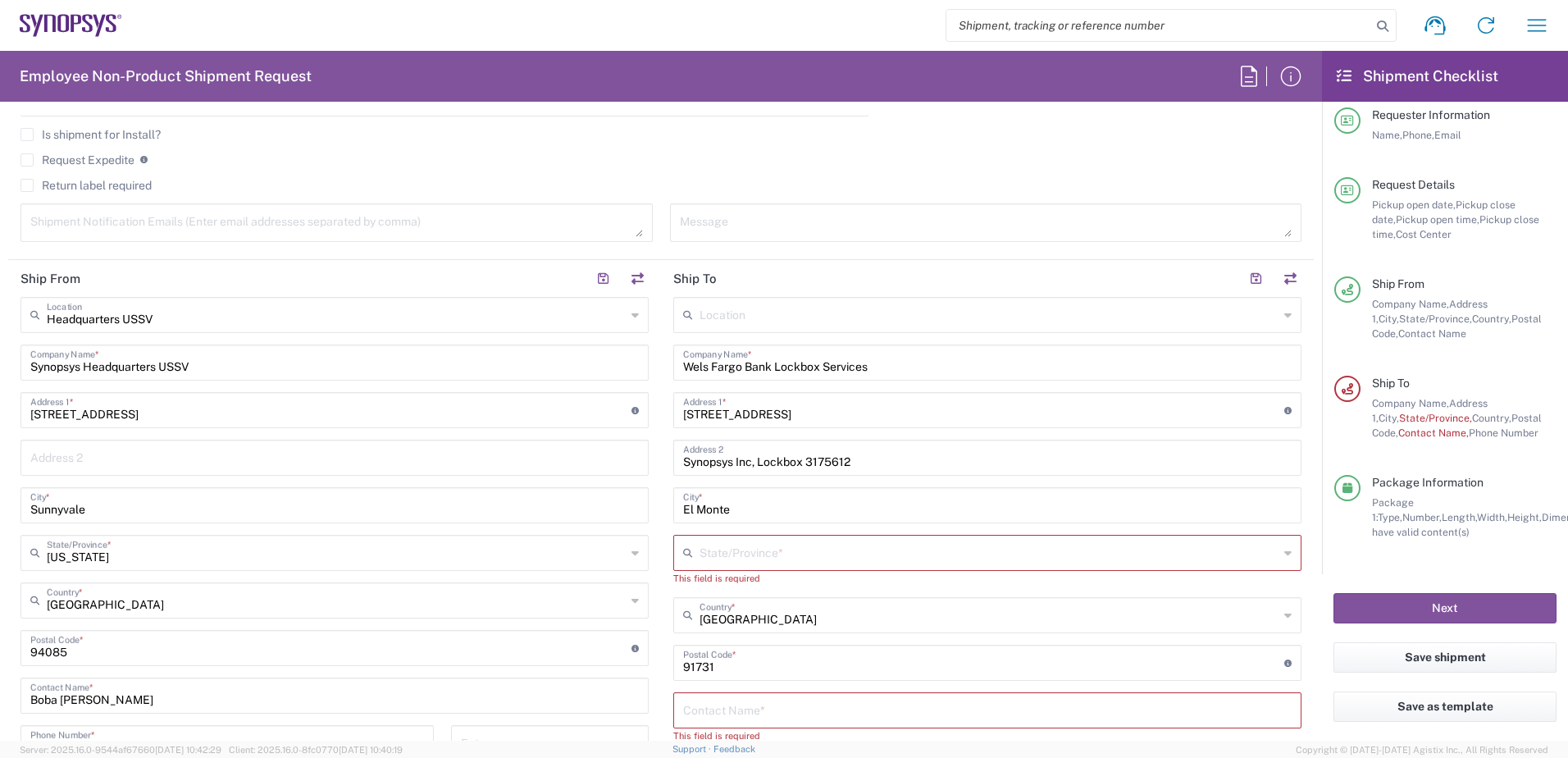
click at [765, 552] on input "text" at bounding box center [989, 551] width 579 height 29
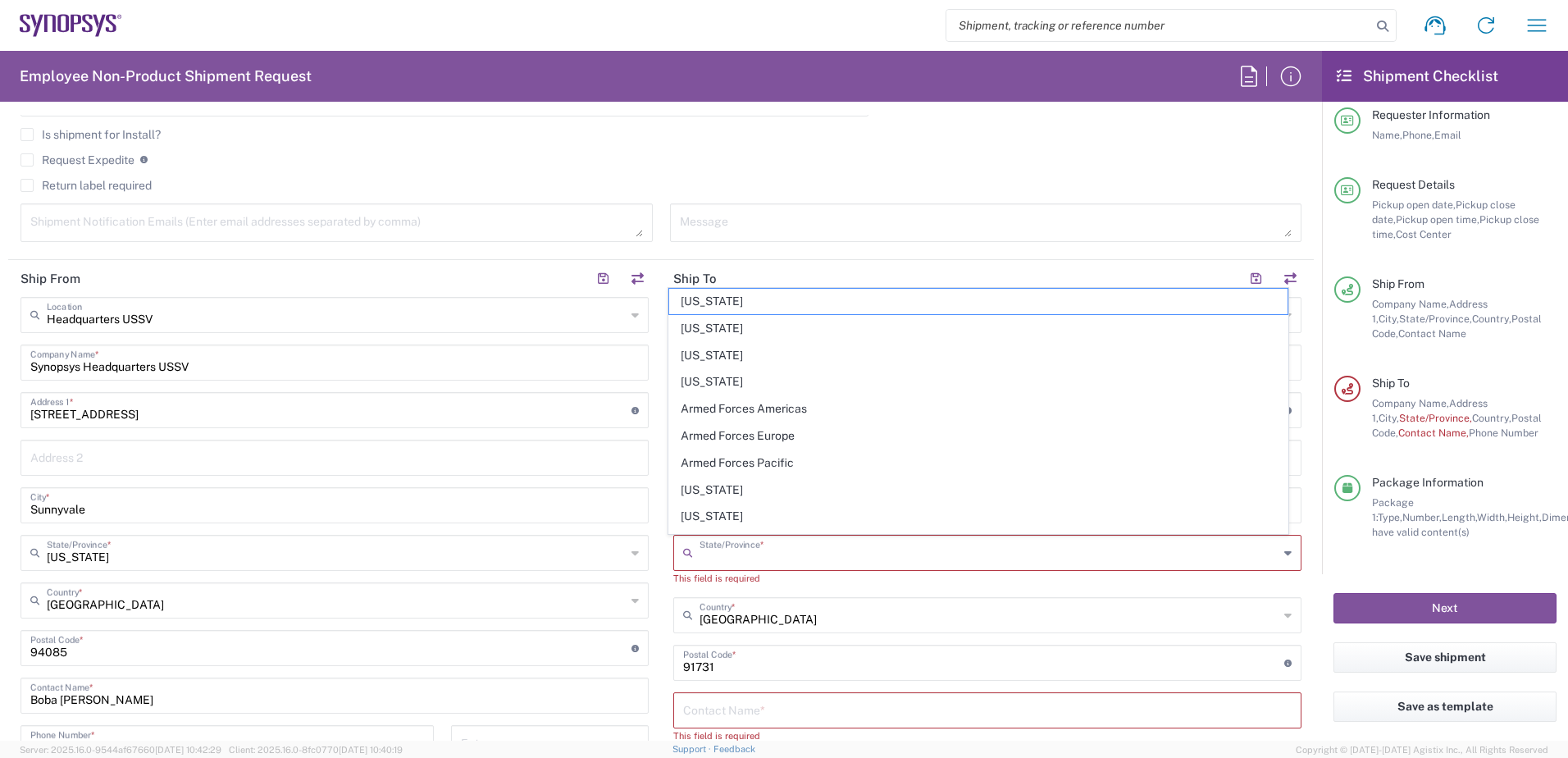
type input "[US_STATE]"
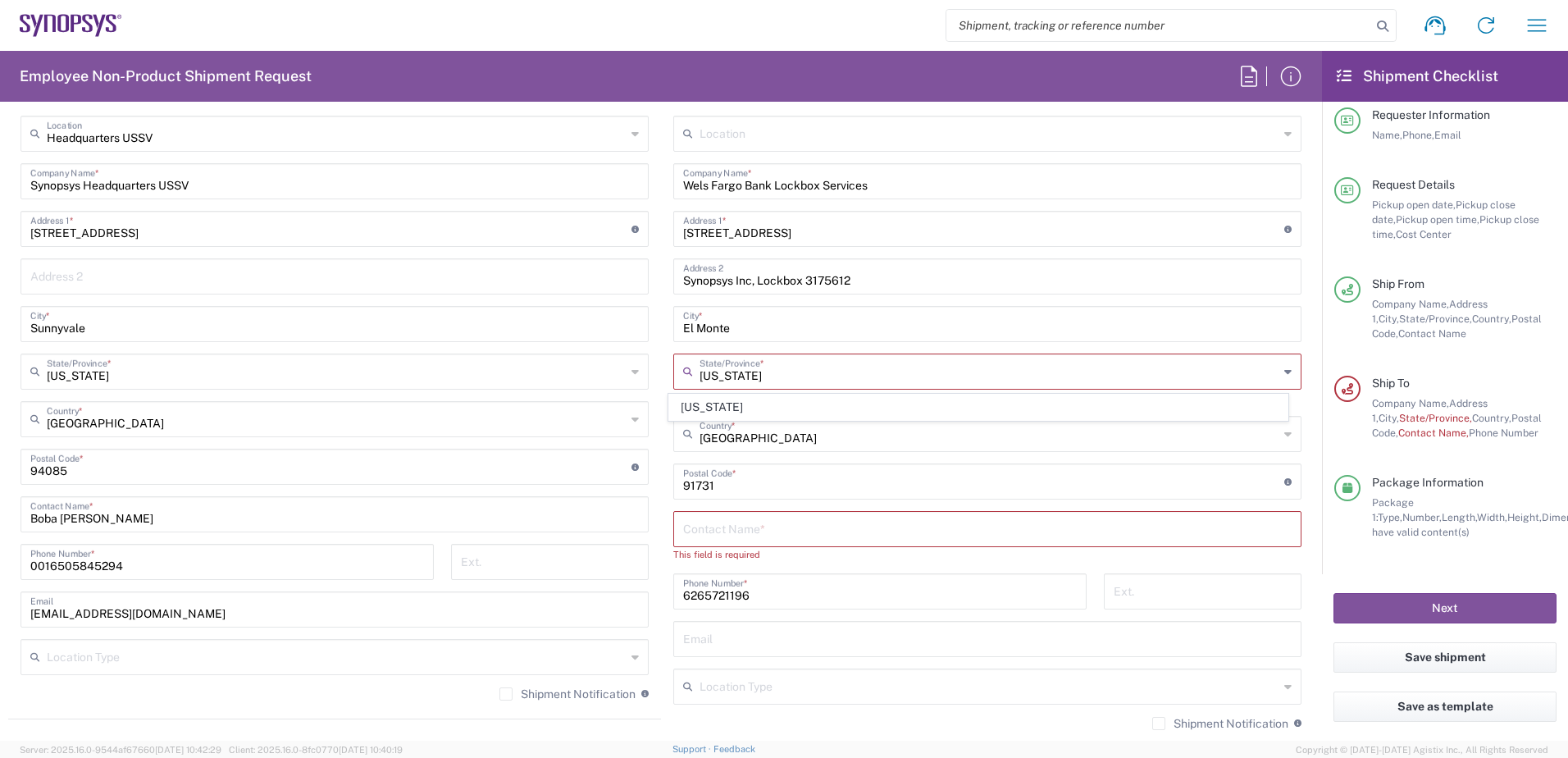
scroll to position [795, 0]
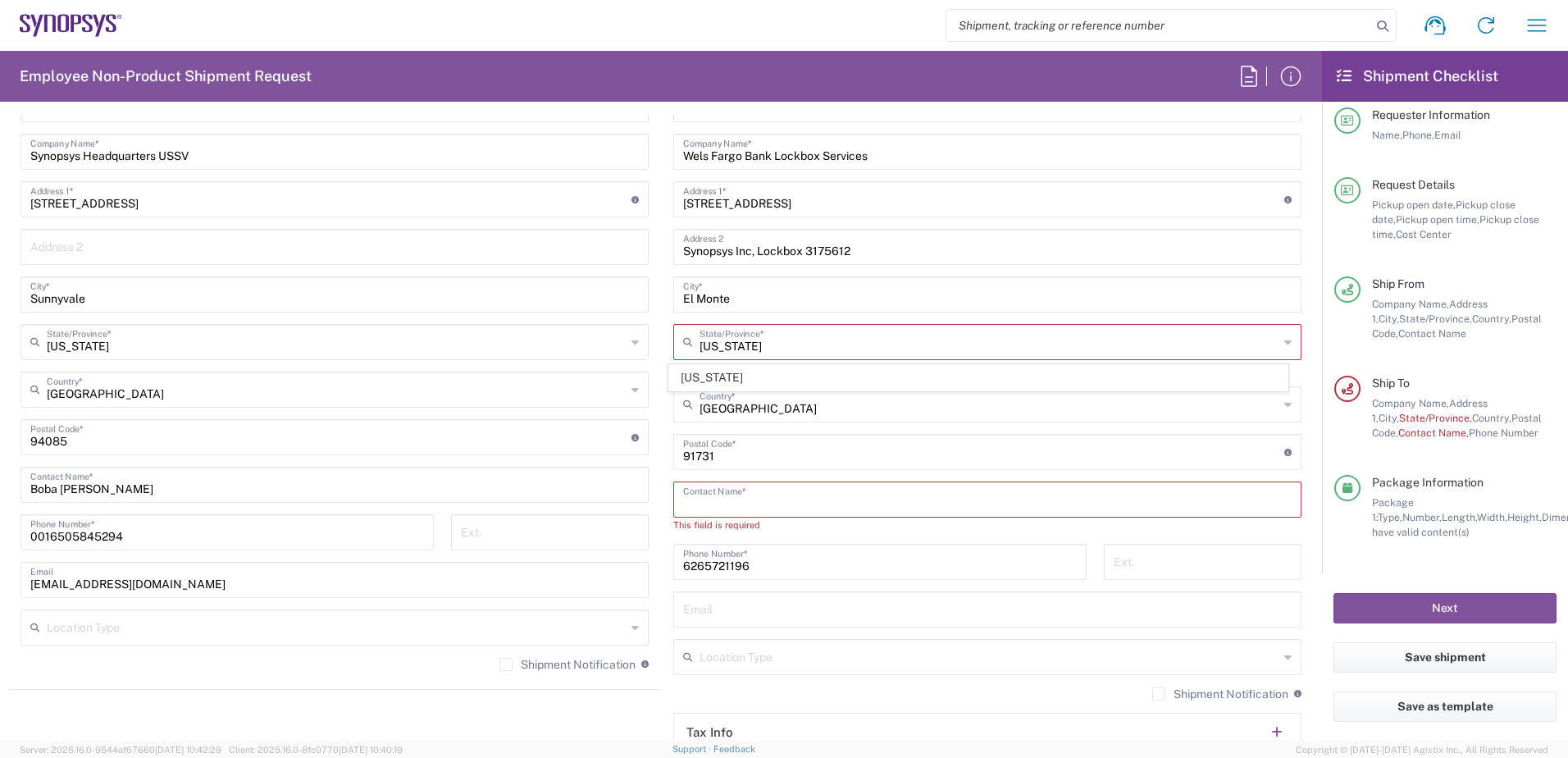
click at [708, 503] on input "text" at bounding box center [987, 497] width 609 height 29
type input "NA"
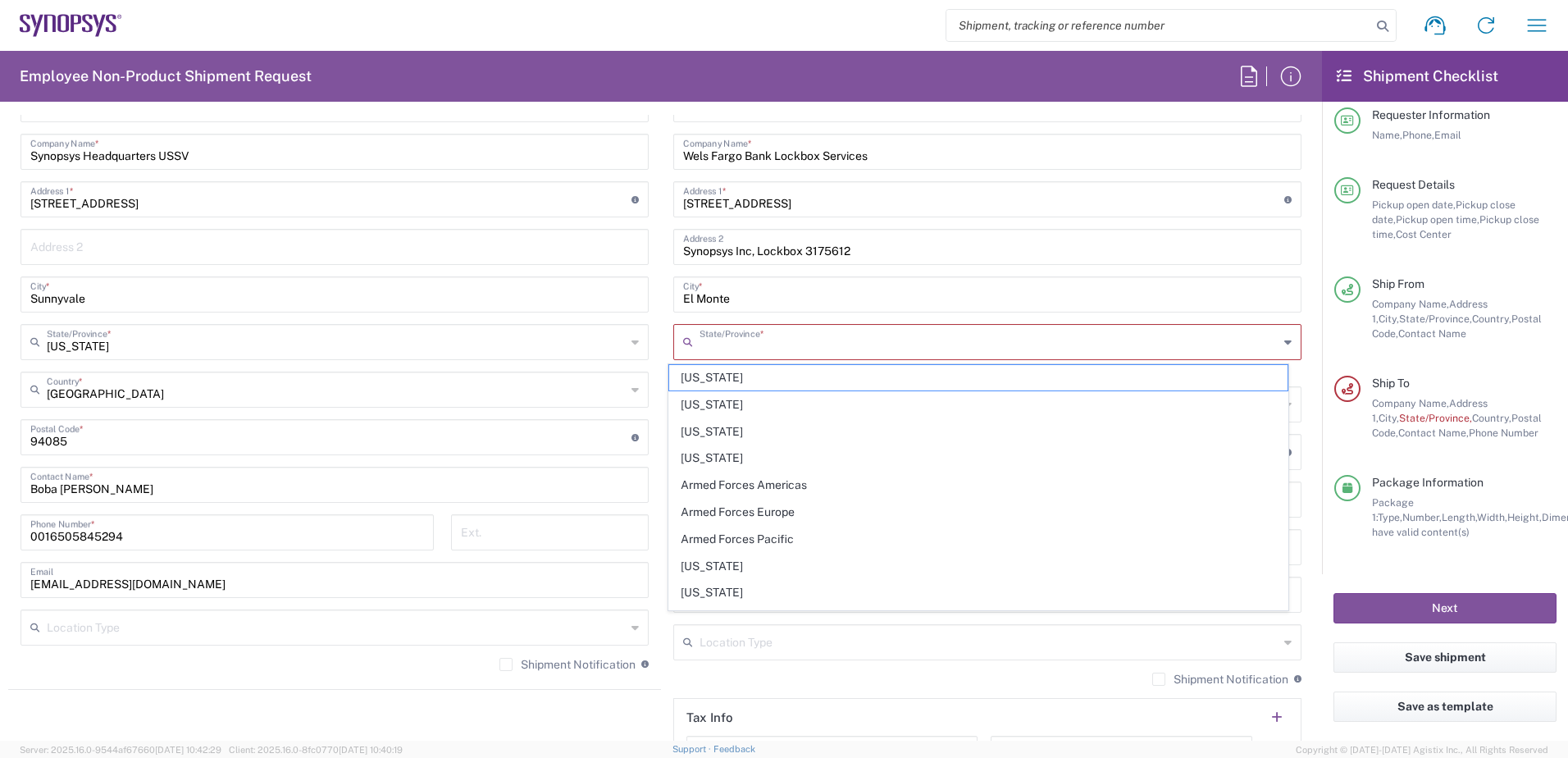
click at [707, 353] on input "text" at bounding box center [989, 340] width 579 height 29
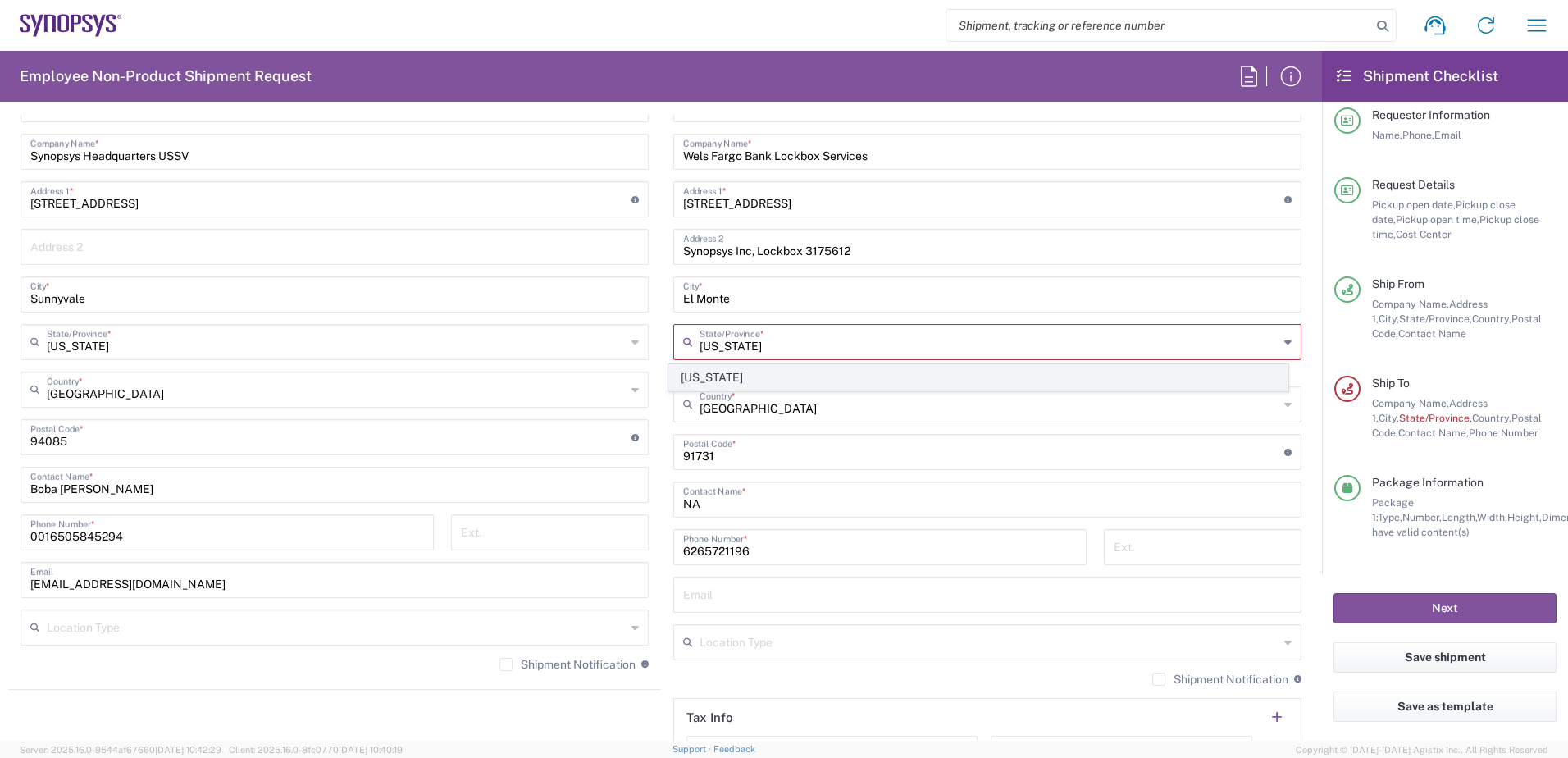
type input "[US_STATE]"
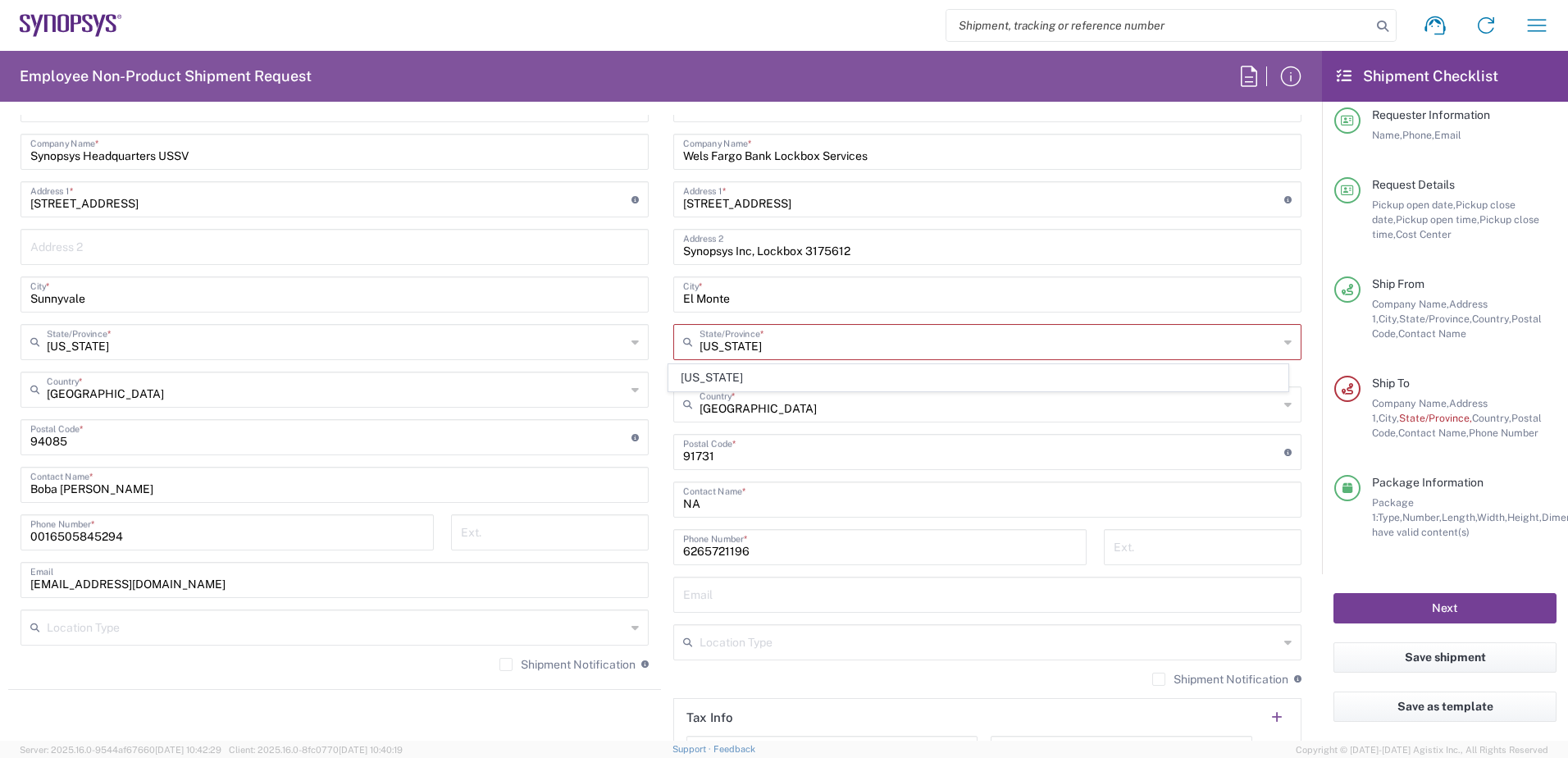
click at [1454, 601] on button "Next" at bounding box center [1445, 608] width 223 height 31
click at [1283, 342] on div "State/Province *" at bounding box center [987, 341] width 628 height 36
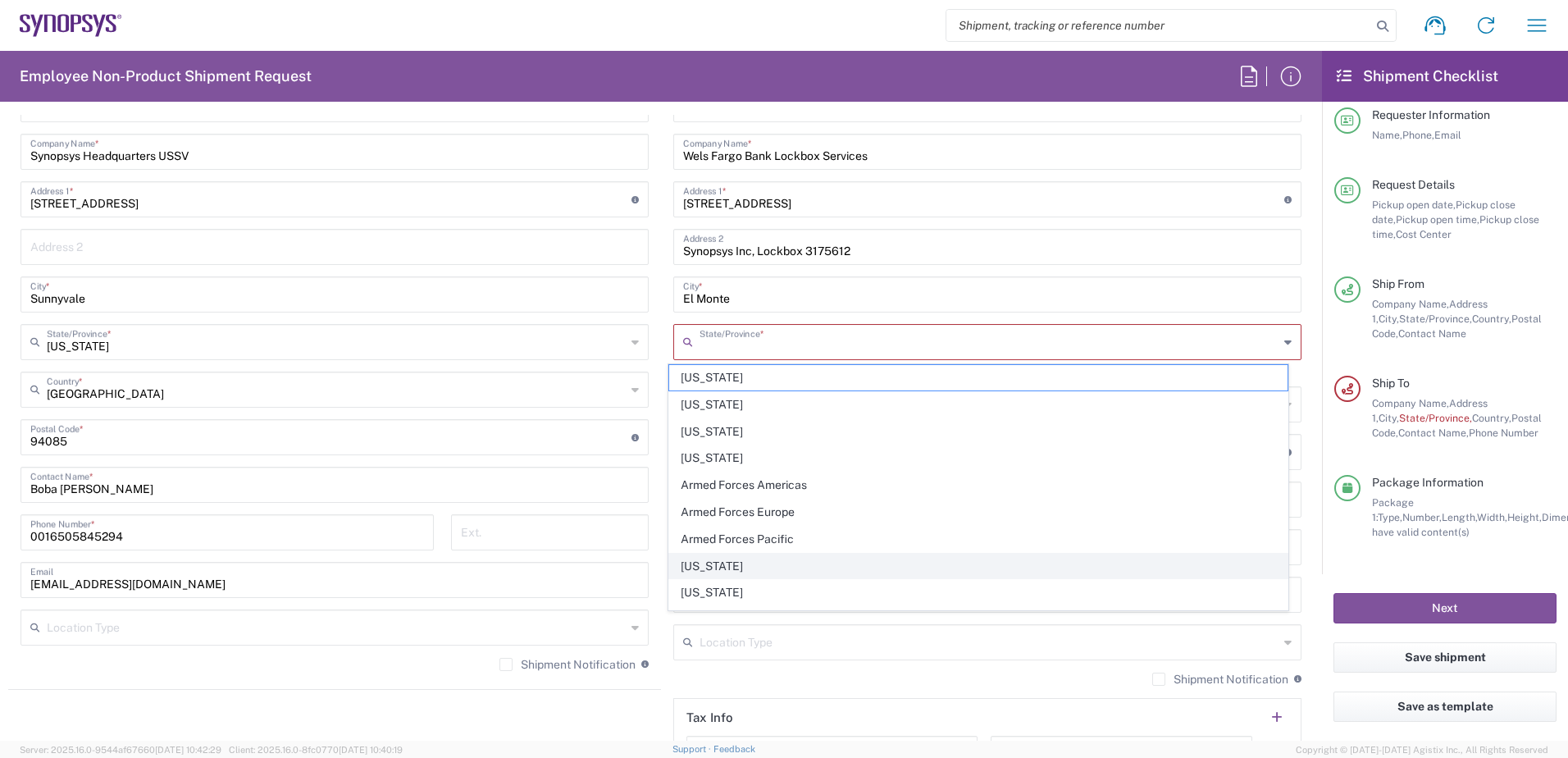
click at [729, 562] on span "[US_STATE]" at bounding box center [978, 566] width 619 height 25
type input "[US_STATE]"
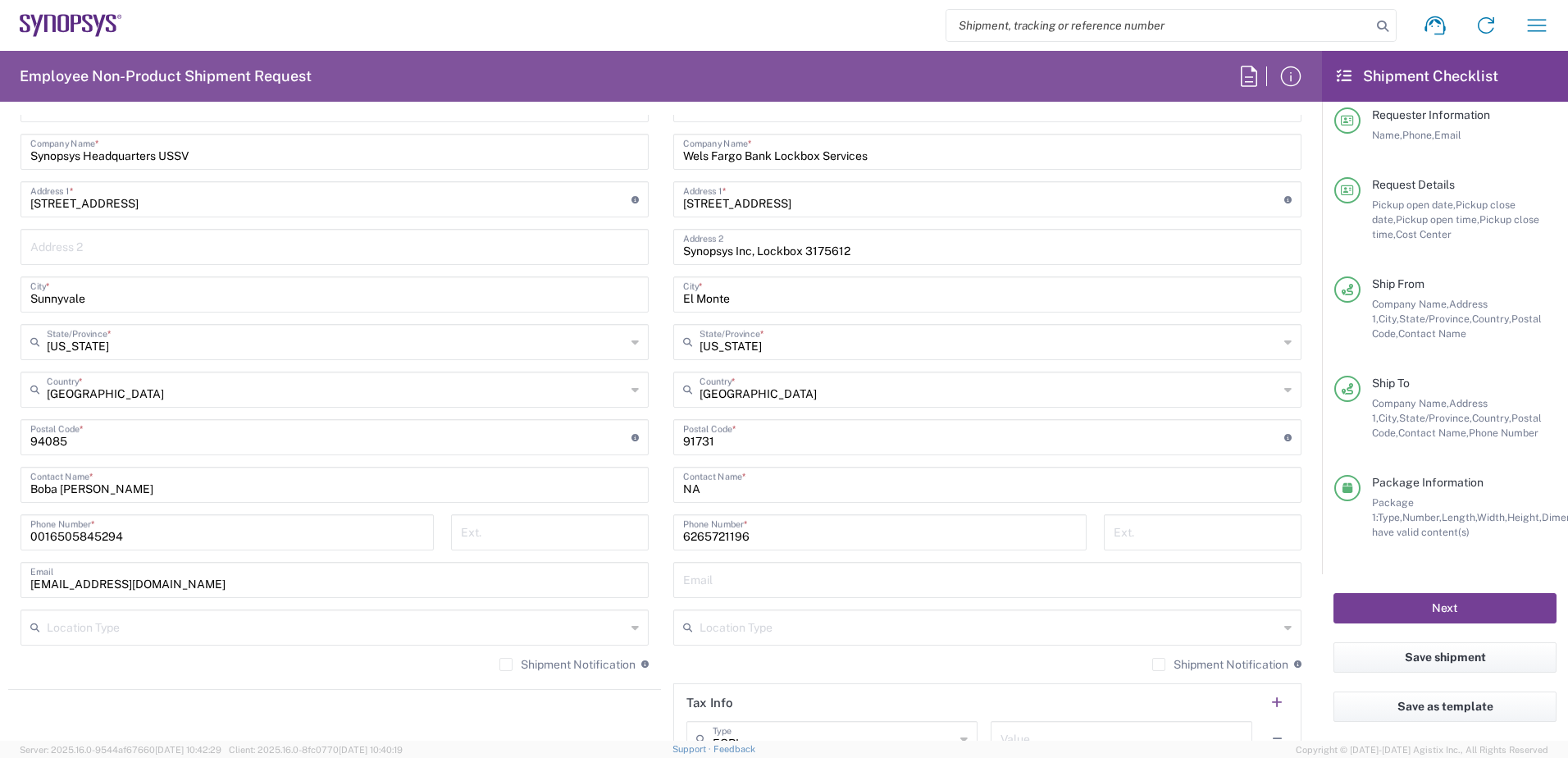
click at [1427, 610] on button "Next" at bounding box center [1445, 608] width 223 height 31
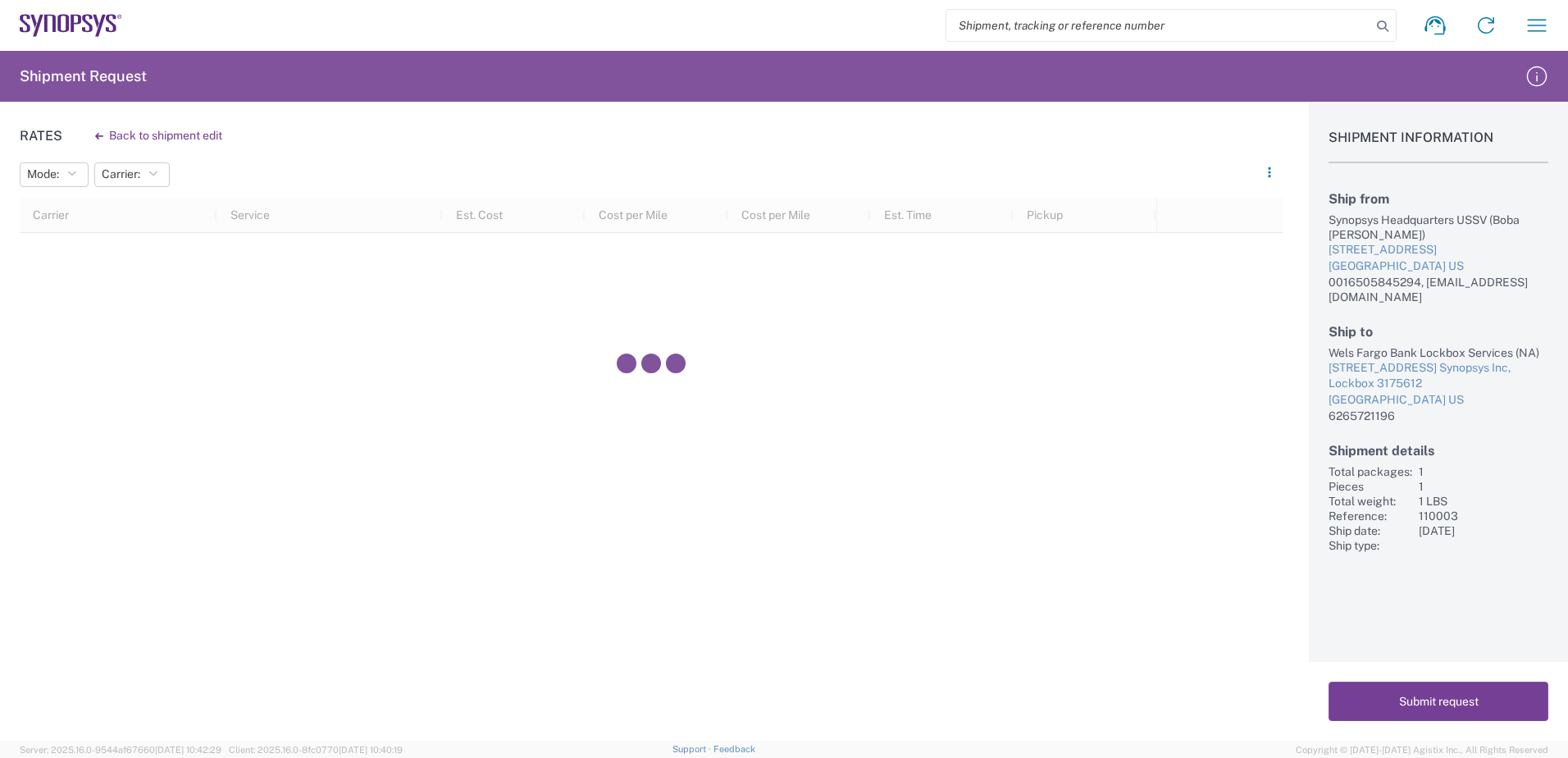
click at [1445, 689] on button "Submit request" at bounding box center [1438, 700] width 220 height 39
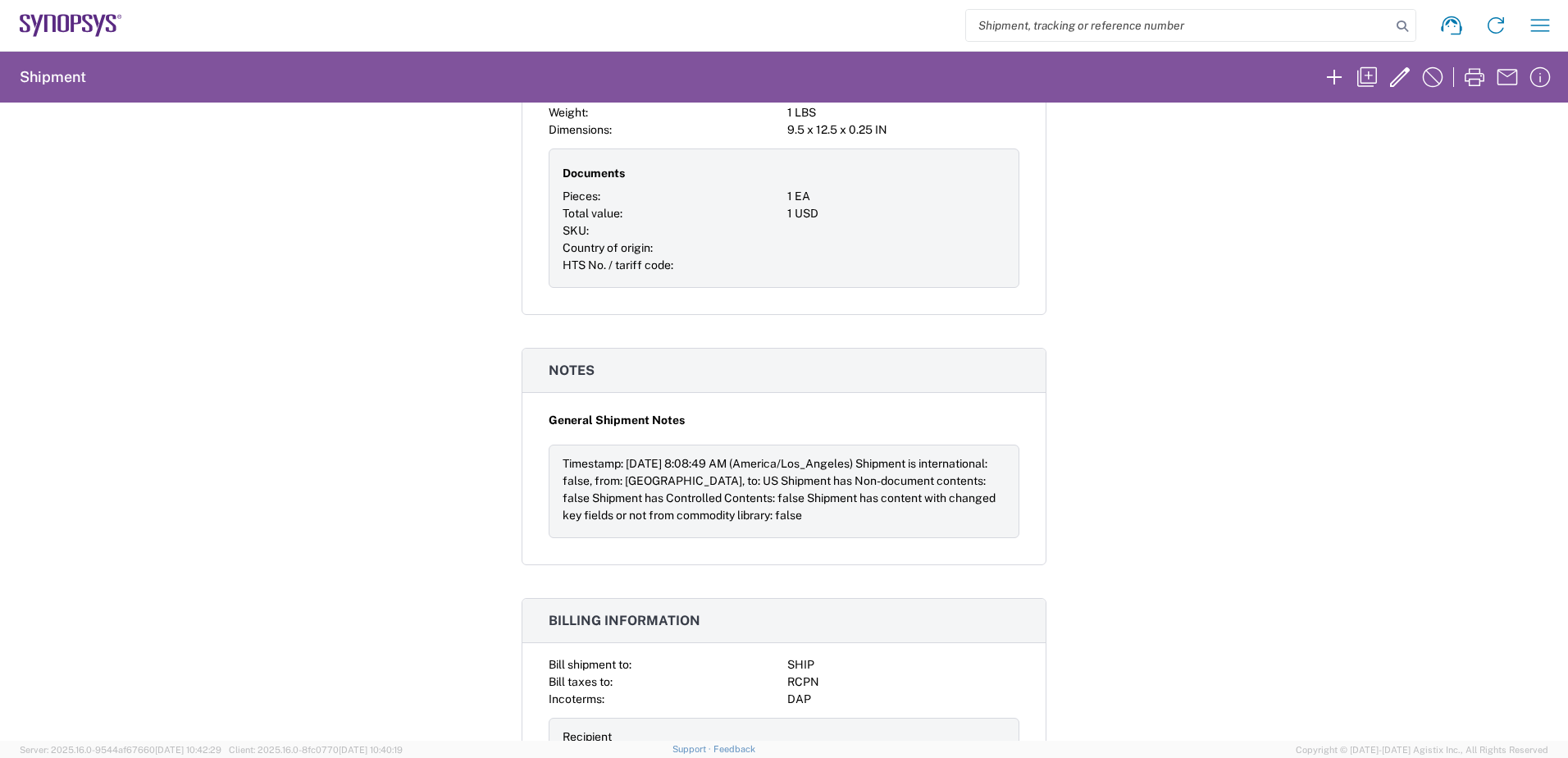
scroll to position [1061, 0]
